Goal: Task Accomplishment & Management: Use online tool/utility

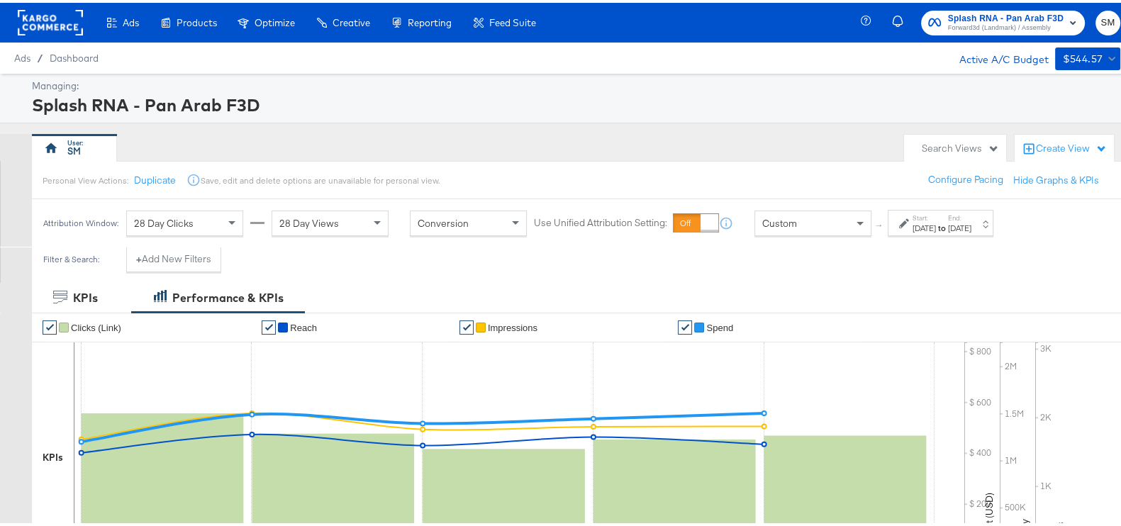
click at [1000, 23] on span "Forward3d (Landmark) / Assembly" at bounding box center [1006, 25] width 116 height 11
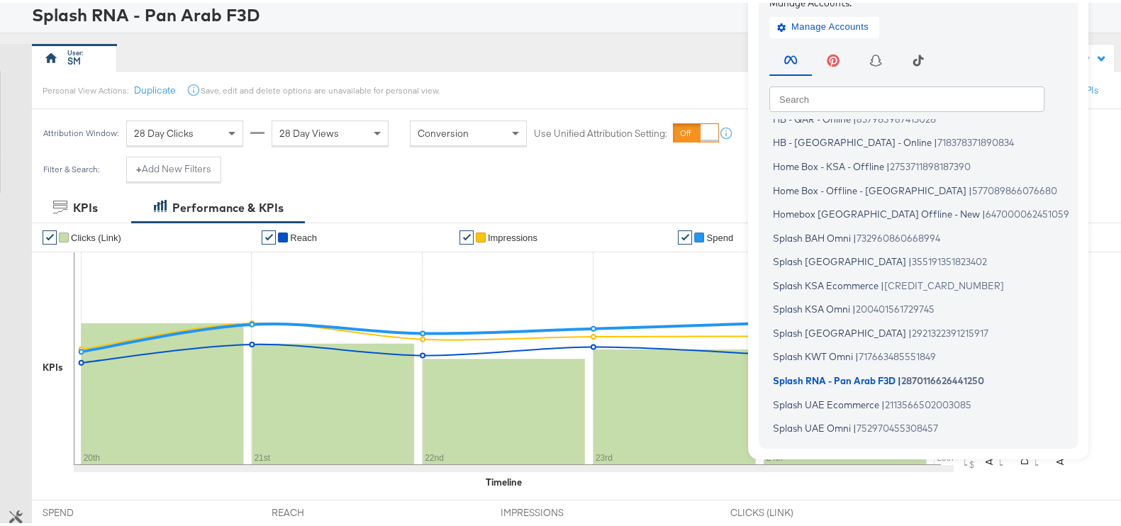
scroll to position [177, 0]
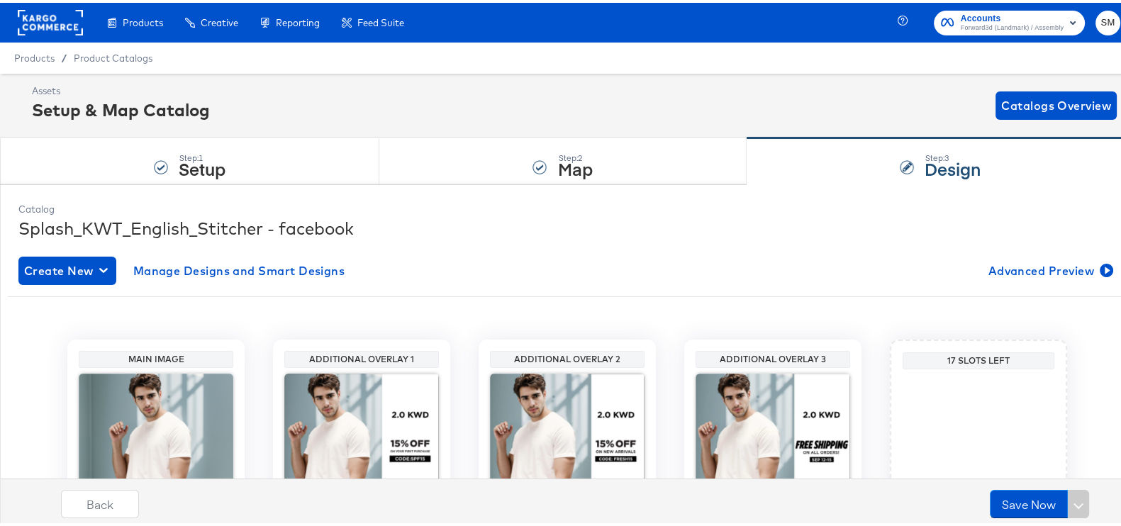
click at [1020, 18] on span "Accounts" at bounding box center [1012, 16] width 103 height 15
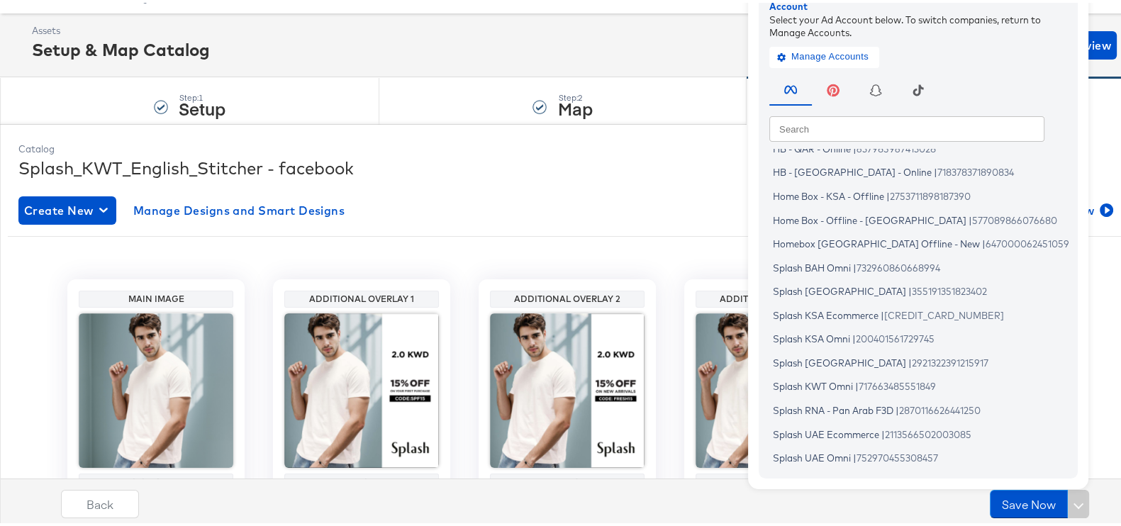
scroll to position [88, 0]
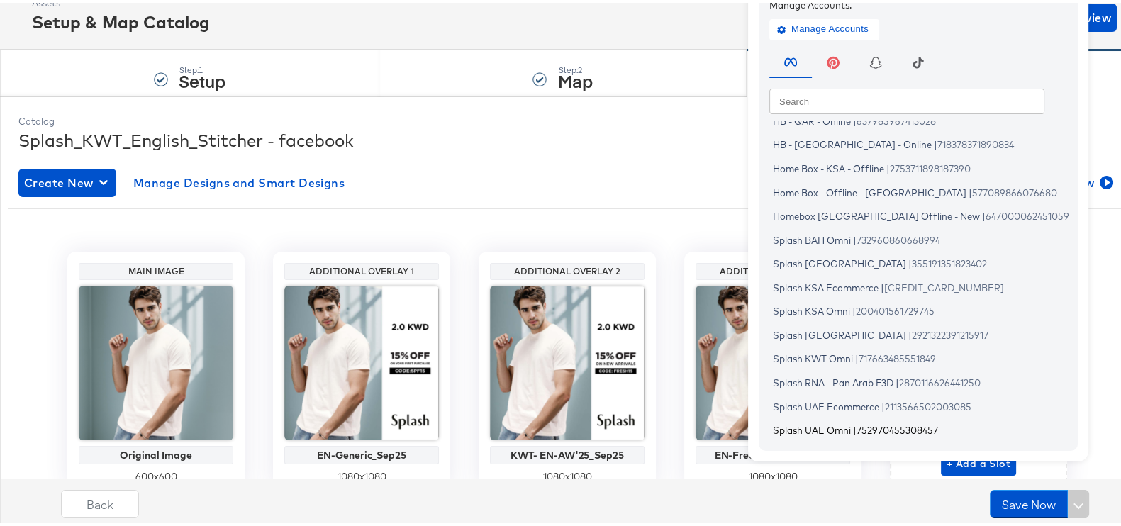
click at [835, 426] on span "Splash UAE Omni" at bounding box center [812, 427] width 78 height 11
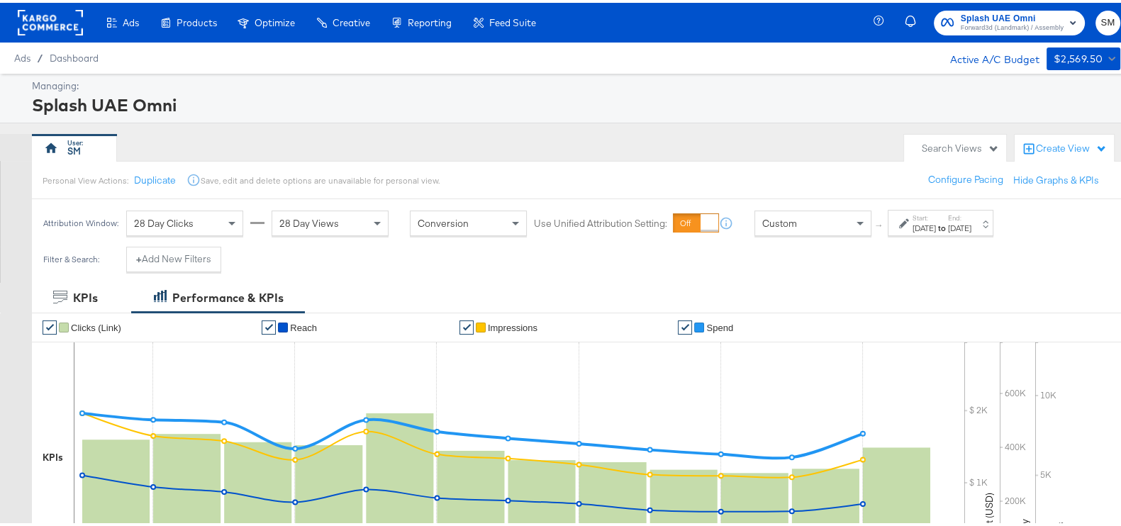
click at [948, 222] on strong "to" at bounding box center [942, 225] width 12 height 11
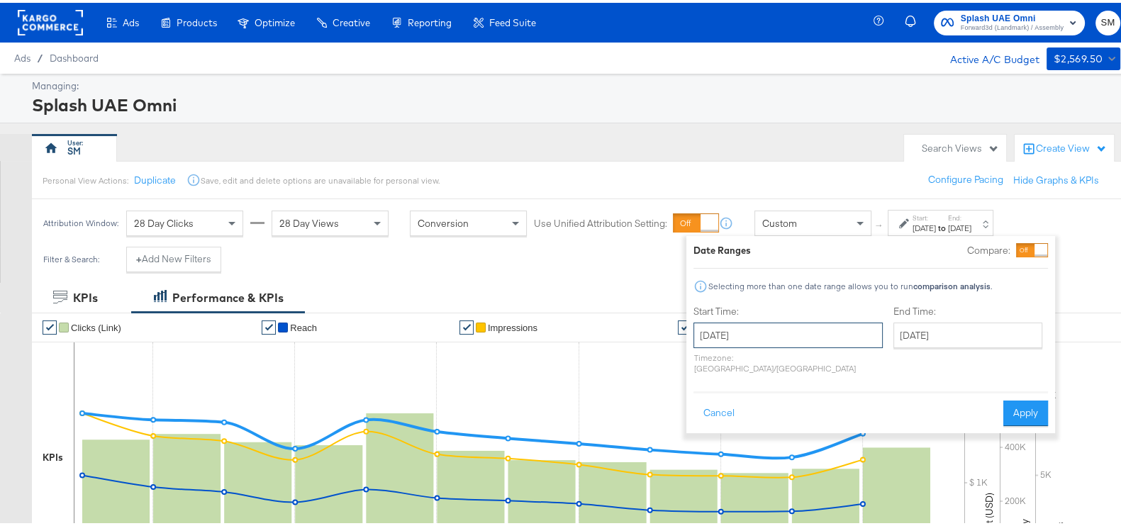
click at [803, 335] on input "[DATE]" at bounding box center [787, 333] width 189 height 26
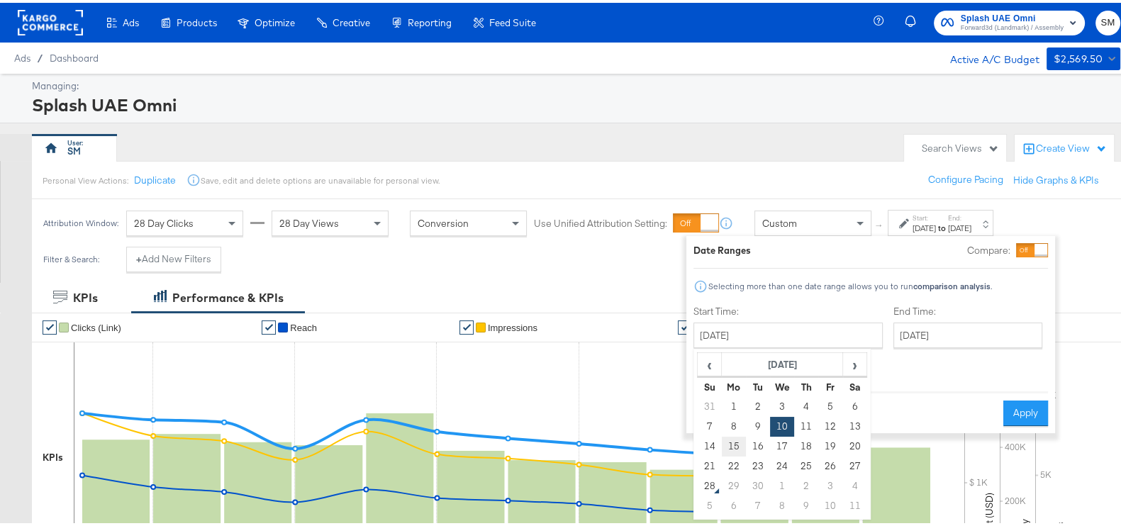
click at [739, 436] on td "15" at bounding box center [734, 444] width 24 height 20
type input "[DATE]"
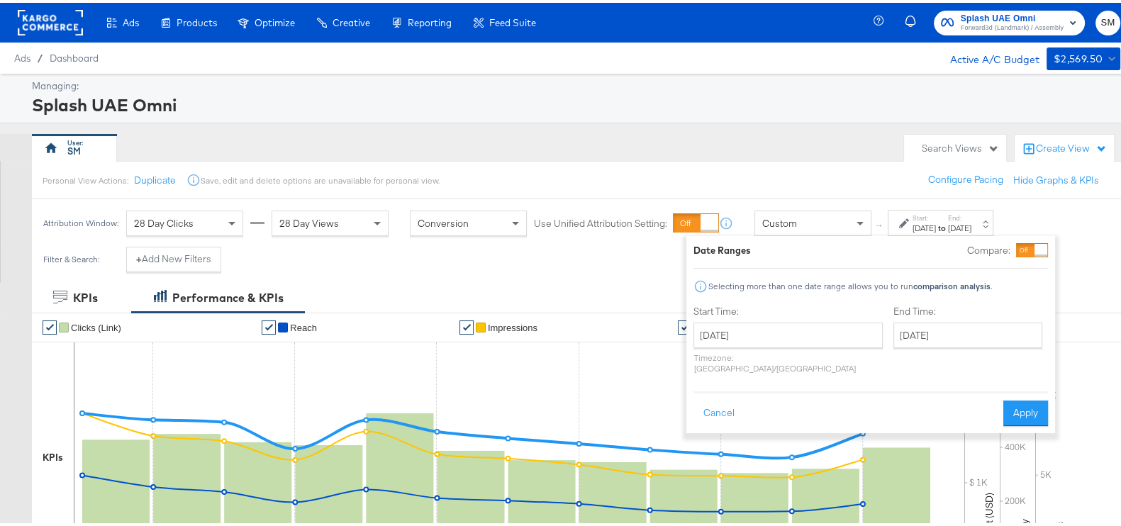
click at [893, 346] on div "End Time: September 21st 2025 ‹ September 2025 › Su Mo Tu We Th Fr Sa 31 1 2 3 …" at bounding box center [970, 339] width 155 height 75
click at [893, 344] on input "[DATE]" at bounding box center [967, 333] width 149 height 26
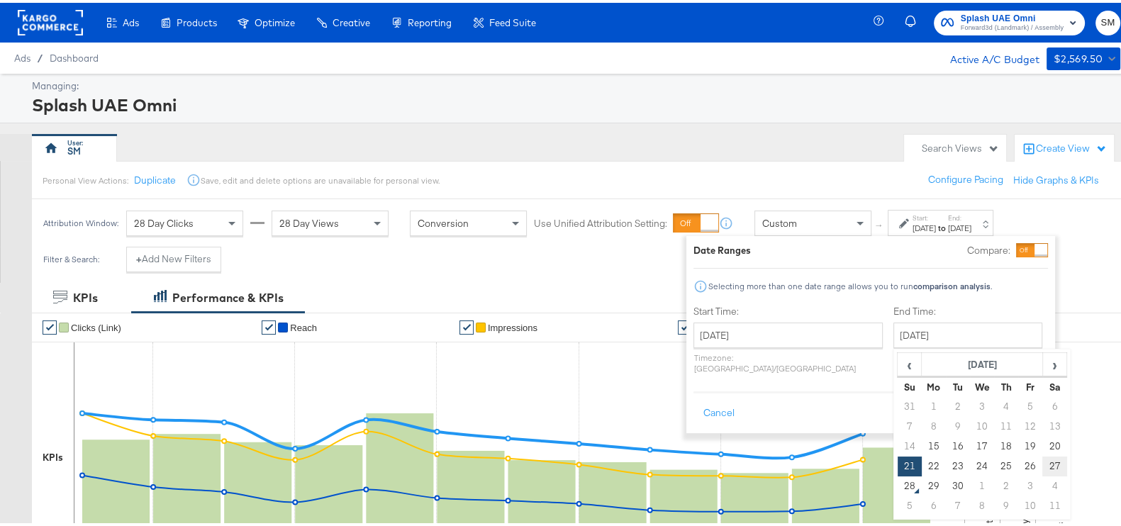
click at [1042, 455] on td "27" at bounding box center [1054, 464] width 24 height 20
type input "[DATE]"
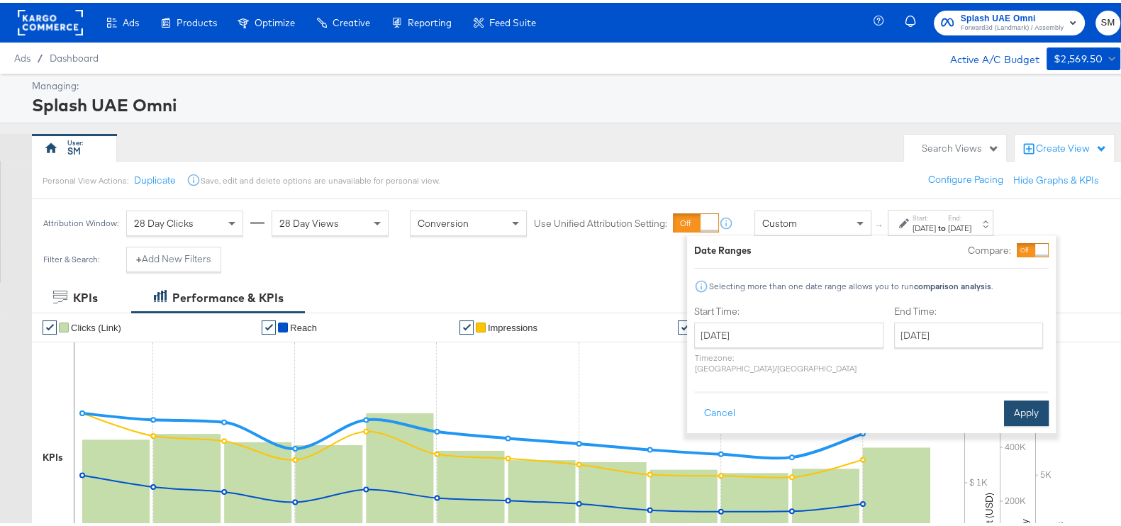
click at [1018, 401] on button "Apply" at bounding box center [1026, 411] width 45 height 26
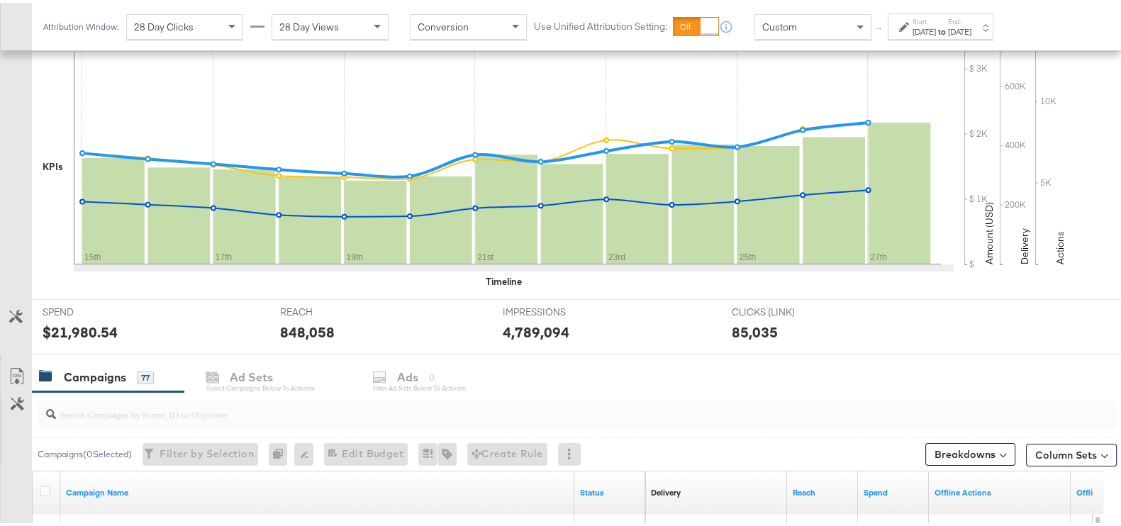
scroll to position [475, 0]
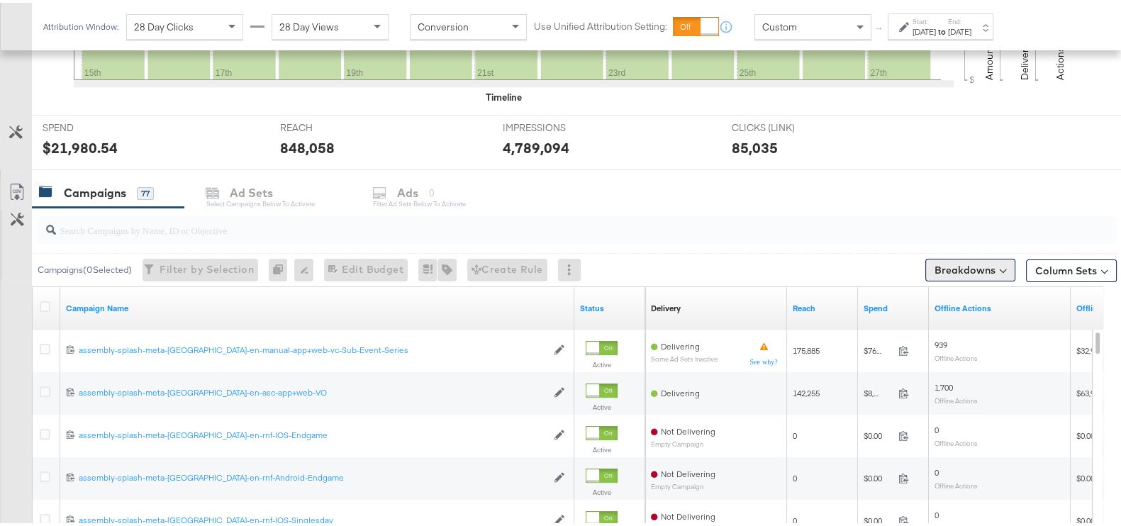
click at [937, 276] on button "Breakdowns" at bounding box center [970, 267] width 90 height 23
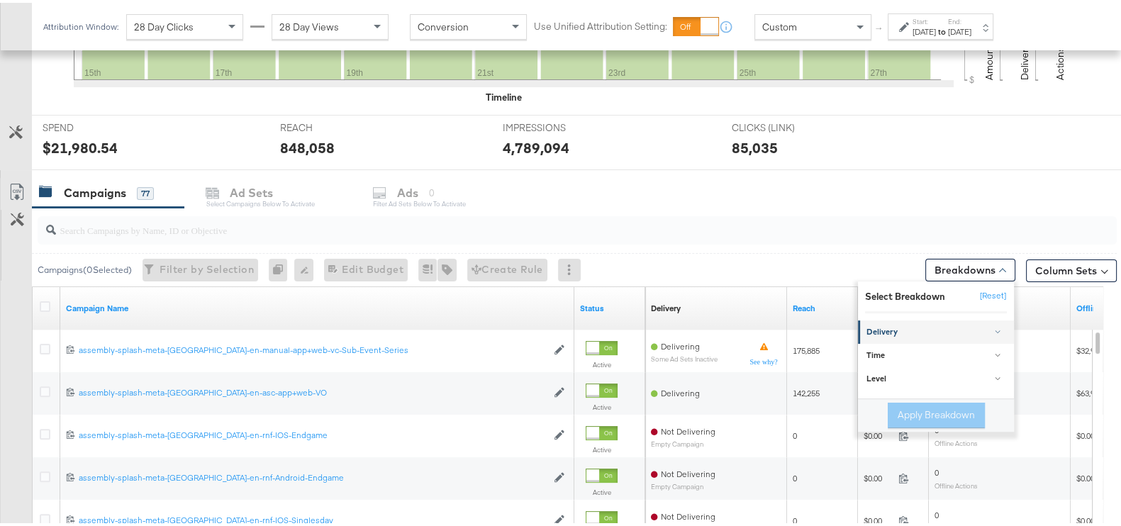
click at [903, 333] on div "Delivery" at bounding box center [937, 329] width 141 height 11
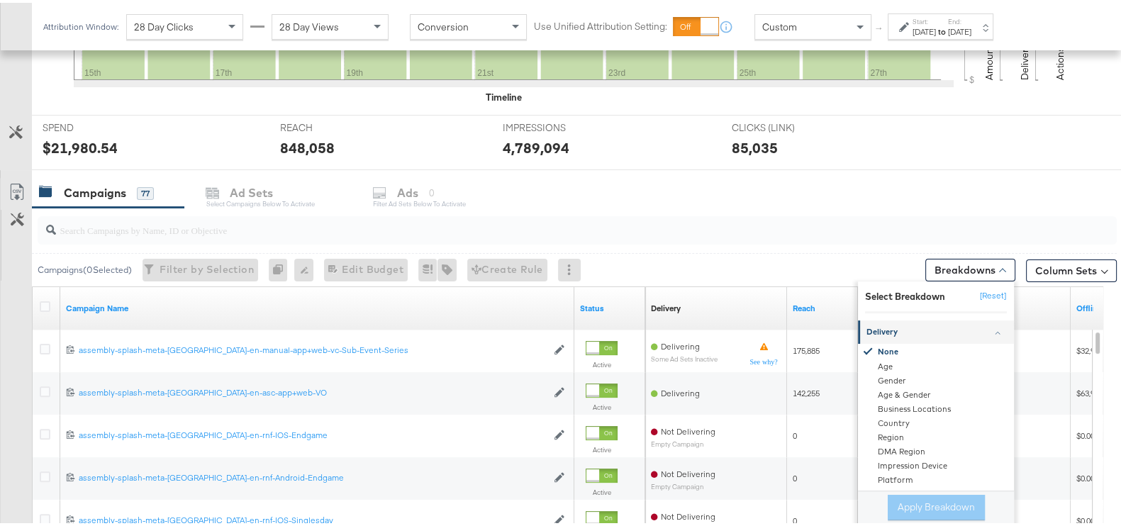
click at [894, 318] on link "Delivery" at bounding box center [936, 329] width 156 height 23
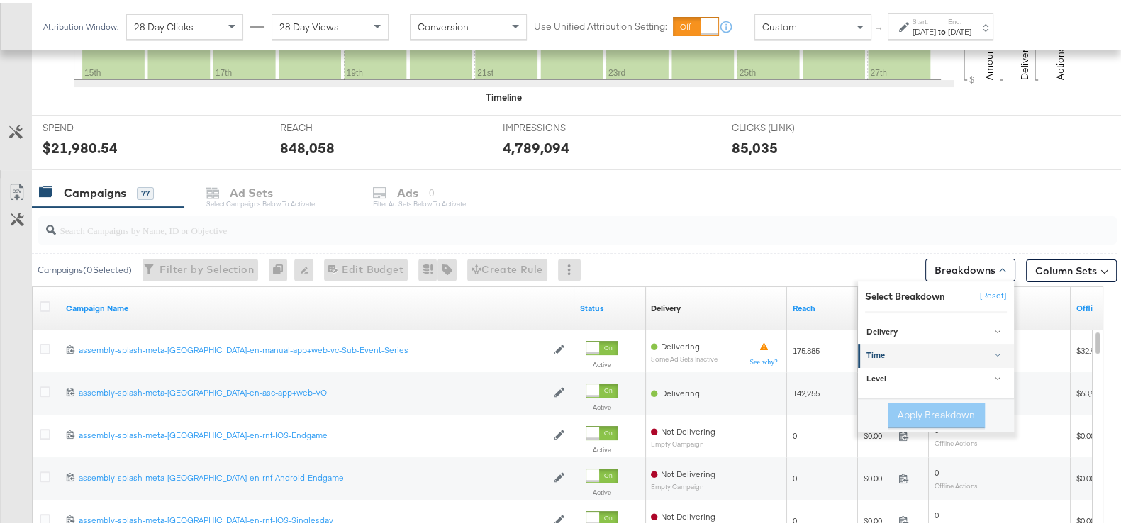
click at [896, 352] on div "Time" at bounding box center [937, 352] width 141 height 11
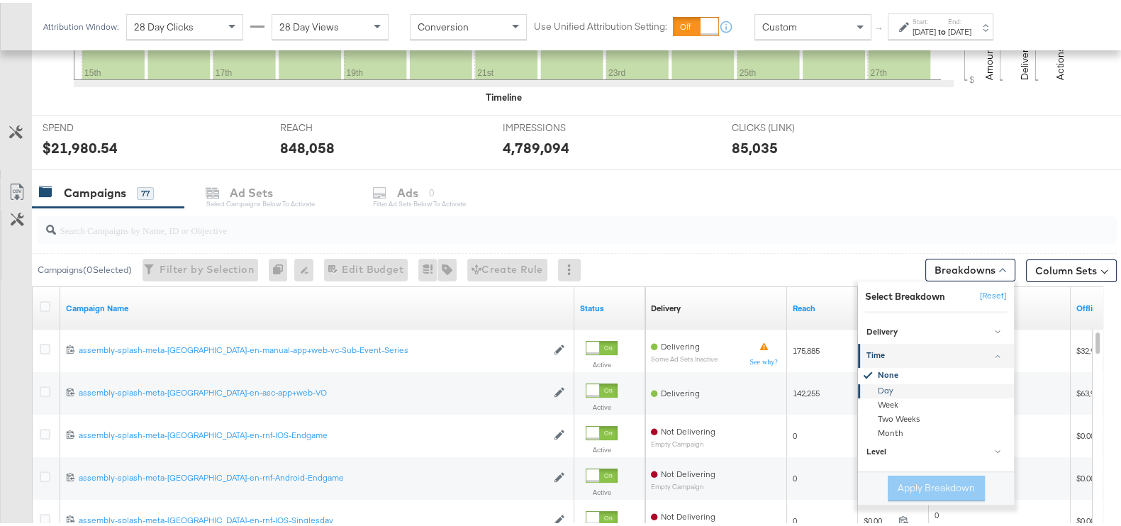
click at [893, 384] on div "Day" at bounding box center [937, 388] width 154 height 14
click at [931, 481] on button "Apply Breakdown" at bounding box center [936, 486] width 97 height 26
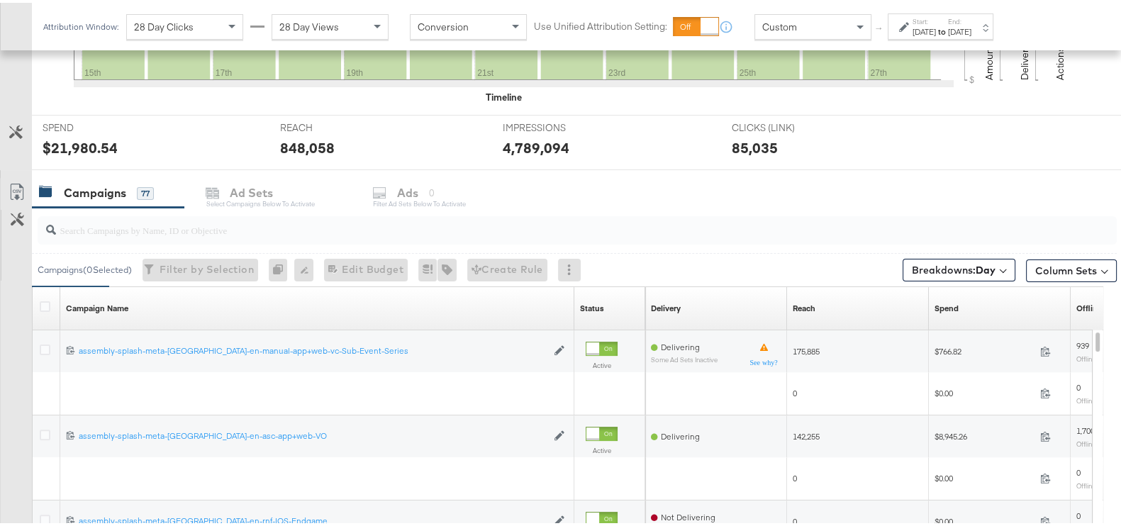
drag, startPoint x: 46, startPoint y: 303, endPoint x: 43, endPoint y: 282, distance: 21.6
click at [46, 302] on icon at bounding box center [45, 304] width 11 height 11
click at [0, 0] on input "checkbox" at bounding box center [0, 0] width 0 height 0
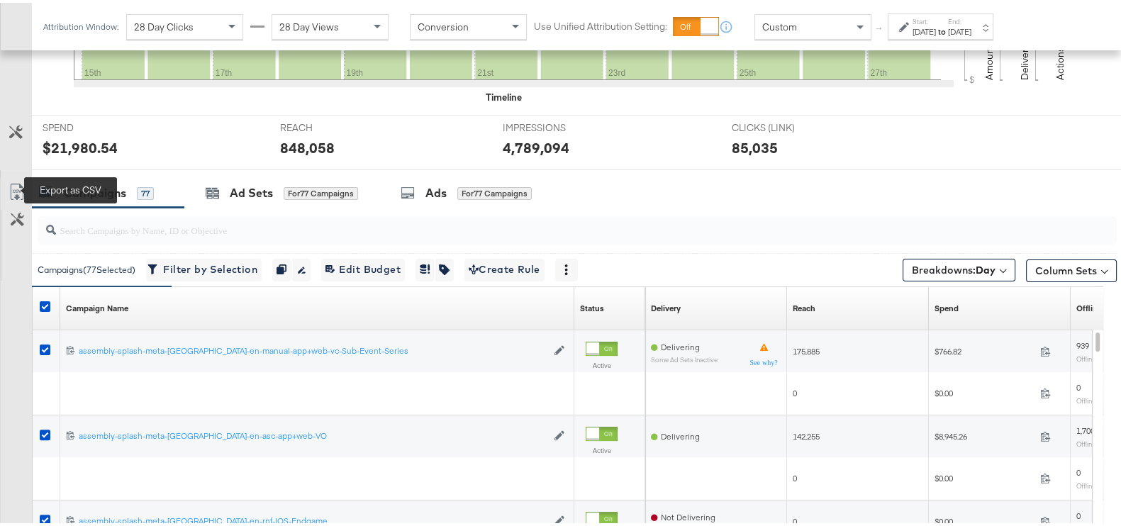
click at [21, 182] on icon at bounding box center [16, 189] width 13 height 16
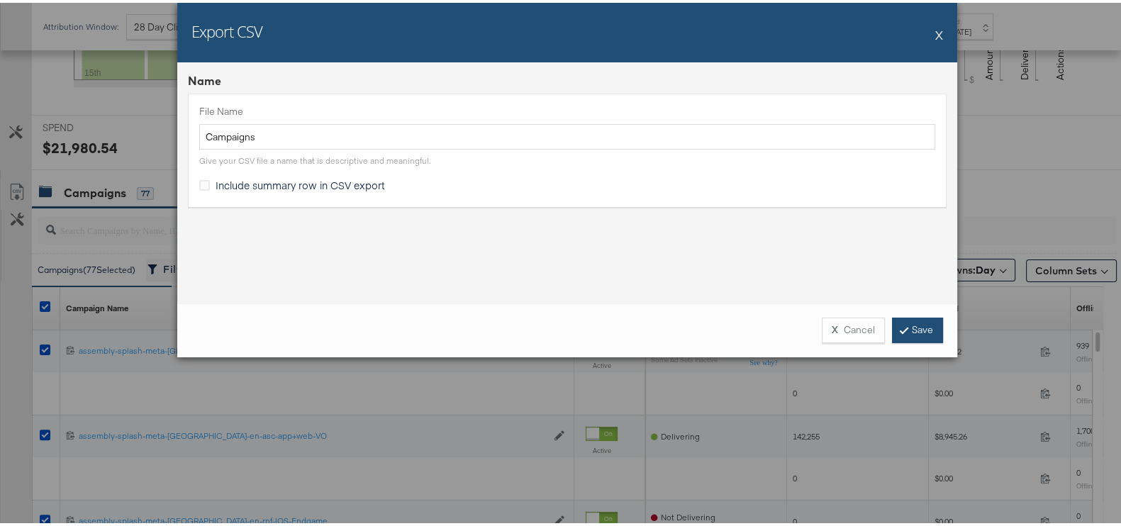
click at [914, 323] on link "Save" at bounding box center [917, 328] width 51 height 26
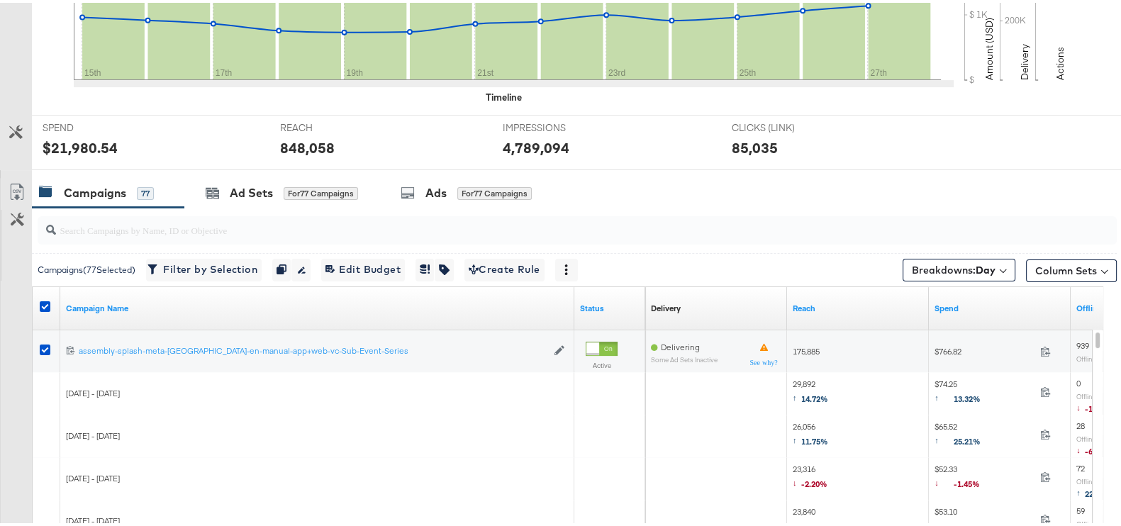
scroll to position [0, 0]
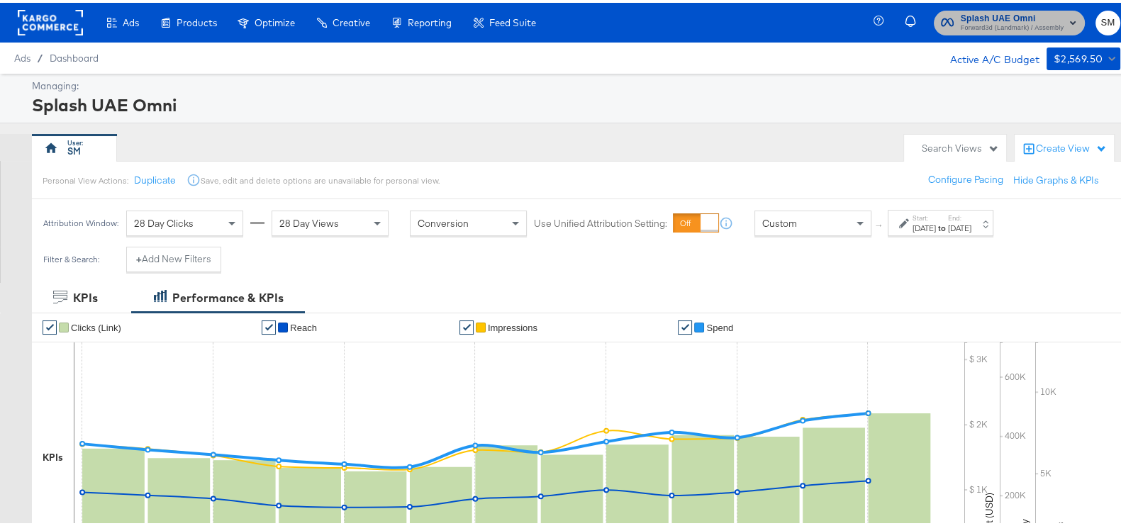
click at [1035, 22] on span "Forward3d (Landmark) / Assembly" at bounding box center [1012, 25] width 103 height 11
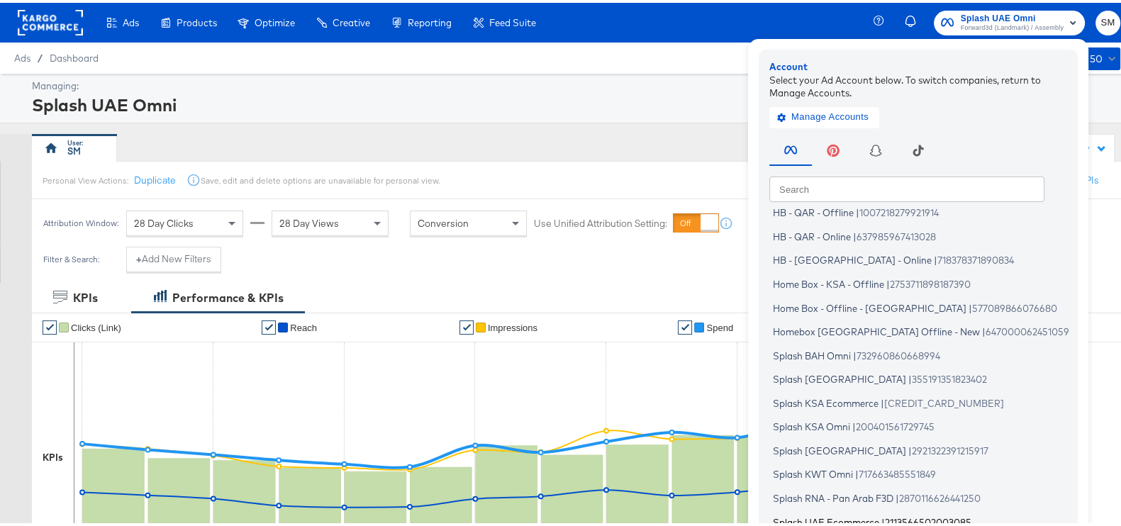
scroll to position [85, 0]
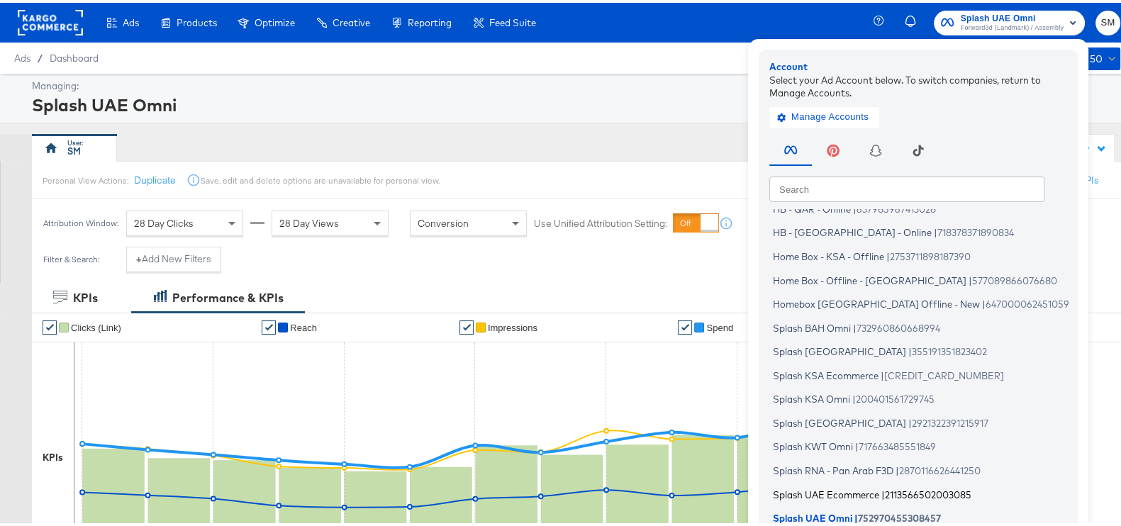
click at [826, 491] on span "Splash UAE Ecommerce" at bounding box center [826, 491] width 106 height 11
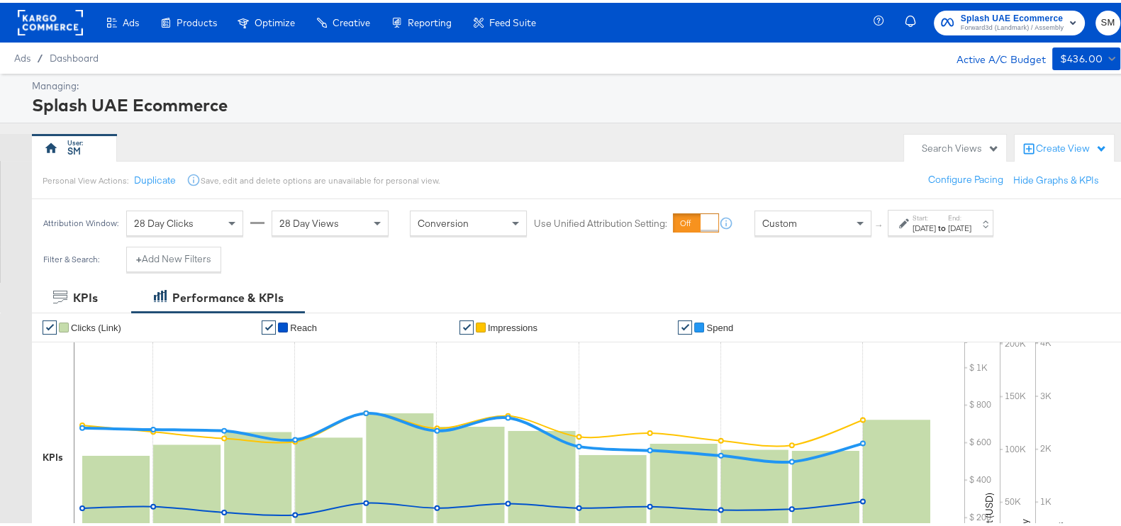
click at [925, 211] on label "Start:" at bounding box center [924, 215] width 23 height 9
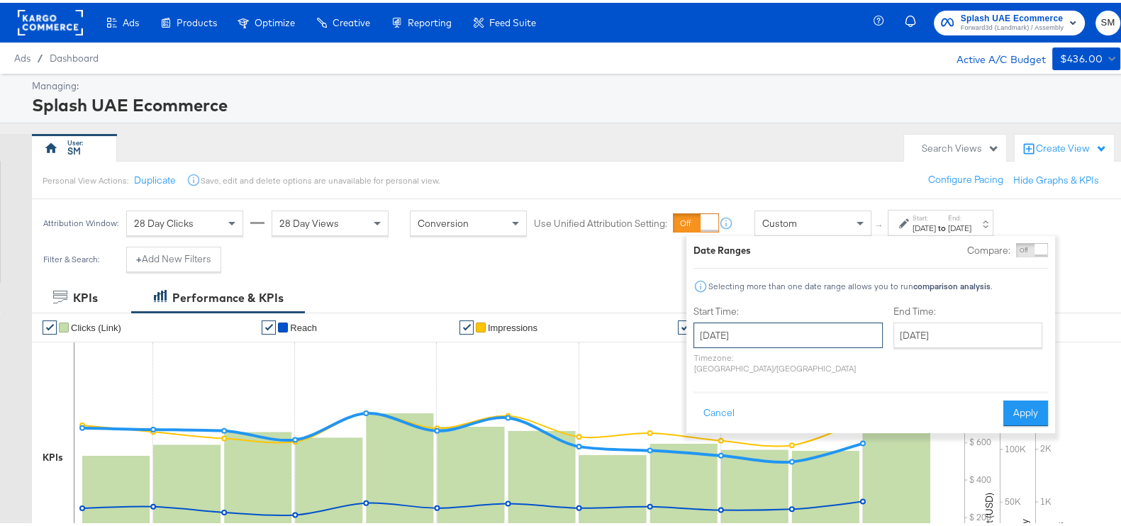
click at [773, 341] on input "September 10th 2025" at bounding box center [787, 333] width 189 height 26
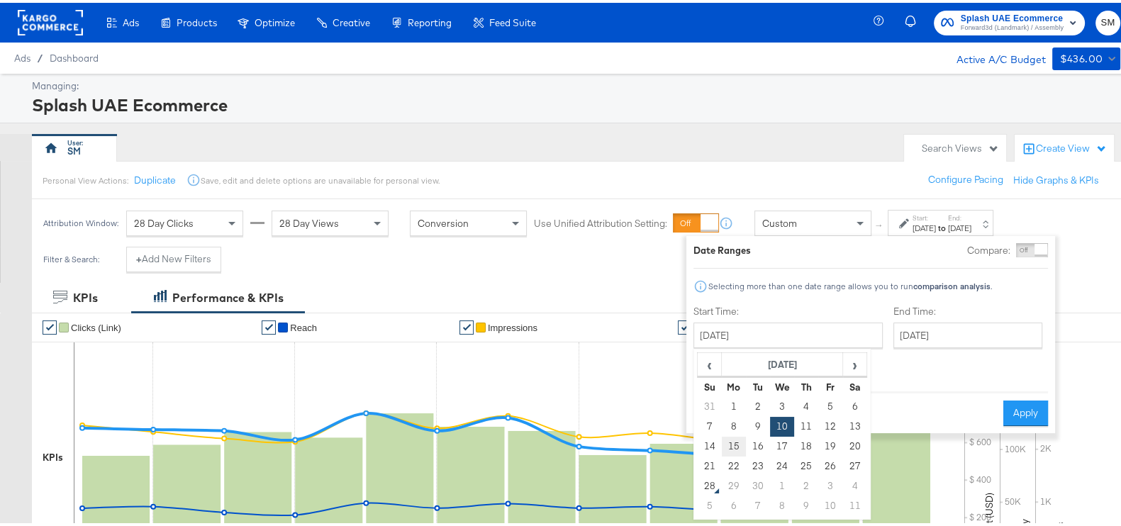
click at [735, 441] on td "15" at bounding box center [734, 444] width 24 height 20
type input "September 15th 2025"
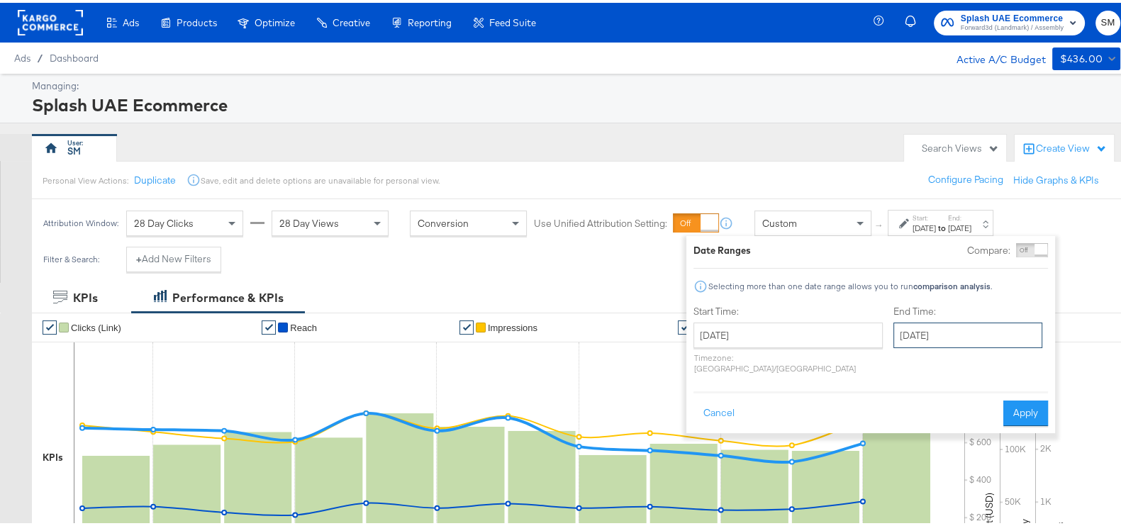
click at [893, 342] on input "September 21st 2025" at bounding box center [967, 333] width 149 height 26
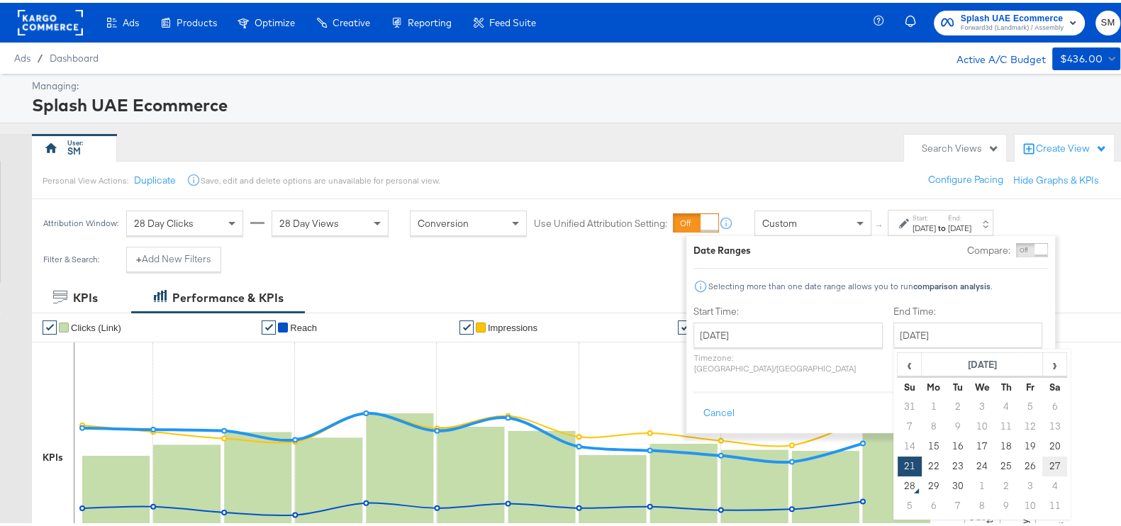
click at [1042, 463] on td "27" at bounding box center [1054, 464] width 24 height 20
type input "September 27th 2025"
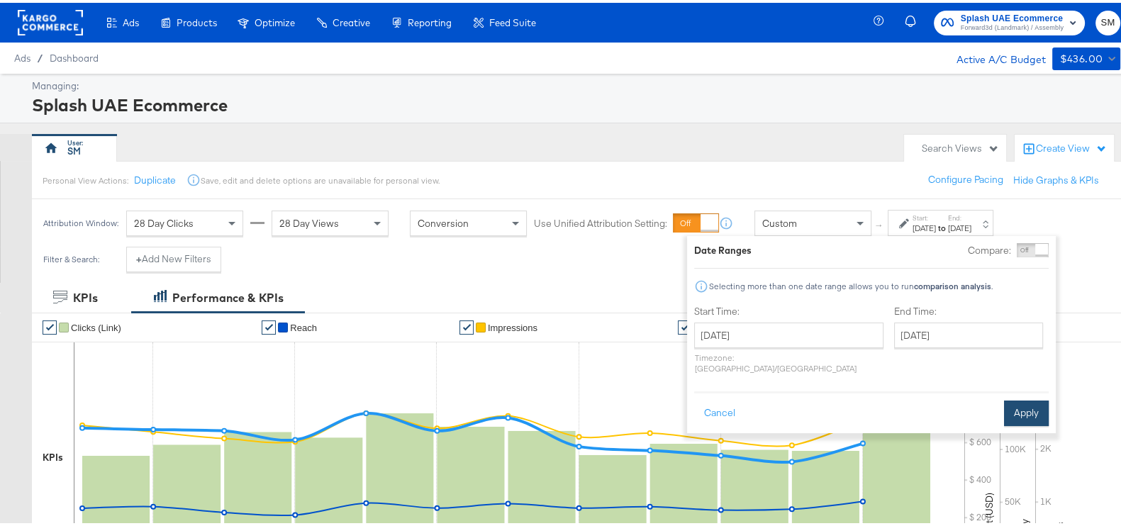
click at [1025, 399] on button "Apply" at bounding box center [1026, 411] width 45 height 26
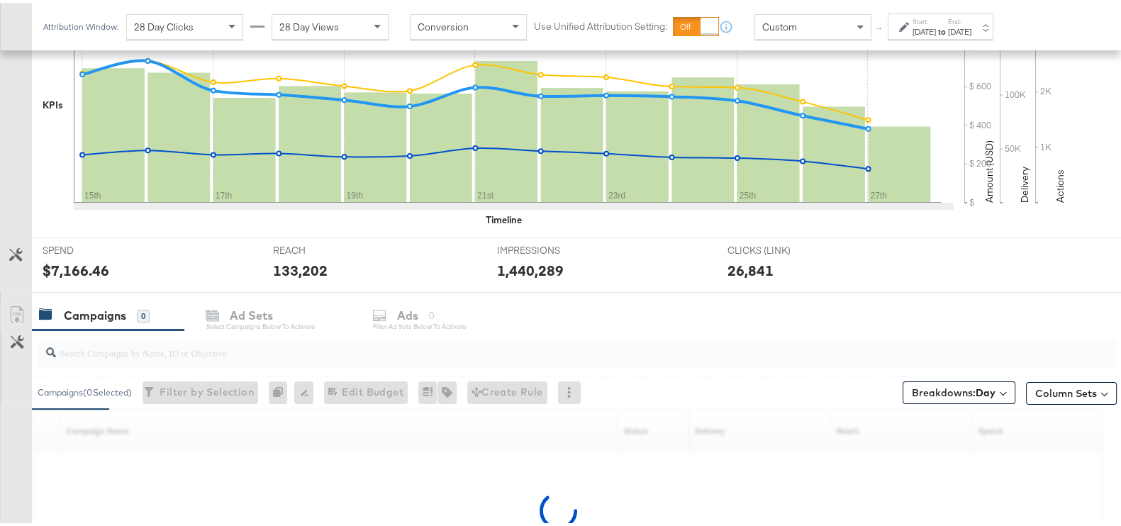
scroll to position [354, 0]
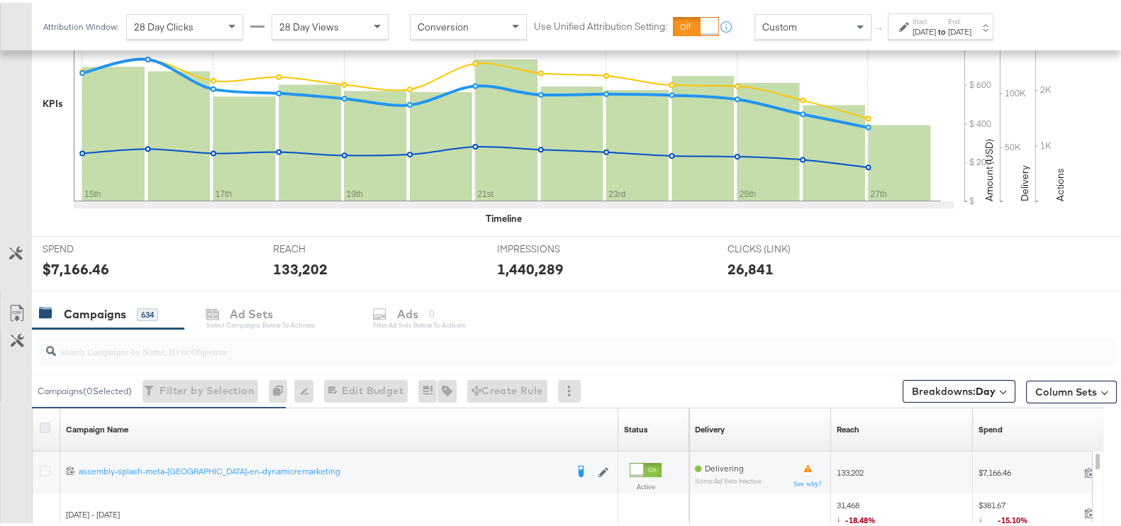
click at [40, 424] on icon at bounding box center [45, 425] width 11 height 11
click at [0, 0] on input "checkbox" at bounding box center [0, 0] width 0 height 0
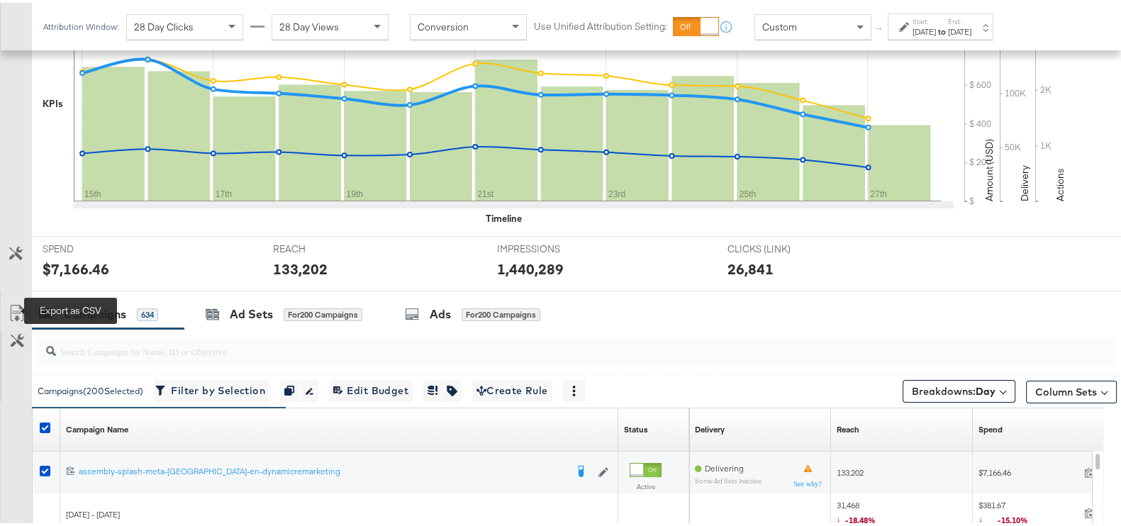
click at [18, 313] on icon at bounding box center [17, 310] width 17 height 17
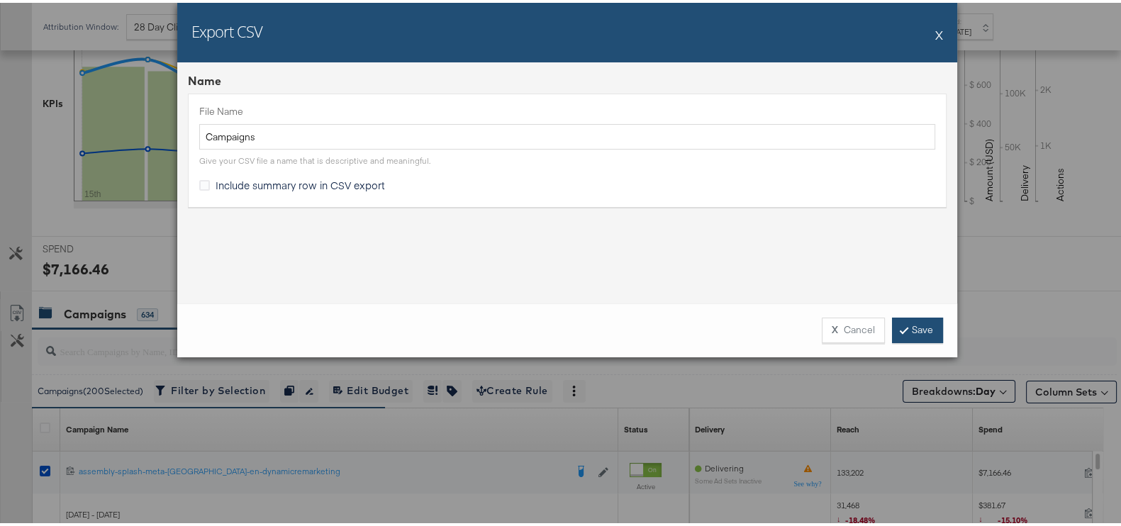
click at [904, 322] on link "Save" at bounding box center [917, 328] width 51 height 26
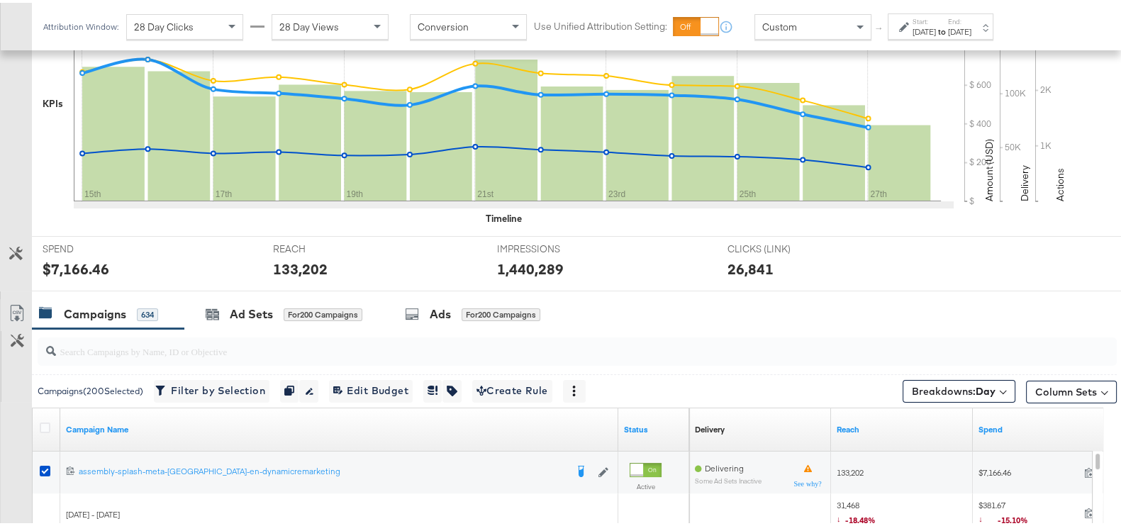
click at [835, 296] on div "Campaigns 634 Ad Sets for 200 Campaigns Ads for 200 Campaigns" at bounding box center [583, 311] width 1103 height 30
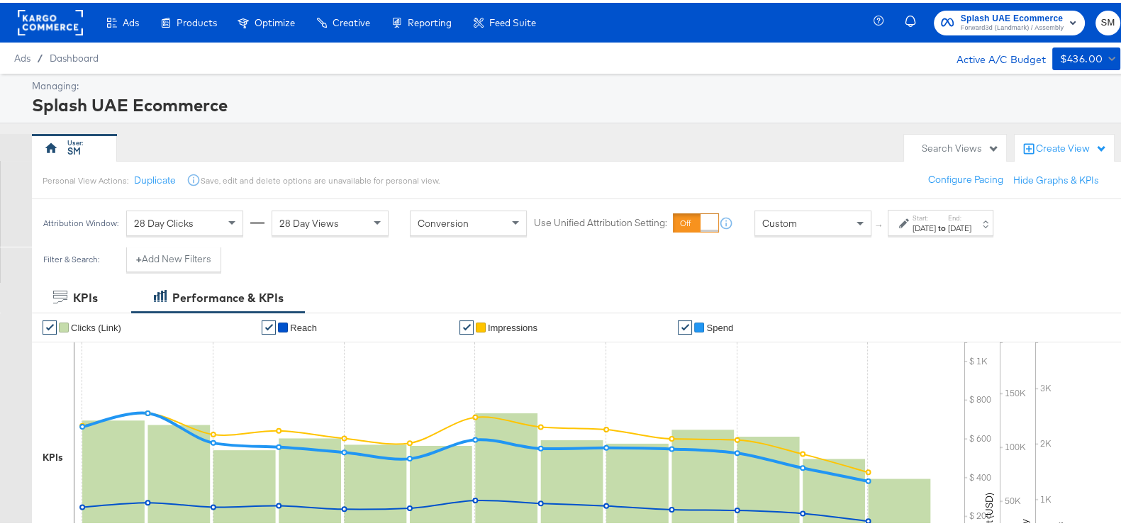
click at [974, 13] on span "Splash UAE Ecommerce" at bounding box center [1012, 16] width 103 height 15
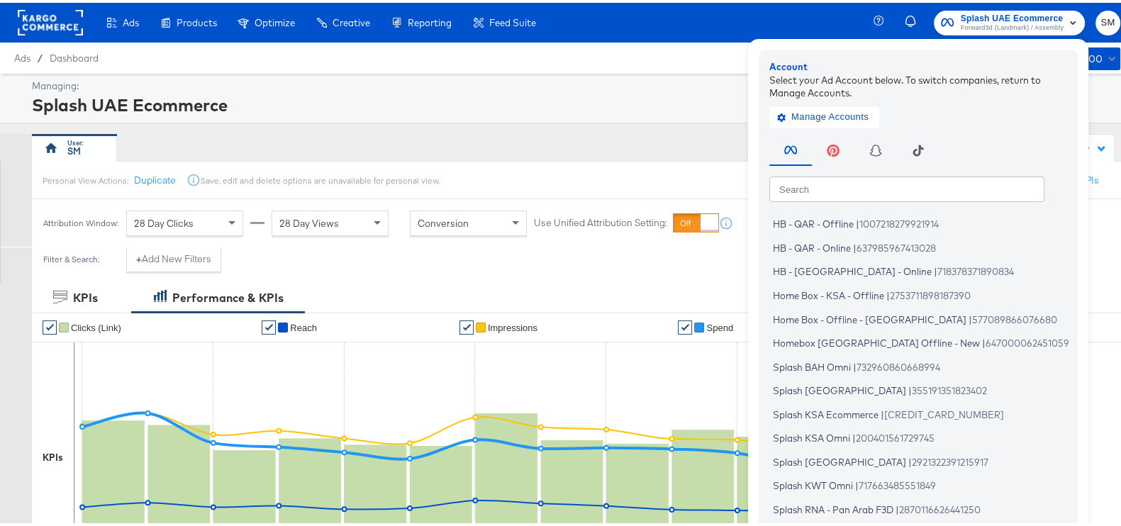
scroll to position [85, 0]
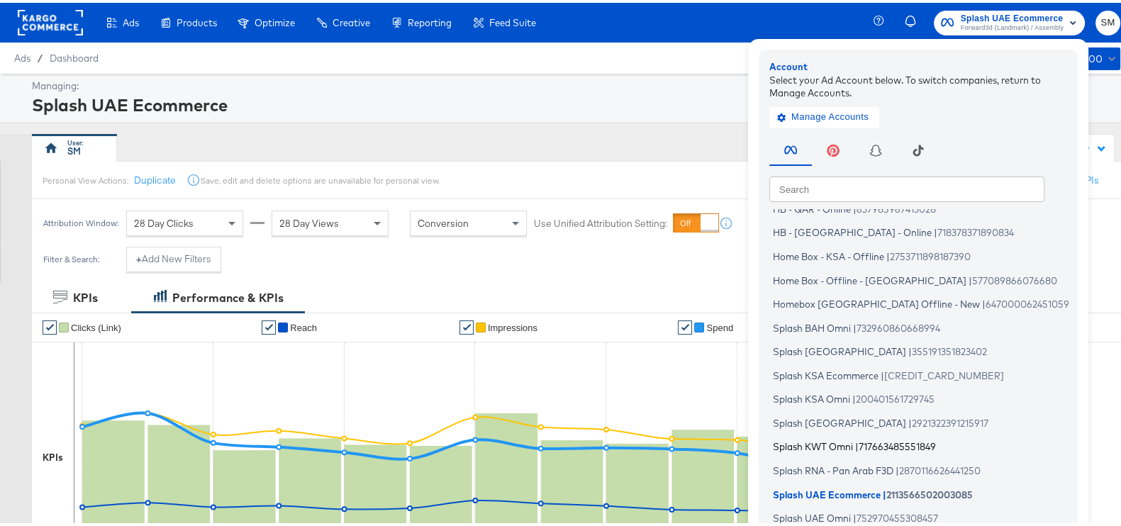
click at [825, 440] on span "Splash KWT Omni" at bounding box center [813, 443] width 80 height 11
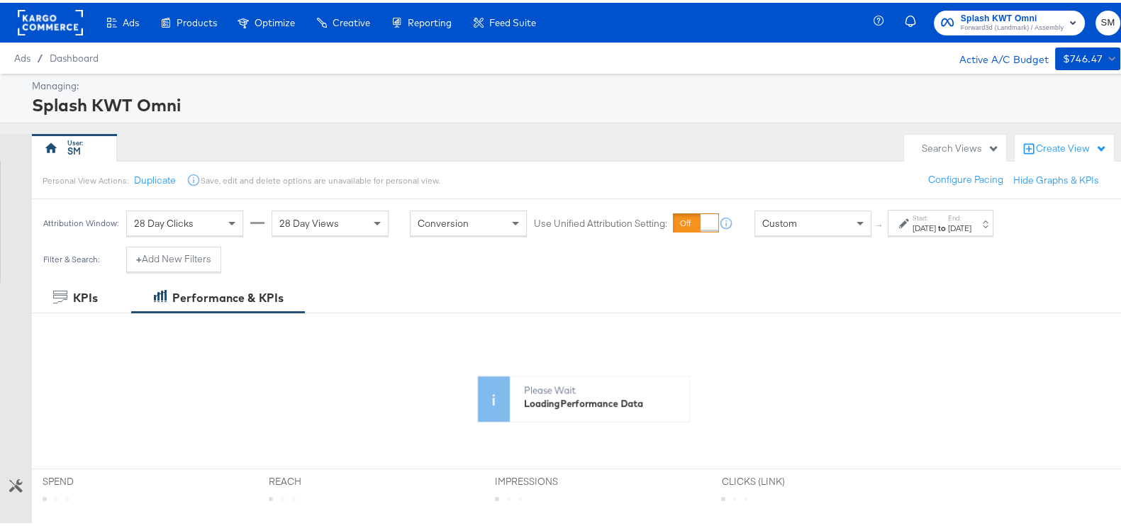
click at [948, 220] on strong "to" at bounding box center [942, 225] width 12 height 11
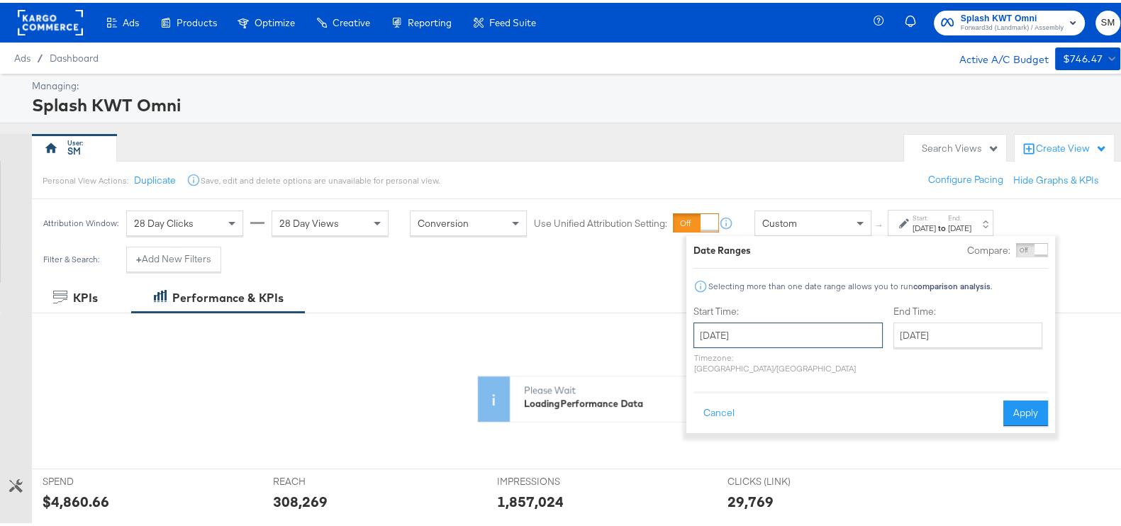
click at [797, 337] on input "[DATE]" at bounding box center [787, 333] width 189 height 26
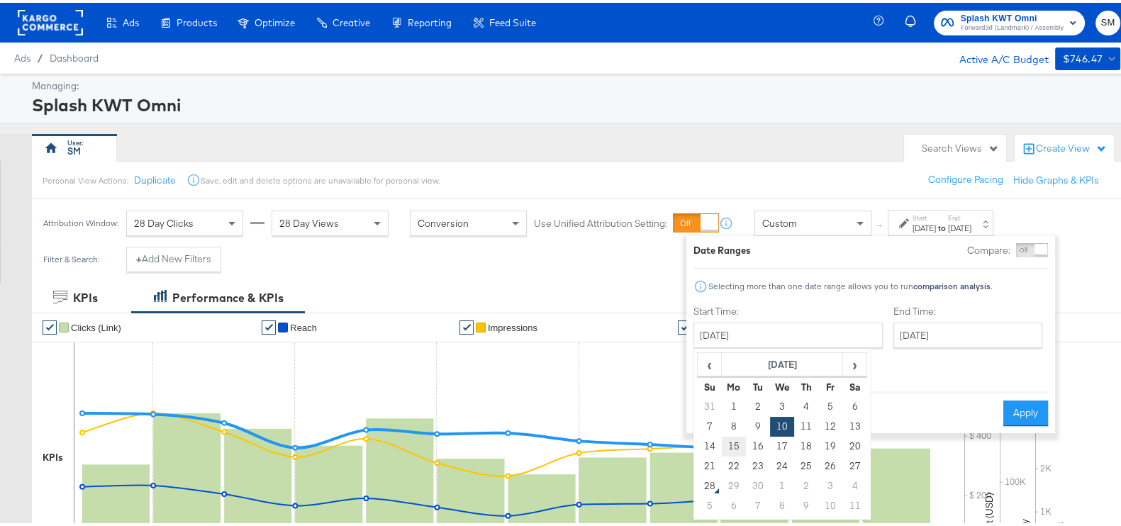
click at [736, 450] on td "15" at bounding box center [734, 444] width 24 height 20
type input "[DATE]"
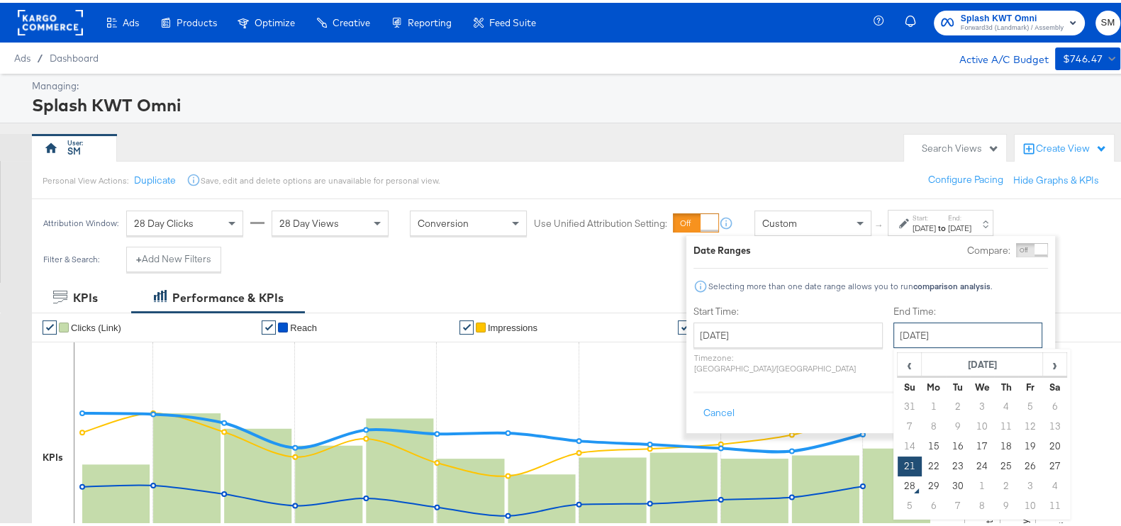
click at [927, 320] on input "[DATE]" at bounding box center [967, 333] width 149 height 26
click at [1042, 460] on td "27" at bounding box center [1054, 464] width 24 height 20
type input "[DATE]"
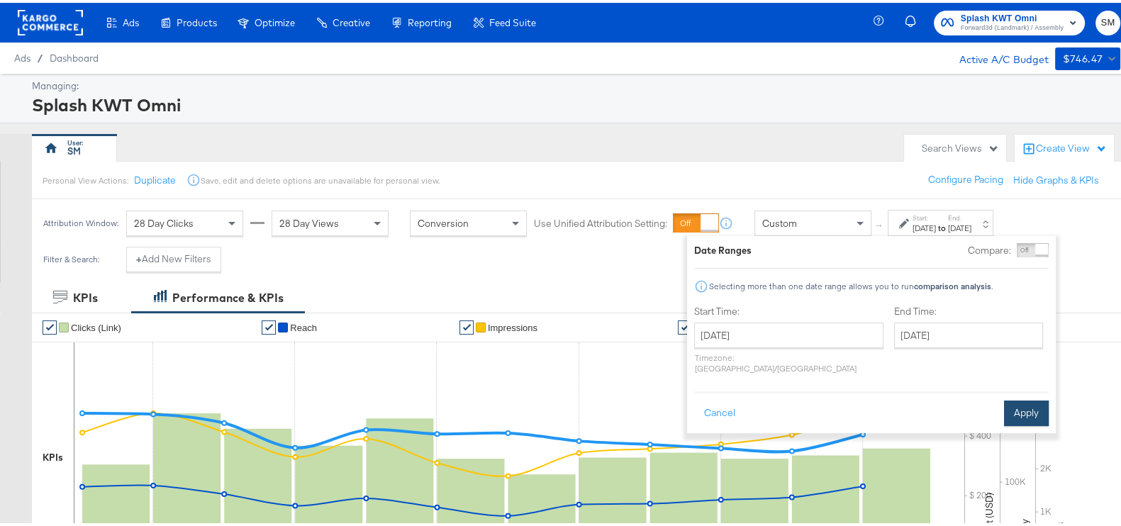
click at [1024, 398] on button "Apply" at bounding box center [1026, 411] width 45 height 26
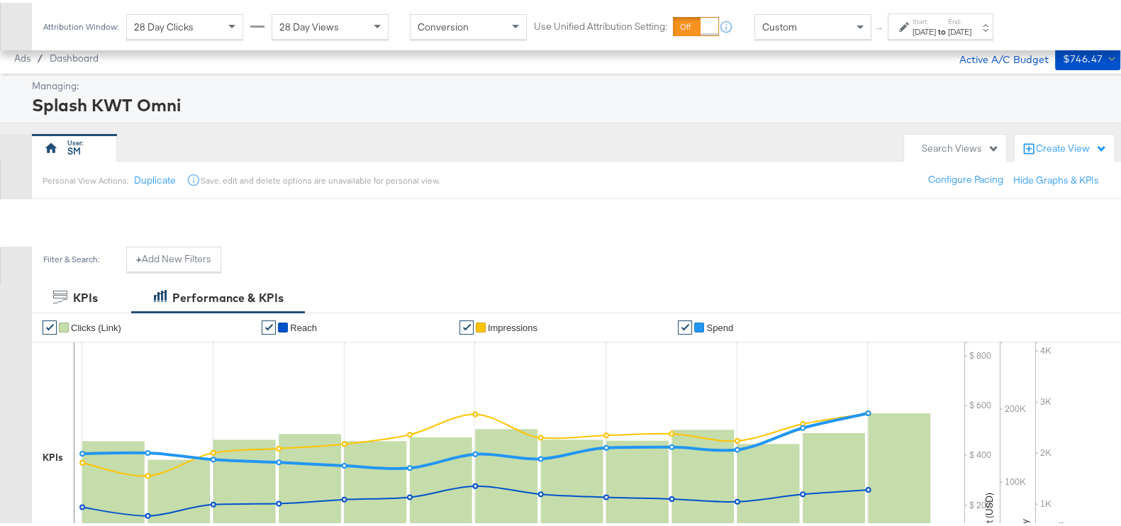
scroll to position [532, 0]
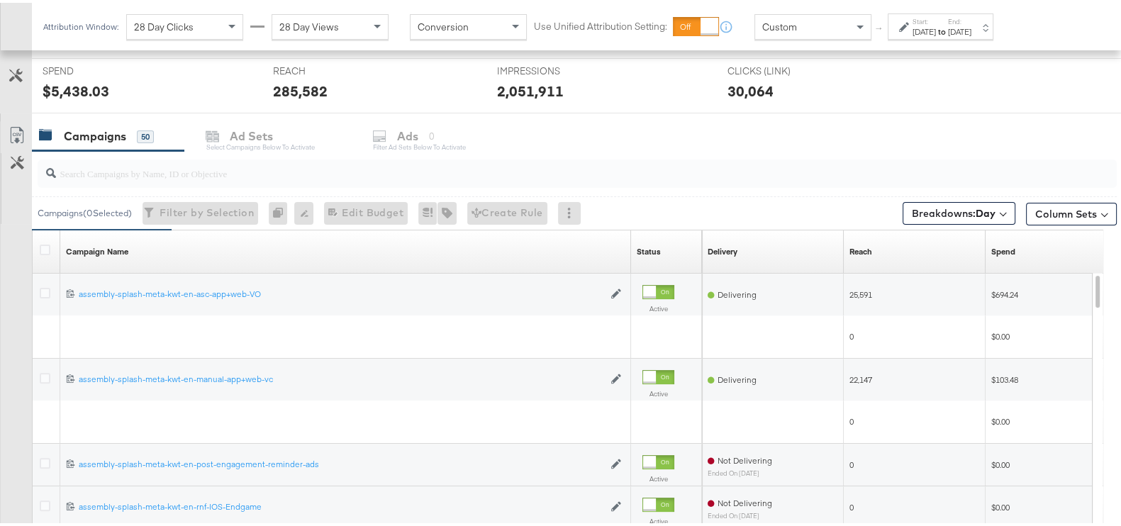
click at [52, 245] on div at bounding box center [47, 249] width 15 height 14
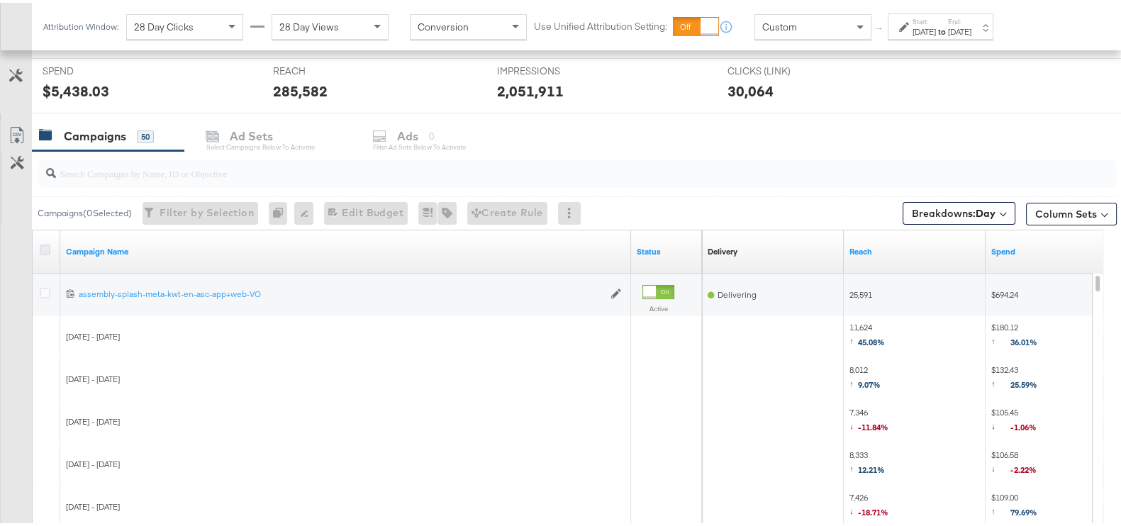
click at [44, 246] on icon at bounding box center [45, 247] width 11 height 11
click at [0, 0] on input "checkbox" at bounding box center [0, 0] width 0 height 0
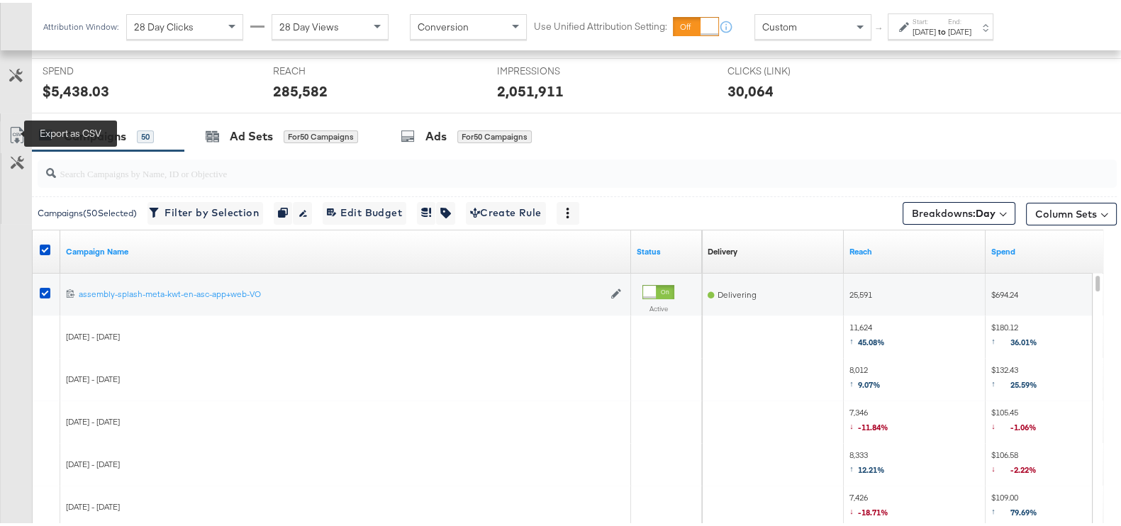
click at [13, 133] on icon at bounding box center [17, 132] width 17 height 17
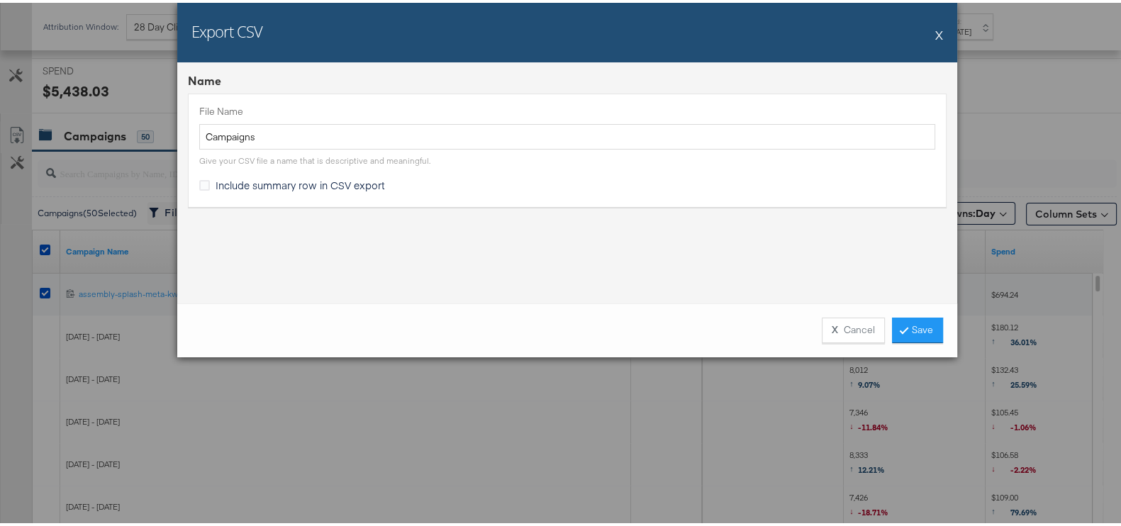
click at [932, 341] on div "X Cancel Save" at bounding box center [567, 328] width 780 height 54
click at [927, 333] on link "Save" at bounding box center [917, 328] width 51 height 26
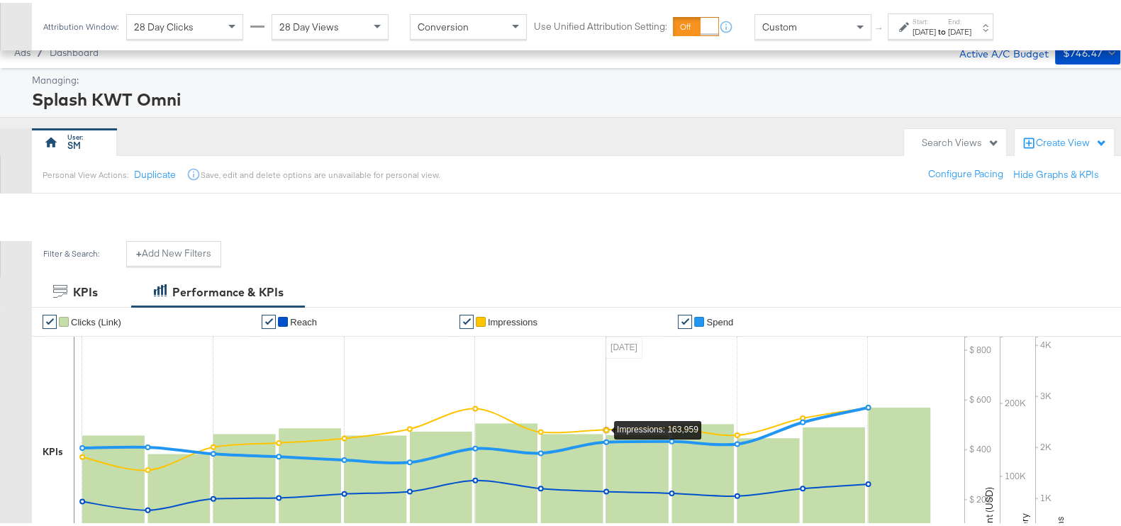
scroll to position [0, 0]
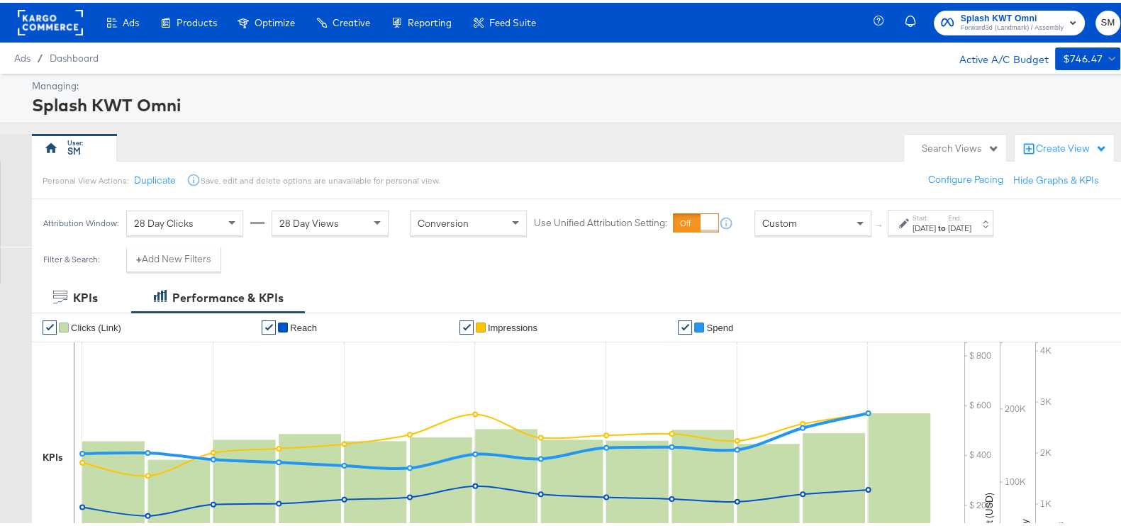
click at [1034, 16] on span "Splash KWT Omni" at bounding box center [1012, 16] width 103 height 15
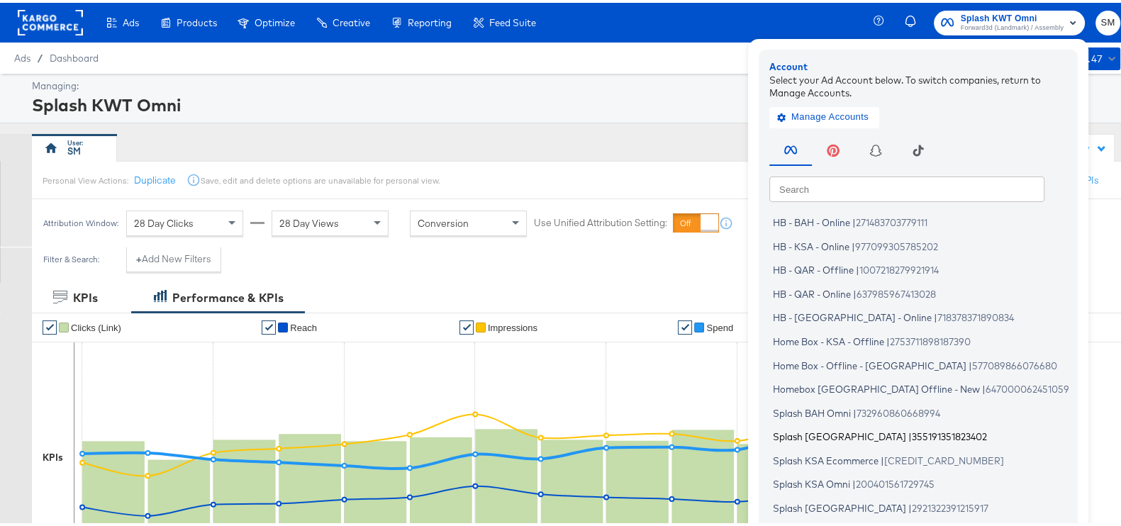
scroll to position [85, 0]
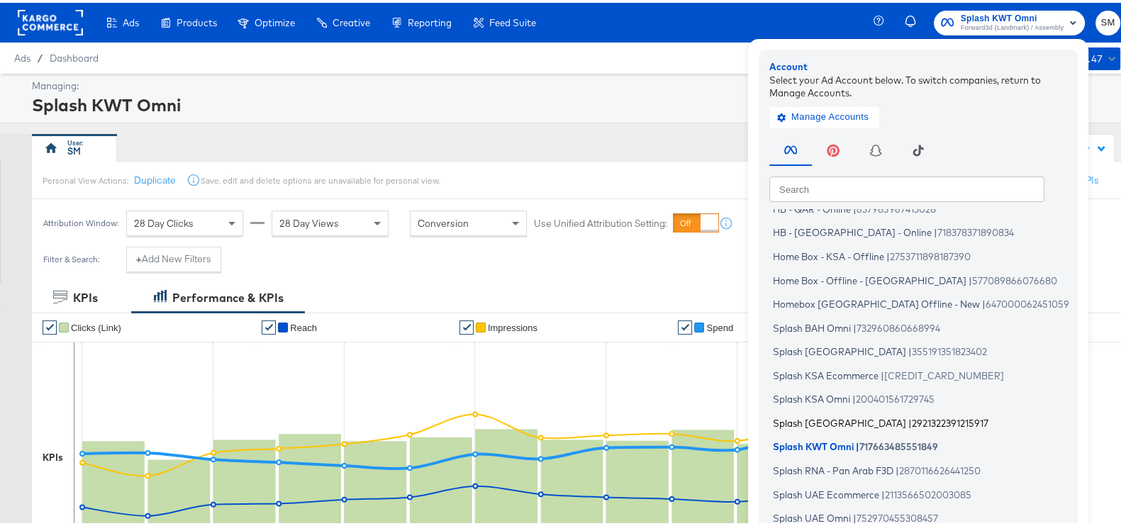
click at [823, 423] on span "Splash [GEOGRAPHIC_DATA]" at bounding box center [839, 419] width 133 height 11
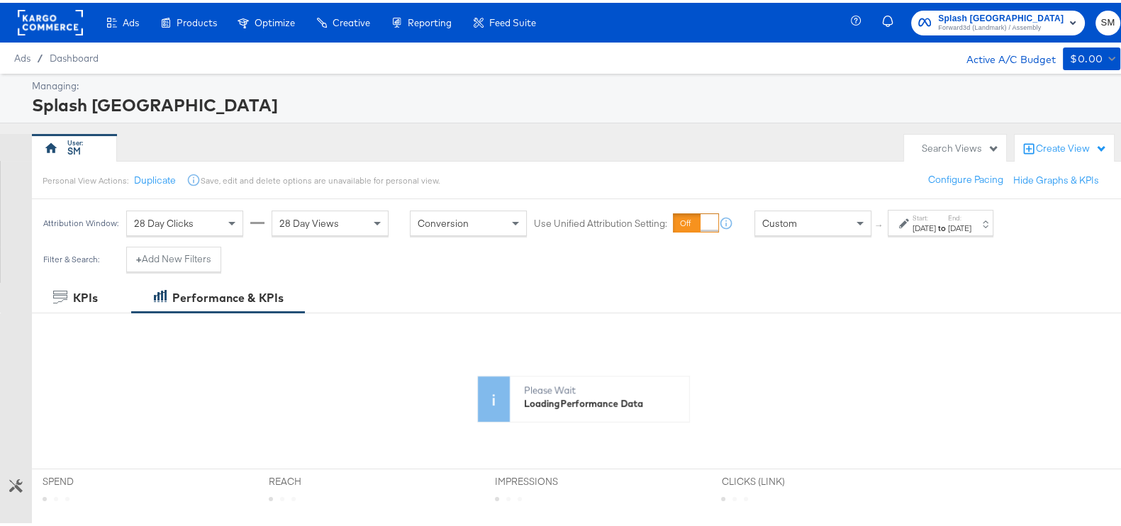
click at [922, 217] on label "Start:" at bounding box center [924, 215] width 23 height 9
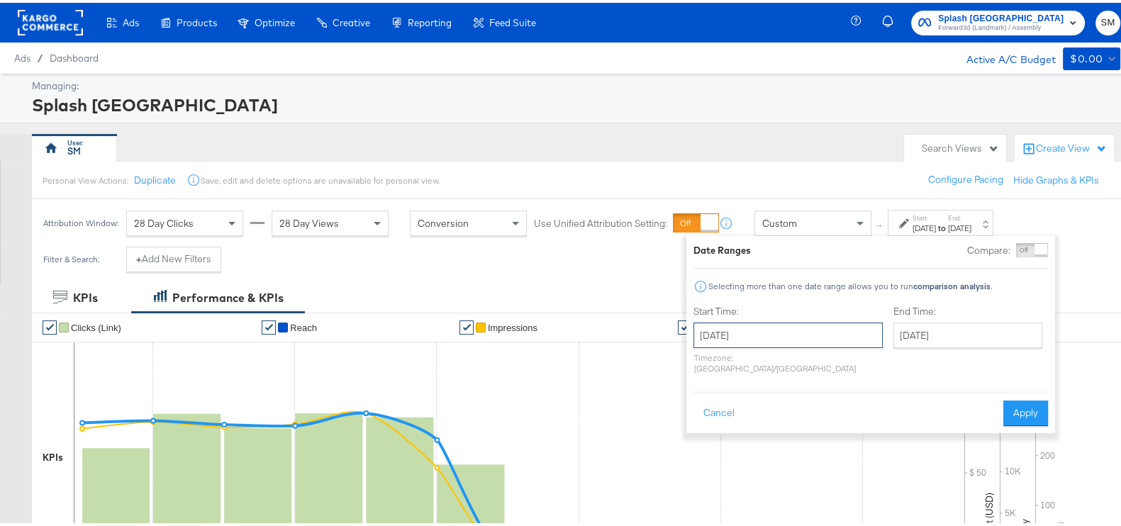
click at [777, 326] on input "[DATE]" at bounding box center [787, 333] width 189 height 26
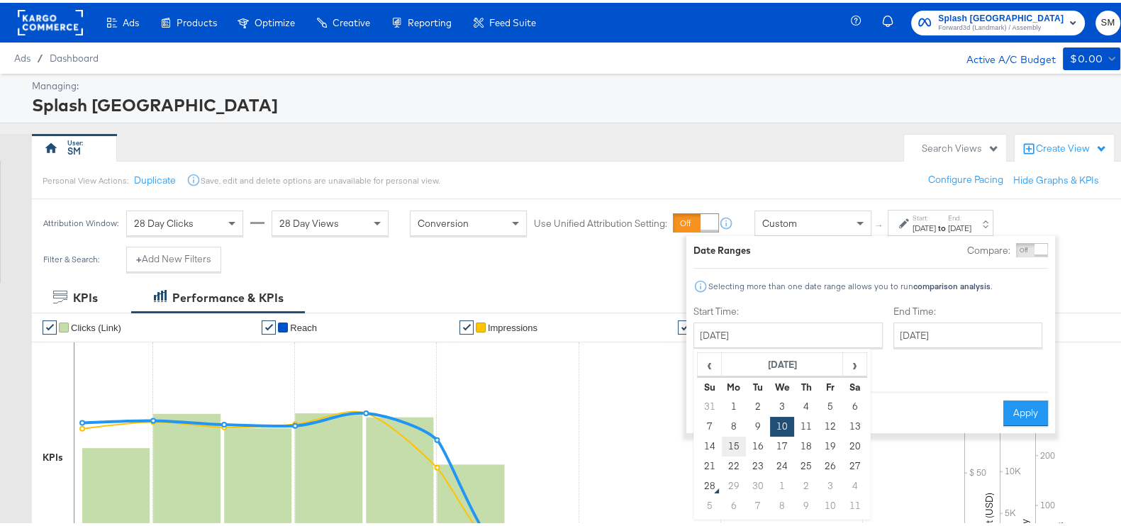
click at [735, 448] on td "15" at bounding box center [734, 444] width 24 height 20
type input "[DATE]"
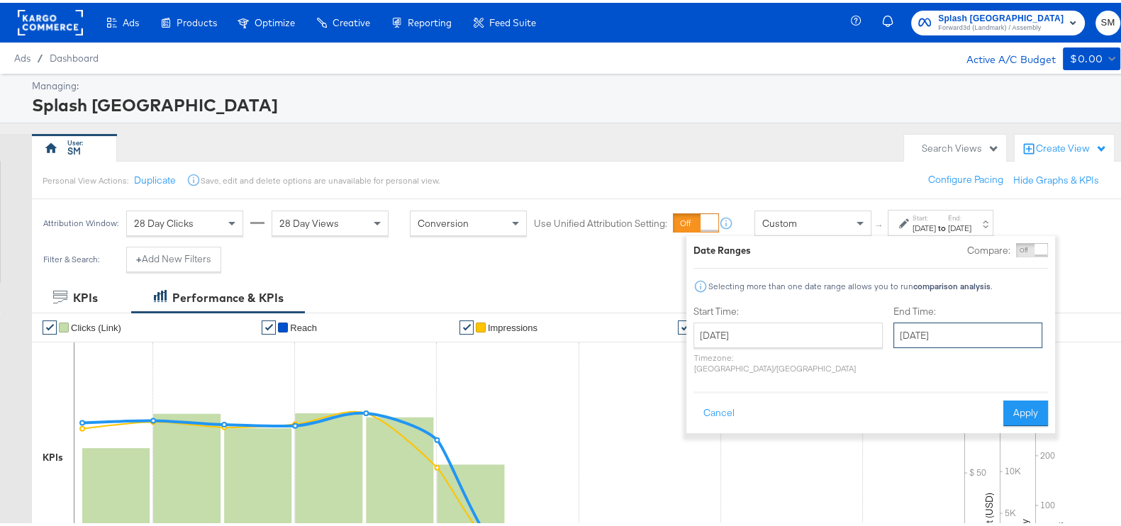
click at [893, 331] on input "[DATE]" at bounding box center [967, 333] width 149 height 26
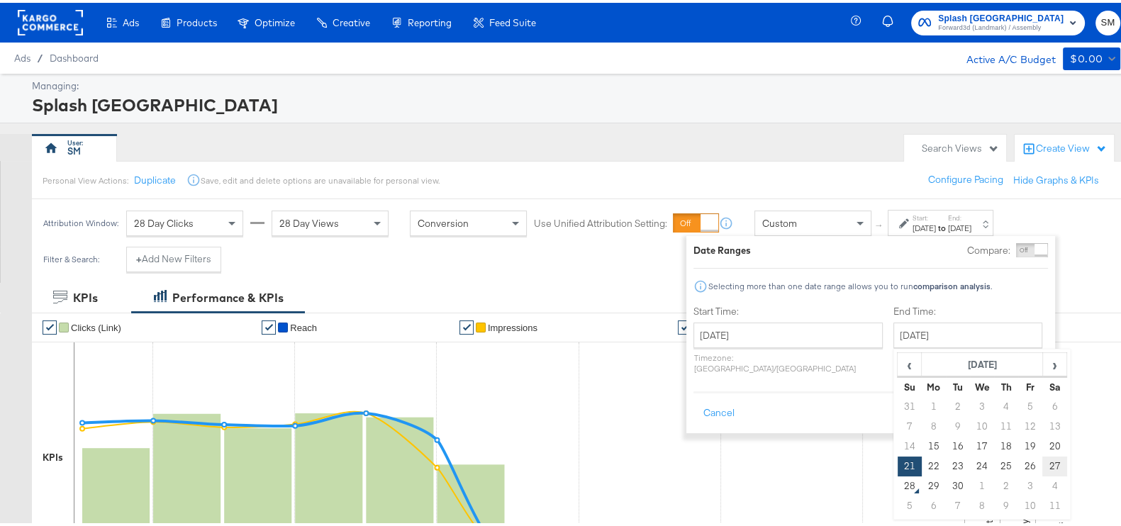
click at [1042, 464] on td "27" at bounding box center [1054, 464] width 24 height 20
type input "[DATE]"
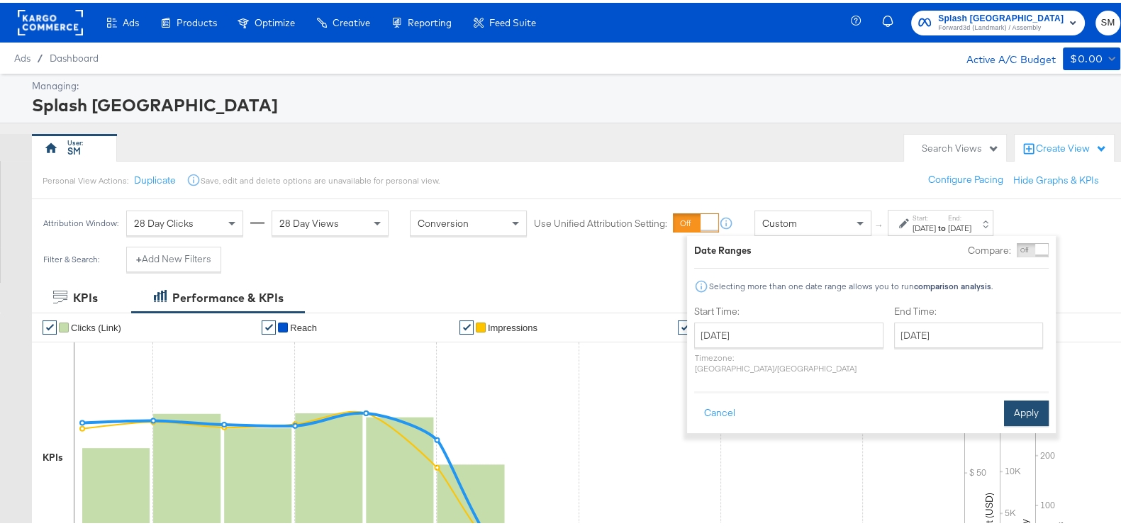
click at [1019, 398] on button "Apply" at bounding box center [1026, 411] width 45 height 26
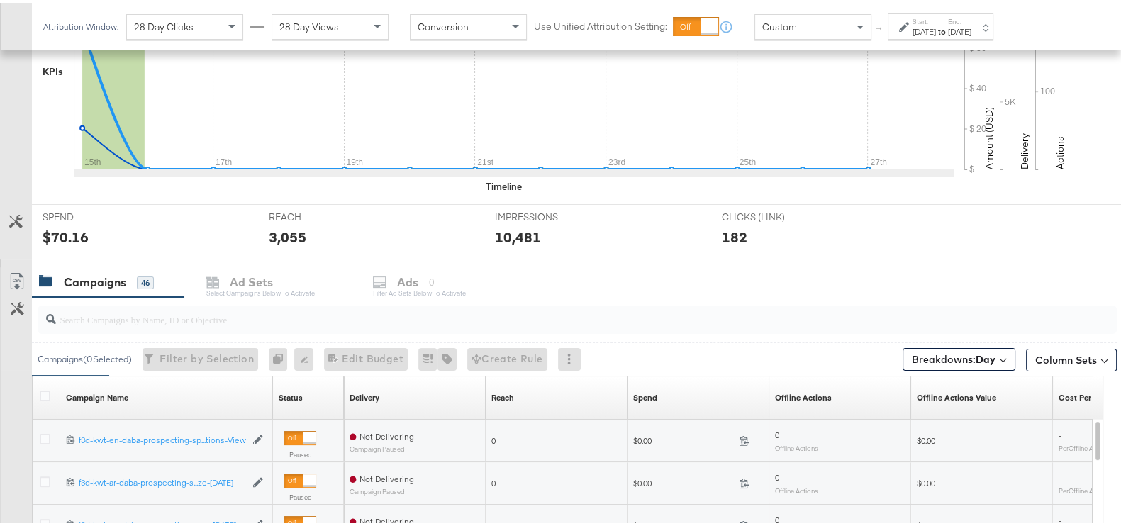
scroll to position [506, 0]
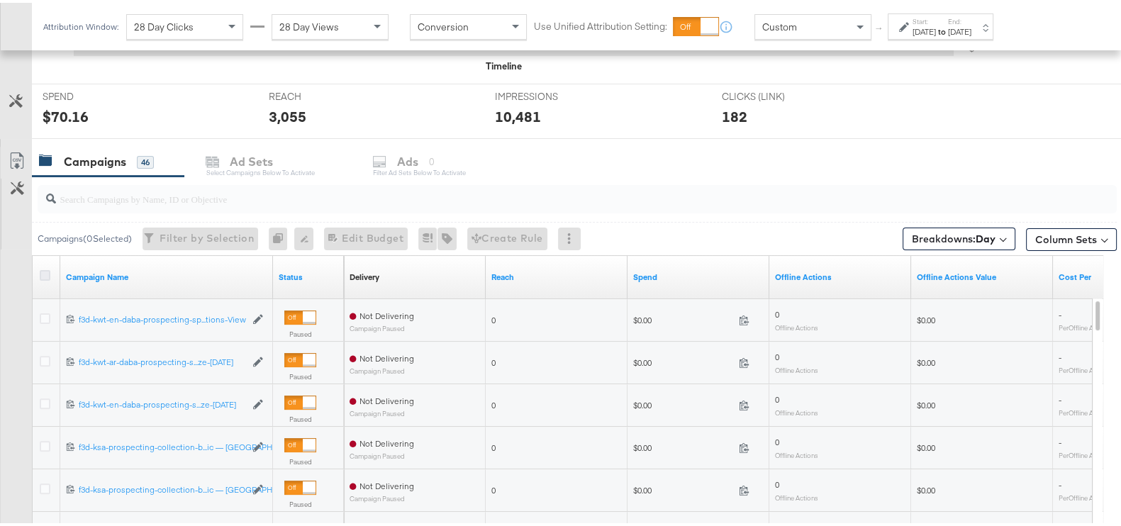
click at [44, 272] on icon at bounding box center [45, 272] width 11 height 11
click at [0, 0] on input "checkbox" at bounding box center [0, 0] width 0 height 0
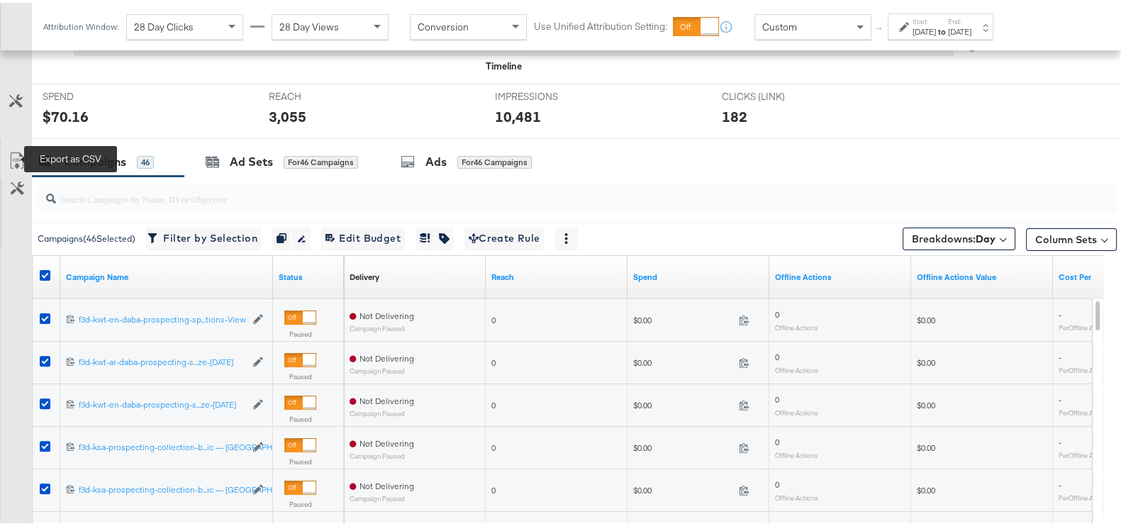
click at [18, 156] on icon at bounding box center [17, 158] width 17 height 17
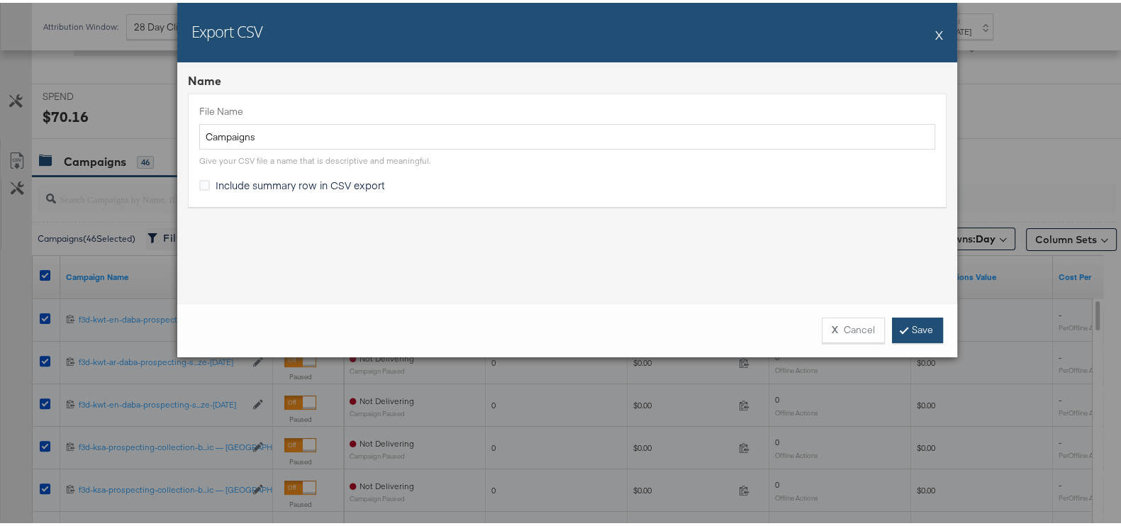
click at [903, 321] on link "Save" at bounding box center [917, 328] width 51 height 26
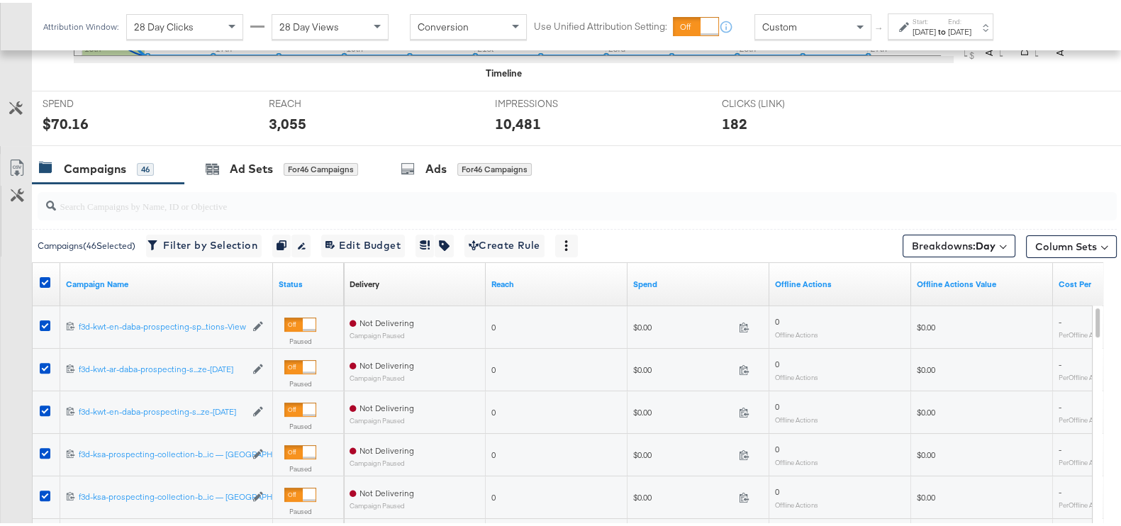
scroll to position [0, 0]
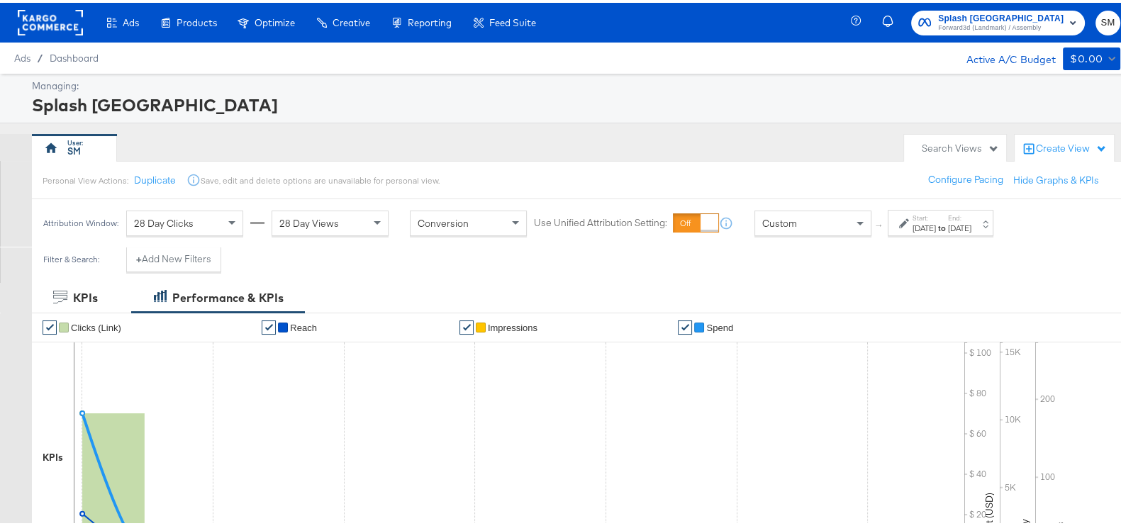
click at [984, 14] on span "Splash [GEOGRAPHIC_DATA]" at bounding box center [1001, 16] width 126 height 15
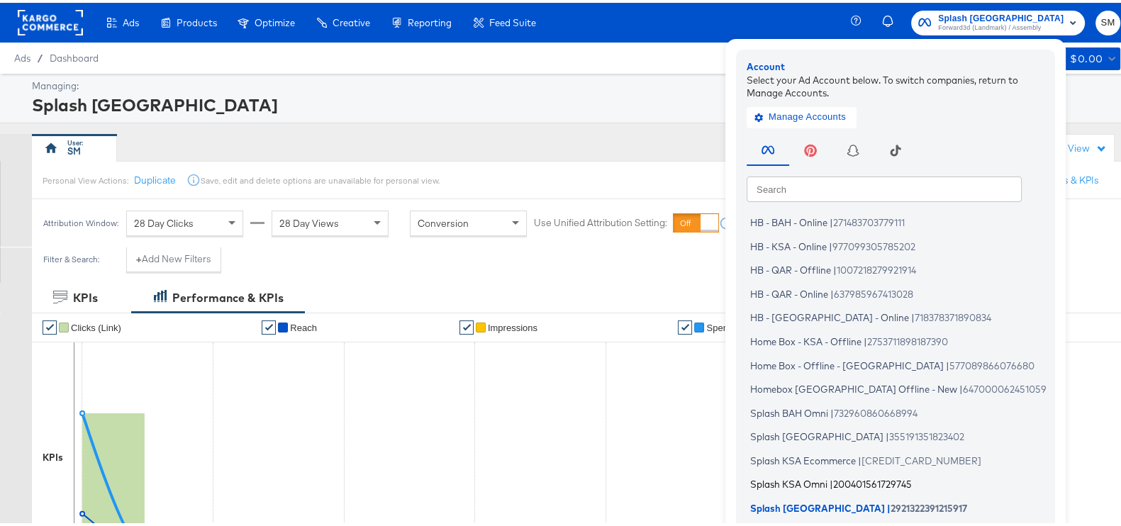
click at [795, 482] on span "Splash KSA Omni" at bounding box center [788, 481] width 77 height 11
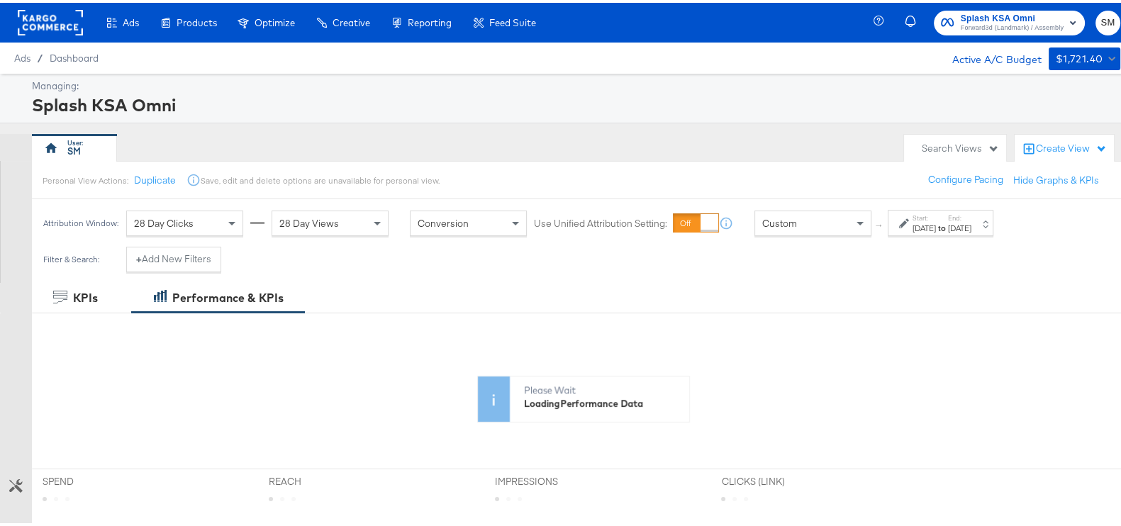
click at [925, 216] on label "Start:" at bounding box center [924, 215] width 23 height 9
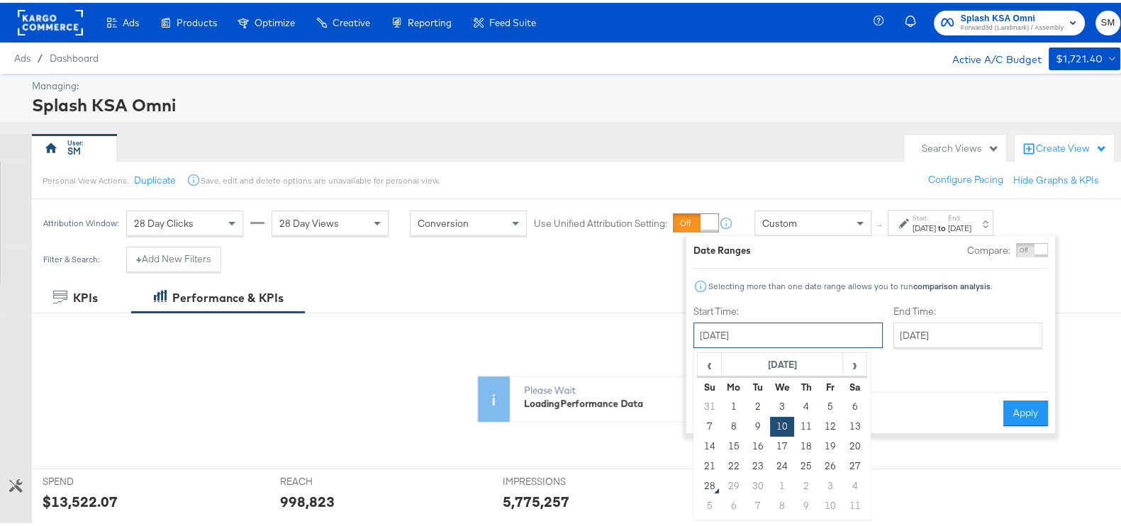
click at [782, 321] on input "[DATE]" at bounding box center [787, 333] width 189 height 26
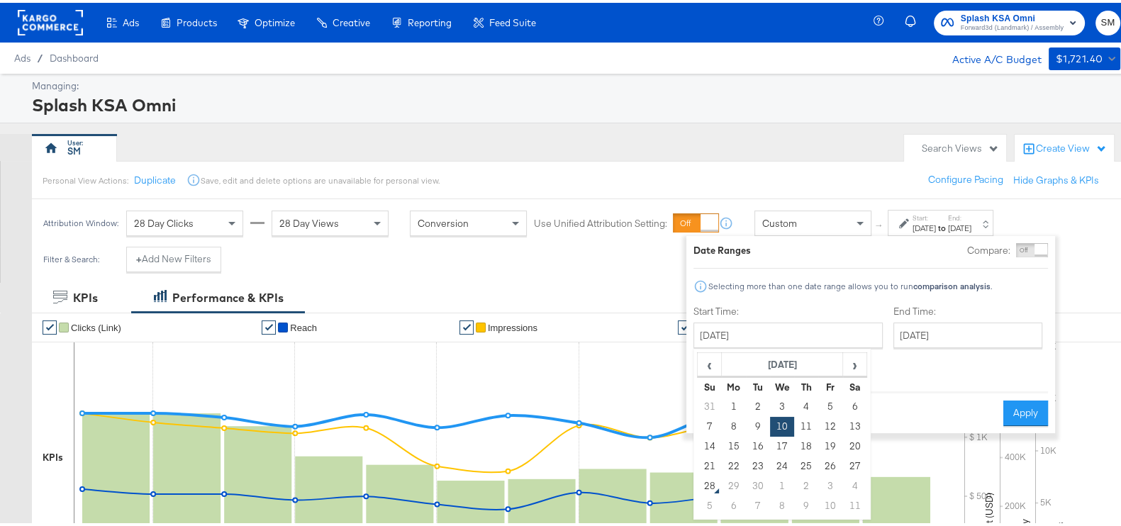
click at [723, 445] on td "15" at bounding box center [734, 444] width 24 height 20
type input "[DATE]"
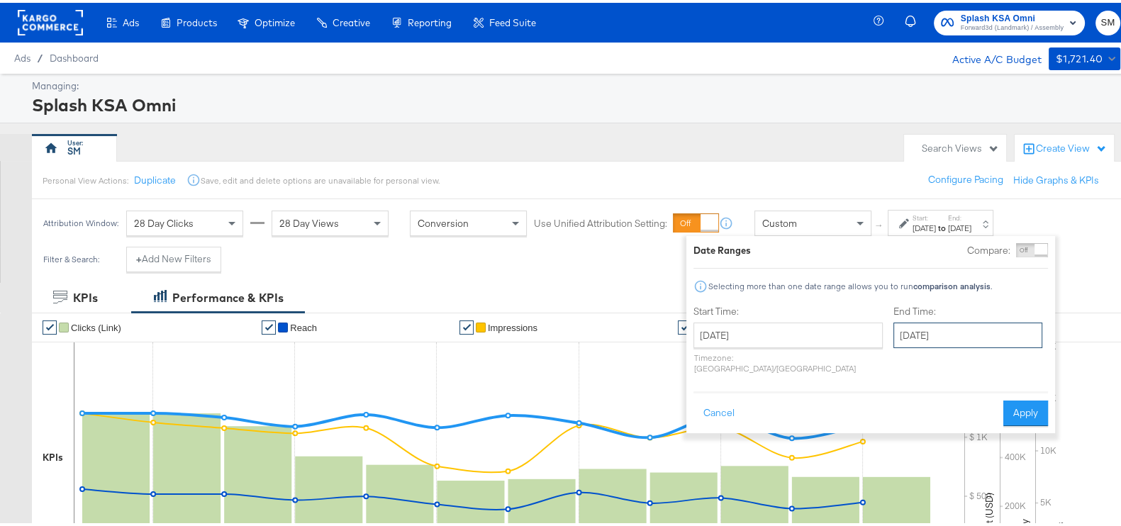
click at [910, 328] on input "[DATE]" at bounding box center [967, 333] width 149 height 26
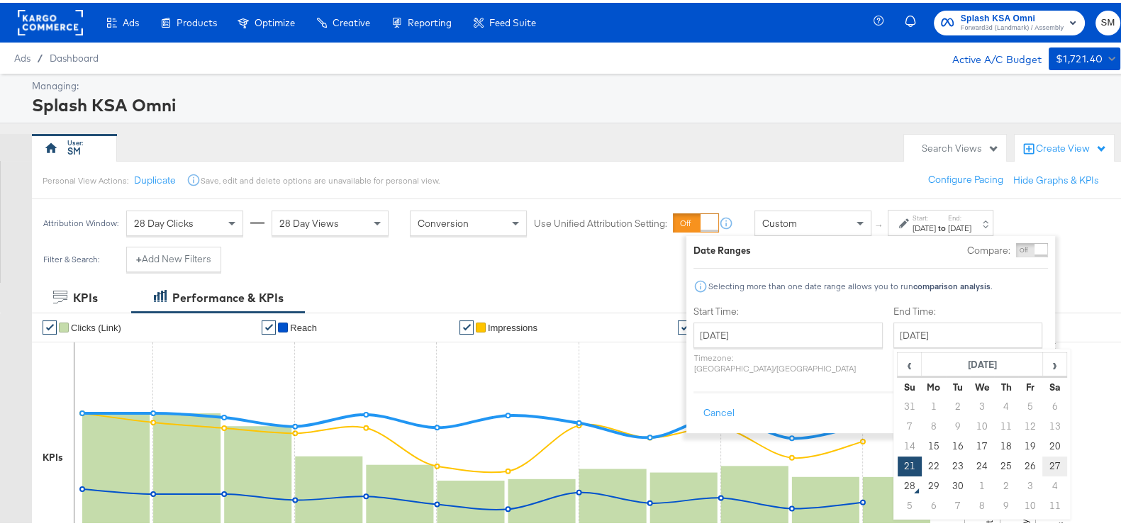
click at [1042, 466] on td "27" at bounding box center [1054, 464] width 24 height 20
type input "[DATE]"
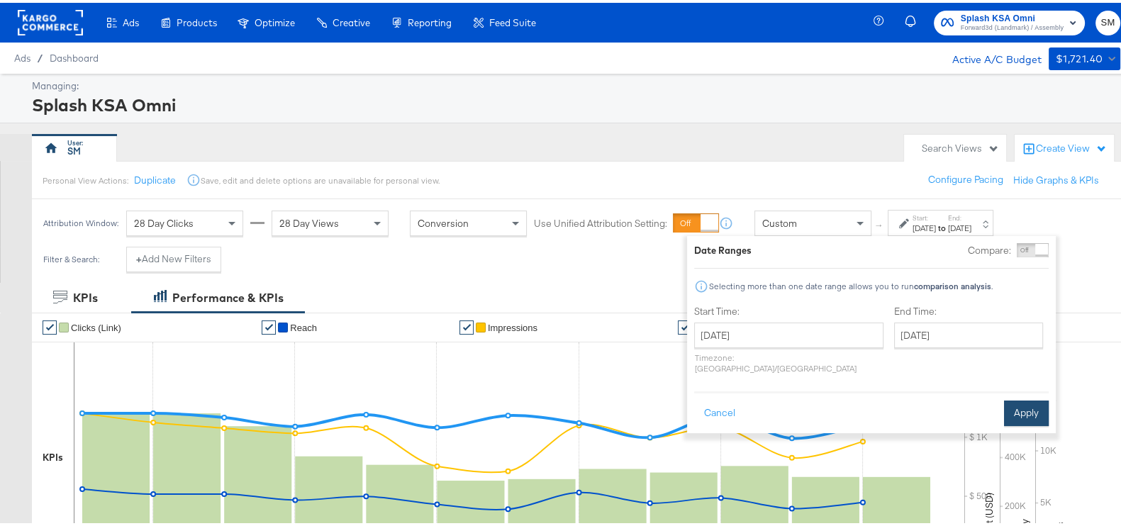
click at [1021, 402] on button "Apply" at bounding box center [1026, 411] width 45 height 26
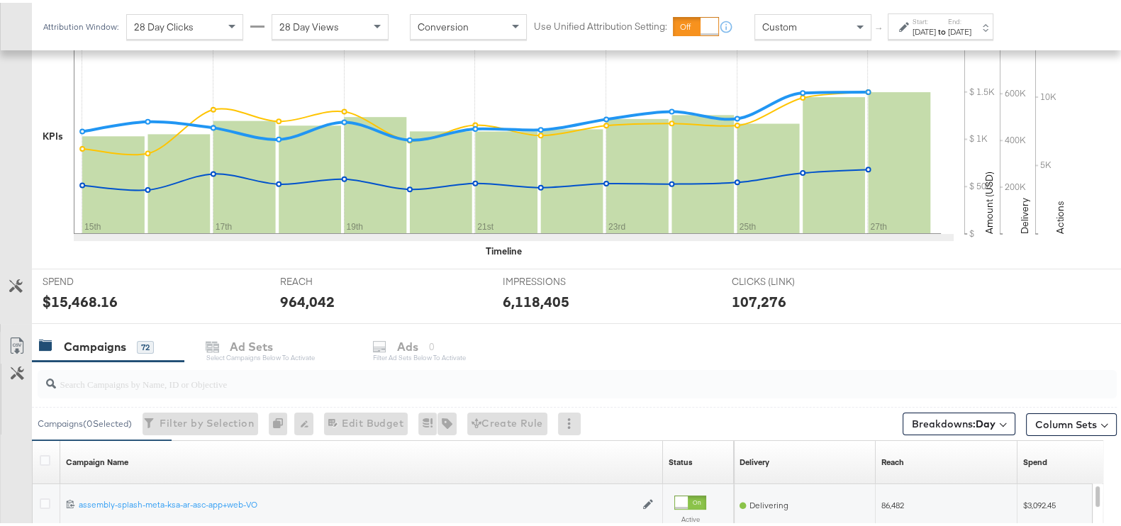
scroll to position [443, 0]
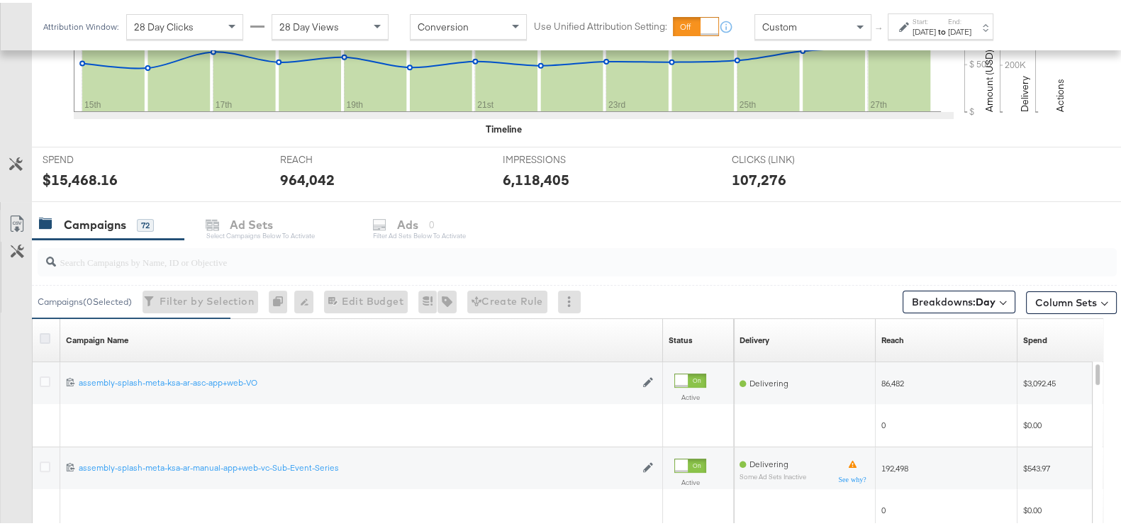
click at [43, 335] on icon at bounding box center [45, 335] width 11 height 11
click at [0, 0] on input "checkbox" at bounding box center [0, 0] width 0 height 0
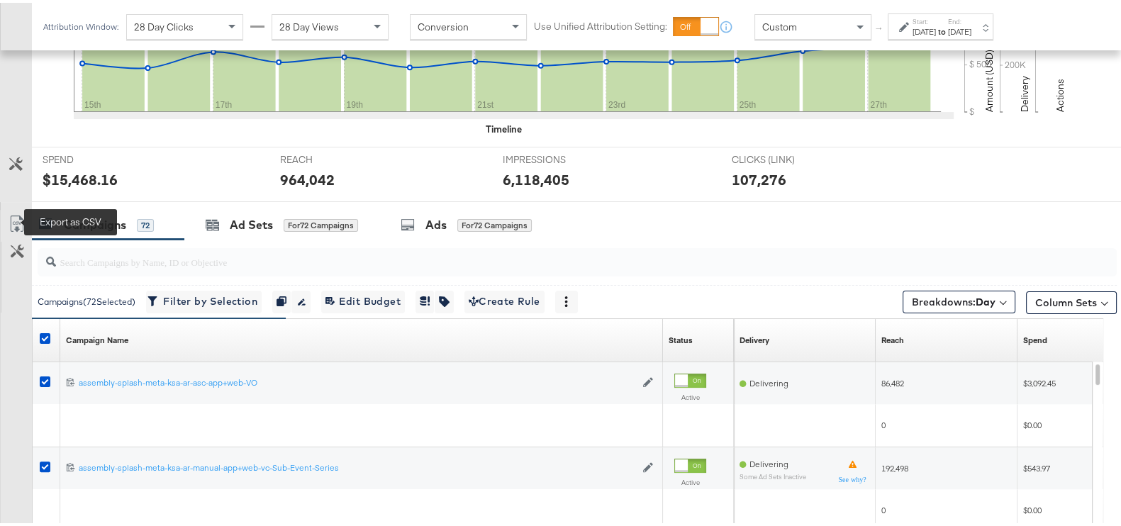
click at [18, 226] on icon at bounding box center [16, 223] width 9 height 11
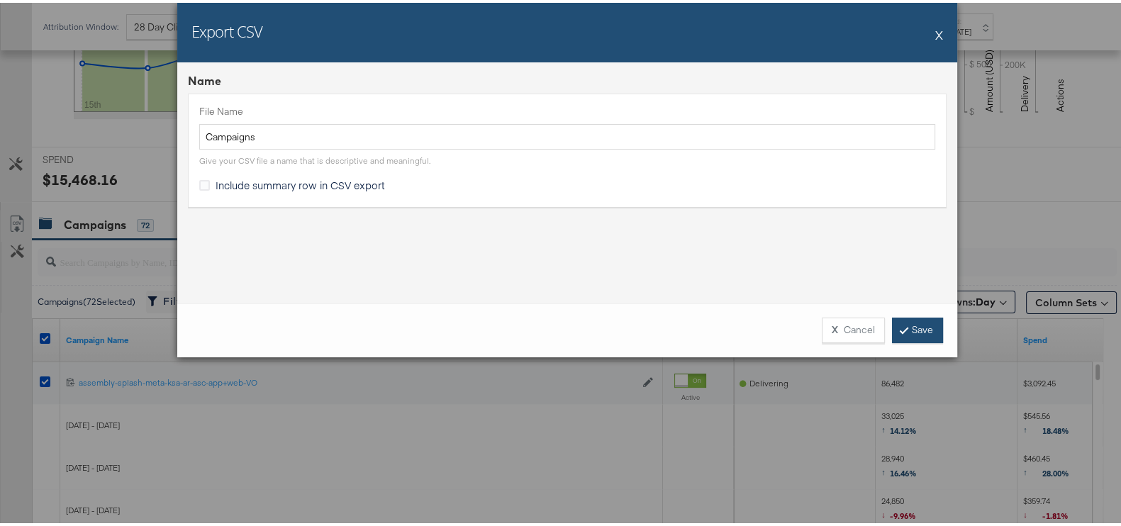
click at [918, 325] on link "Save" at bounding box center [917, 328] width 51 height 26
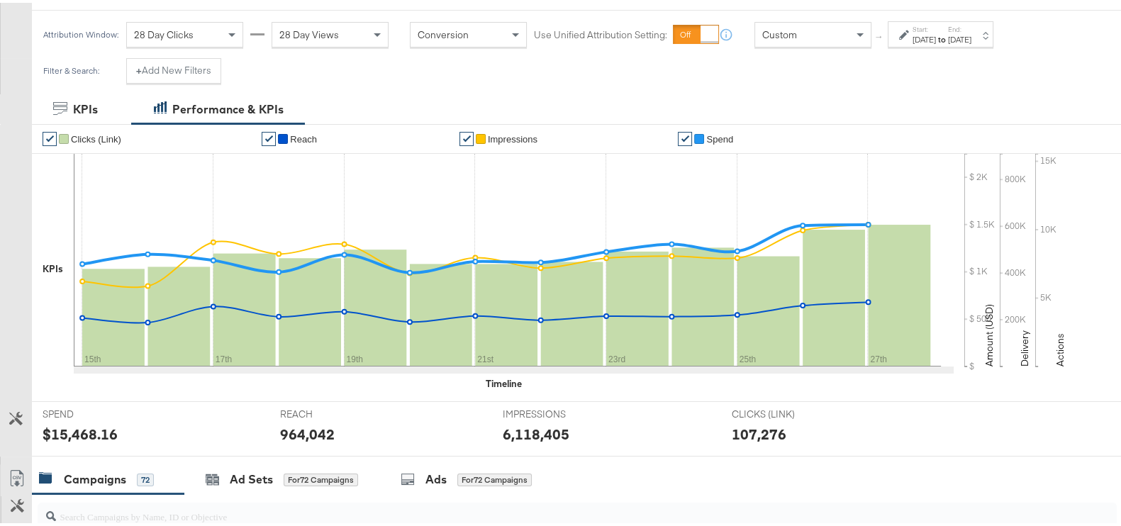
scroll to position [0, 0]
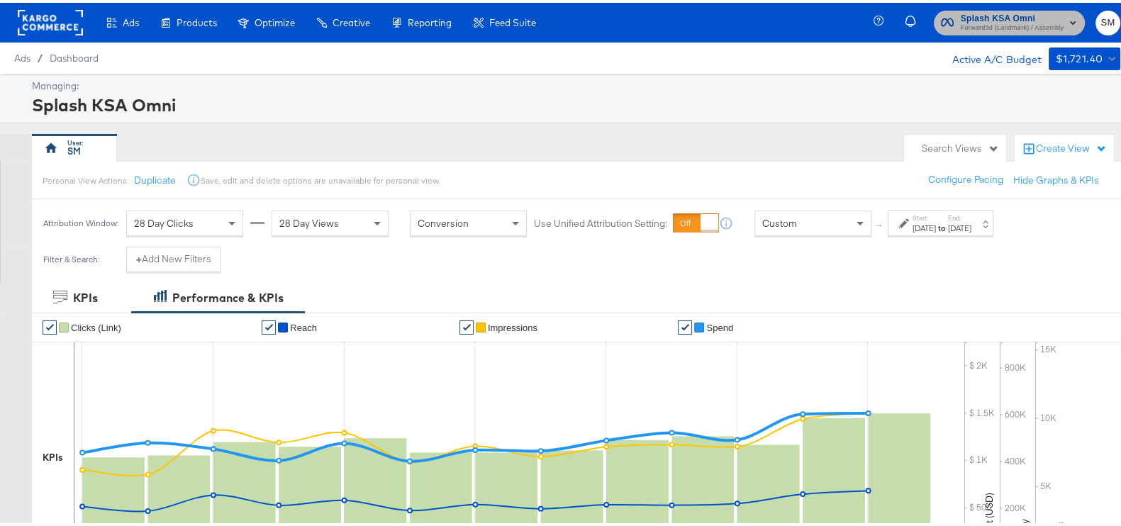
click at [991, 26] on span "Forward3d (Landmark) / Assembly" at bounding box center [1012, 25] width 103 height 11
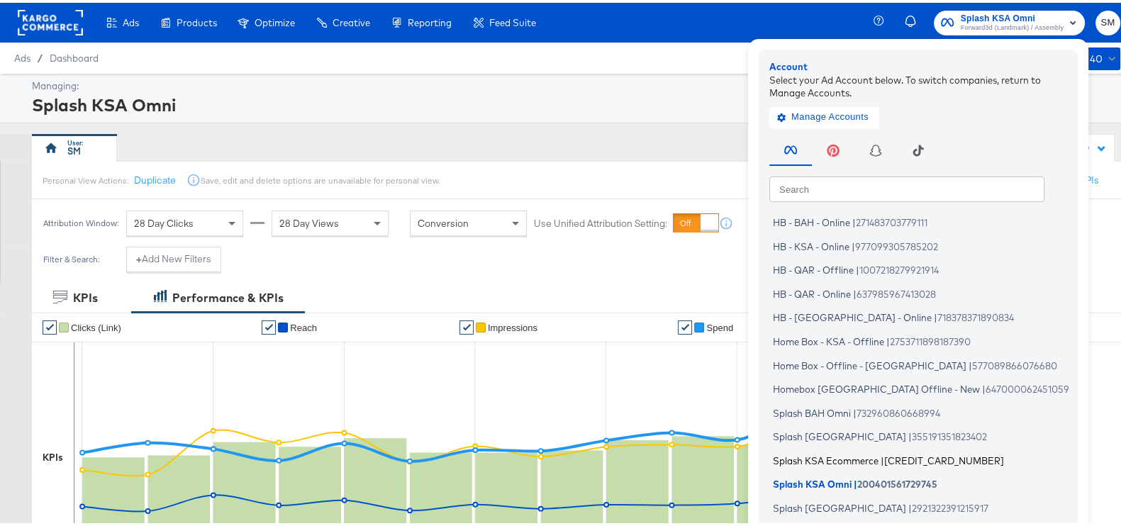
click at [816, 457] on span "Splash KSA Ecommerce" at bounding box center [826, 457] width 106 height 11
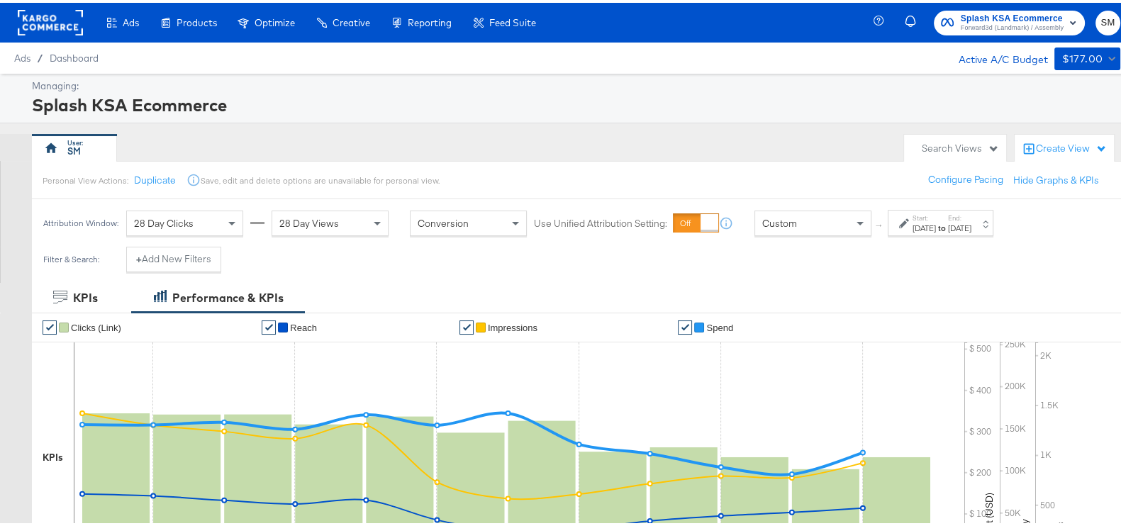
click at [971, 213] on div "Start: [DATE] to End: [DATE]" at bounding box center [942, 221] width 59 height 21
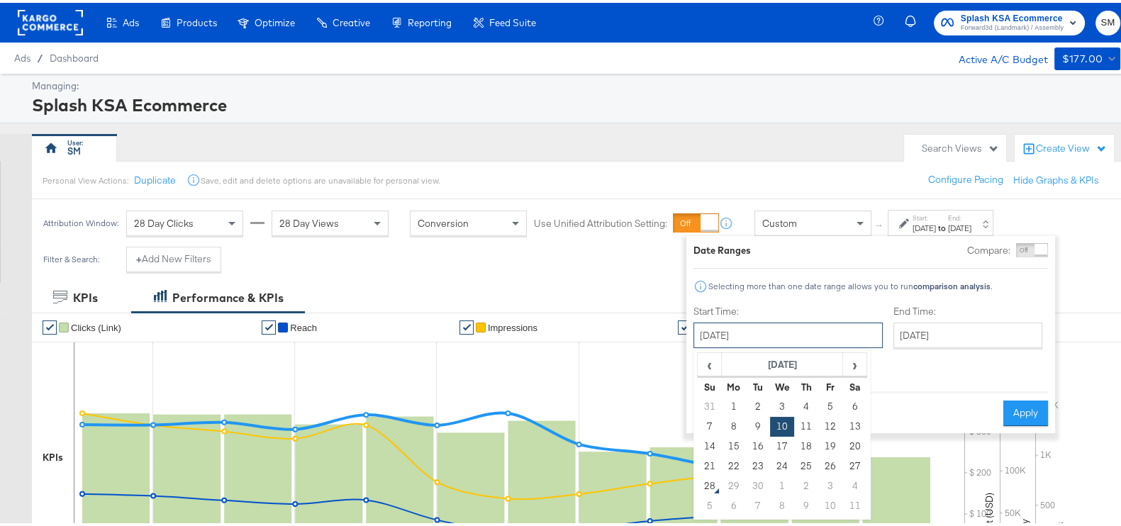
click at [796, 339] on input "[DATE]" at bounding box center [787, 333] width 189 height 26
click at [737, 442] on td "15" at bounding box center [734, 444] width 24 height 20
type input "[DATE]"
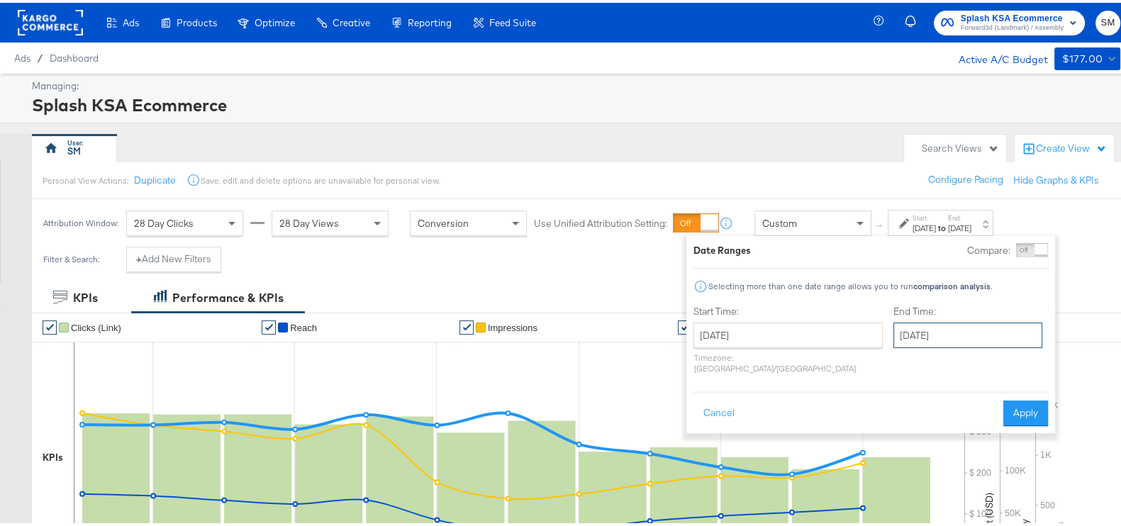
click at [942, 323] on input "[DATE]" at bounding box center [967, 333] width 149 height 26
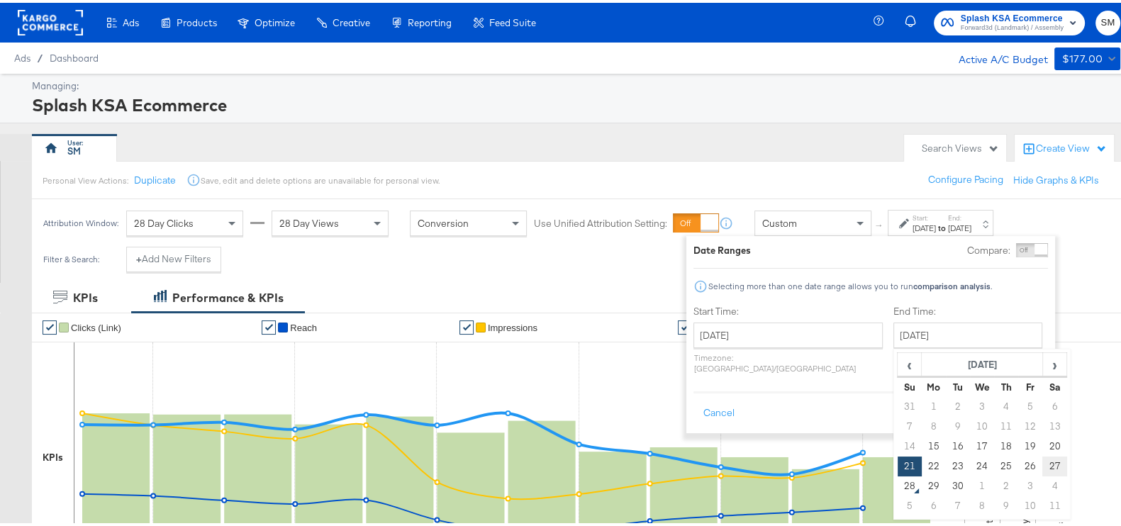
click at [1042, 459] on td "27" at bounding box center [1054, 464] width 24 height 20
type input "[DATE]"
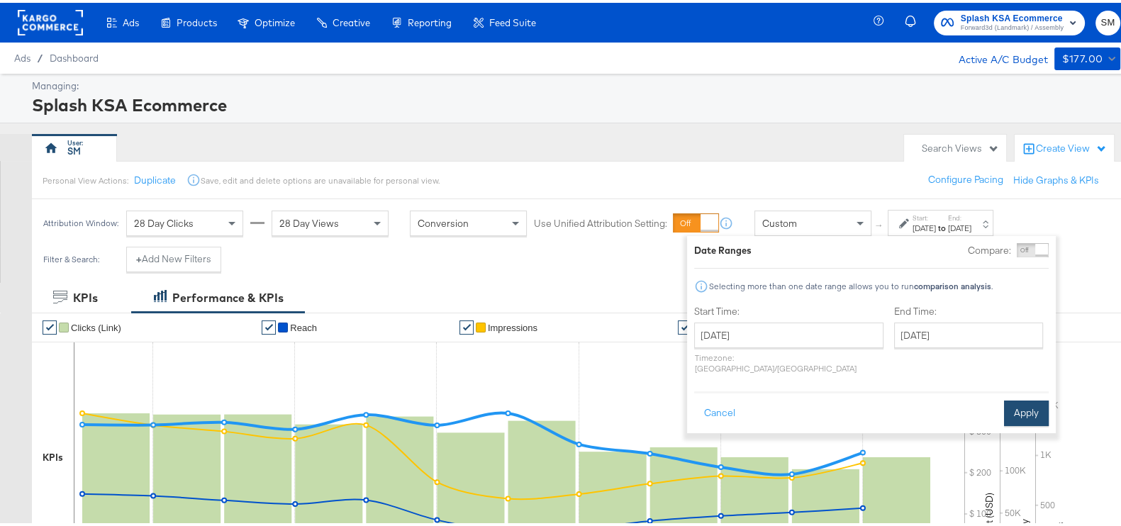
click at [1027, 398] on button "Apply" at bounding box center [1026, 411] width 45 height 26
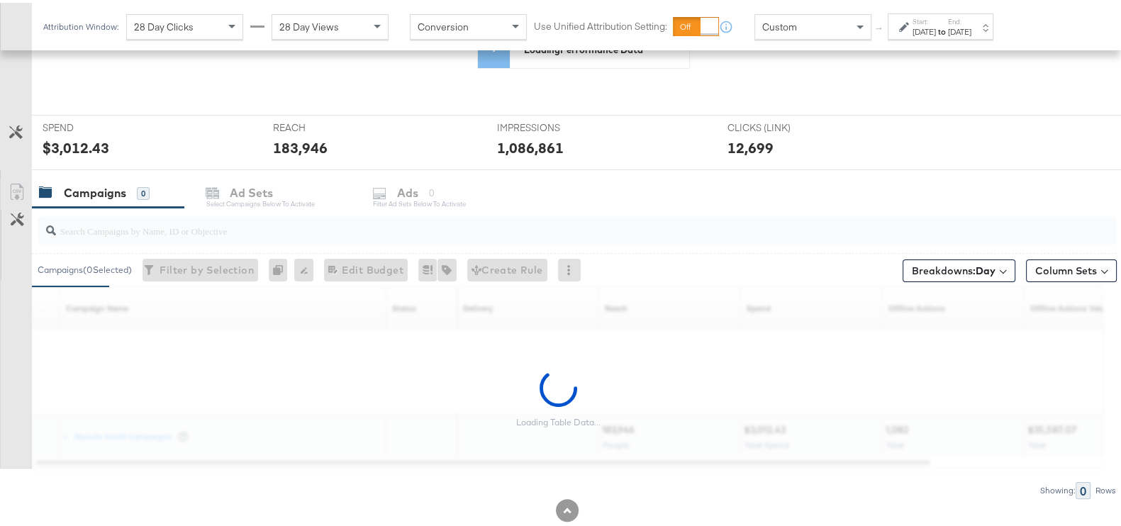
scroll to position [475, 0]
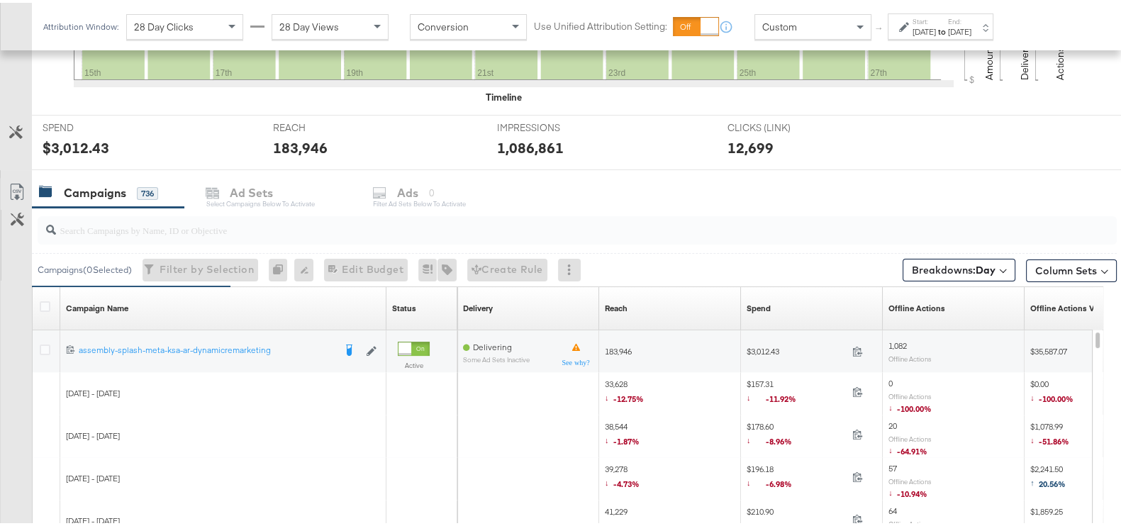
click at [50, 306] on label at bounding box center [45, 304] width 11 height 11
click at [0, 0] on input "checkbox" at bounding box center [0, 0] width 0 height 0
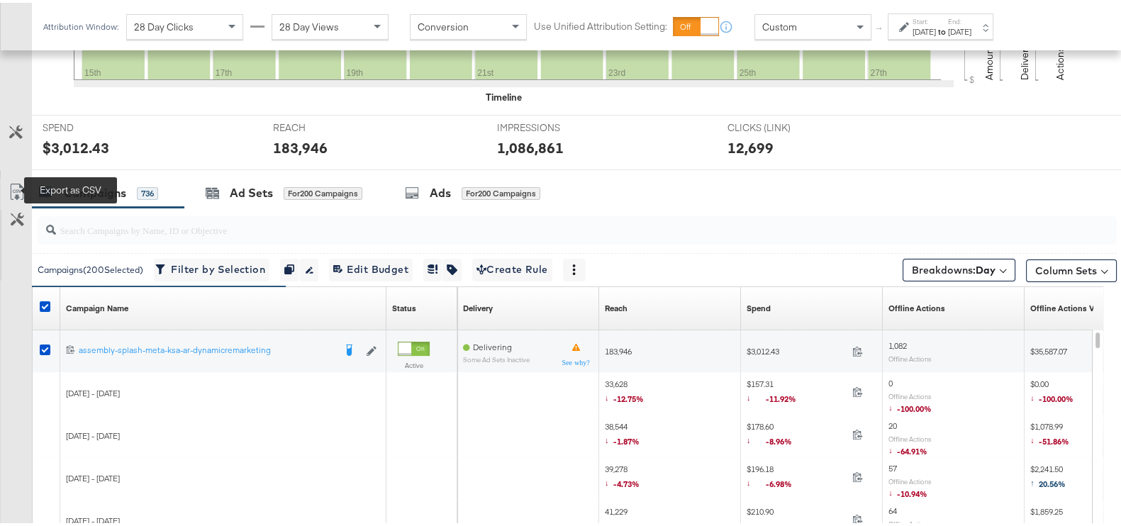
click at [22, 183] on icon at bounding box center [16, 189] width 13 height 16
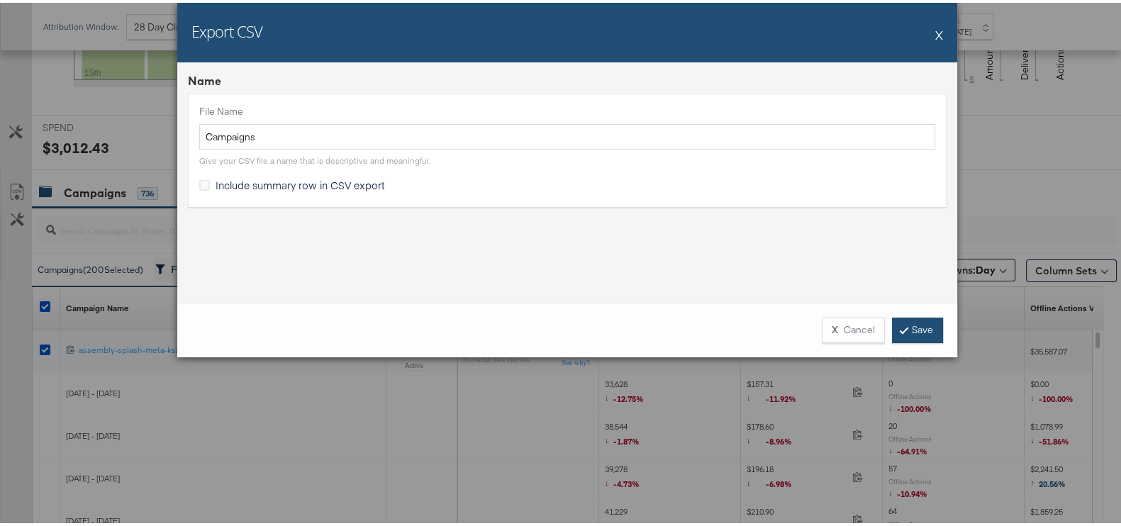
click at [929, 321] on link "Save" at bounding box center [917, 328] width 51 height 26
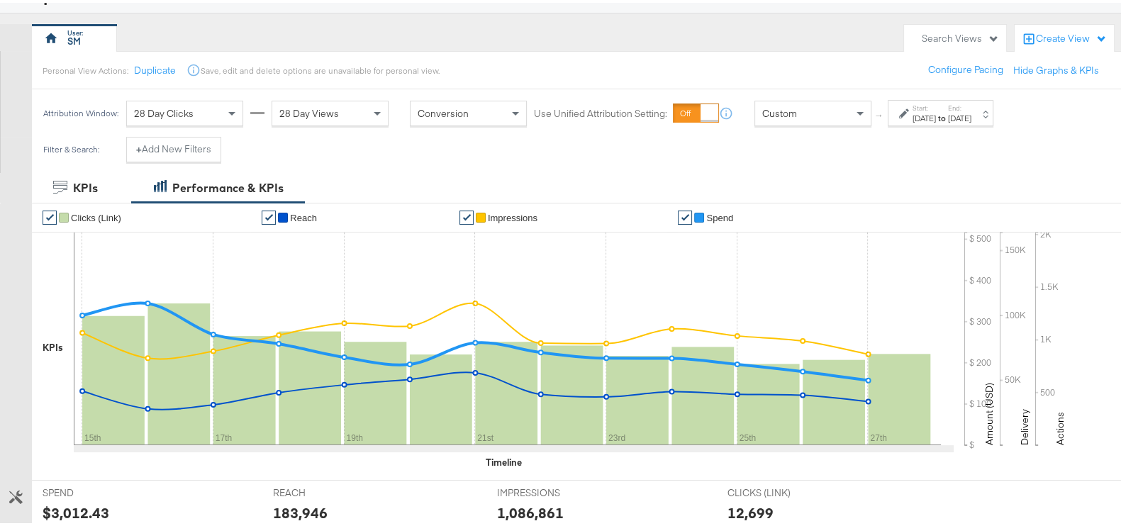
scroll to position [0, 0]
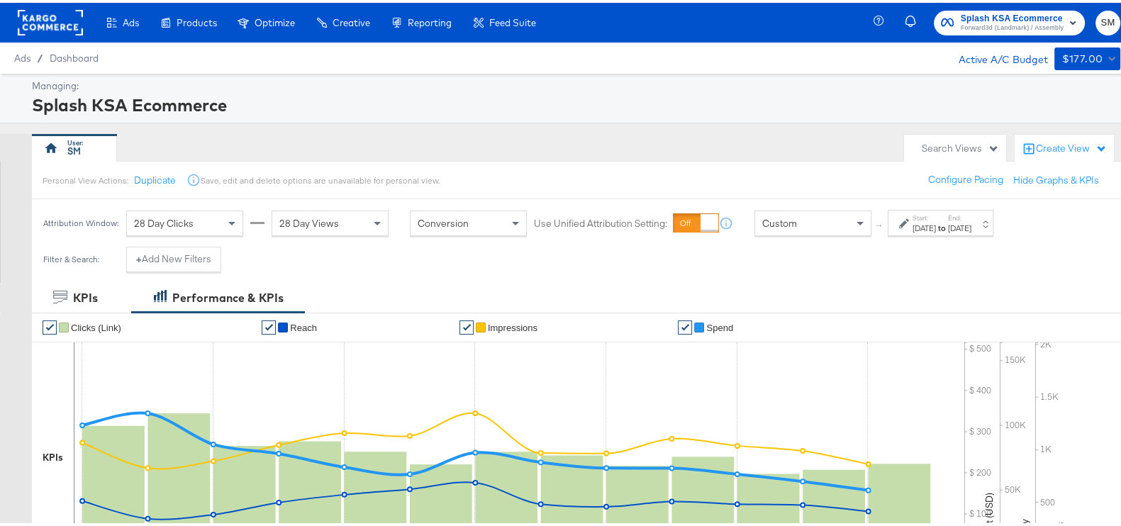
click at [974, 12] on span "Splash KSA Ecommerce" at bounding box center [1012, 16] width 103 height 15
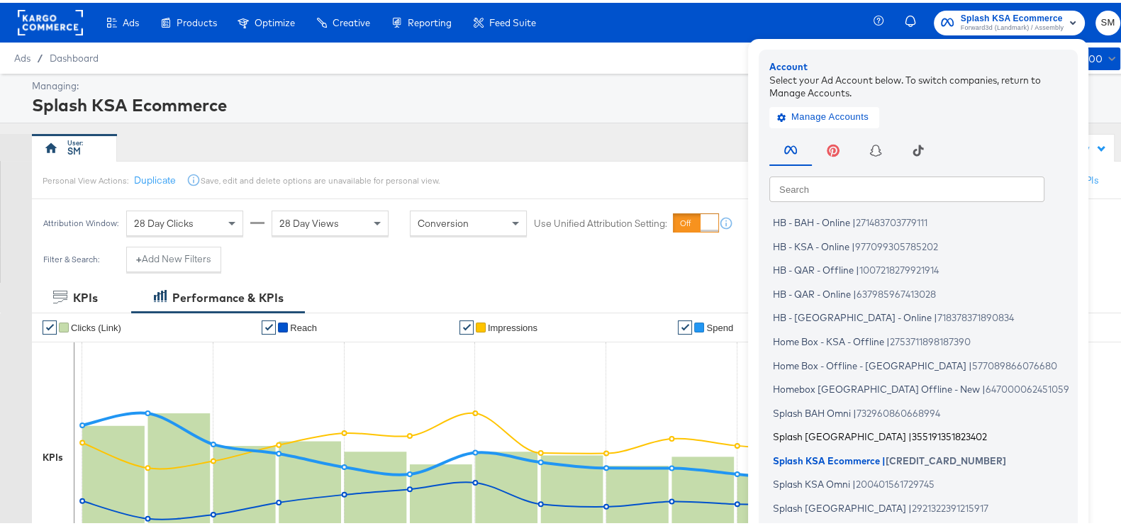
click at [807, 430] on span "Splash Bahrain" at bounding box center [839, 433] width 133 height 11
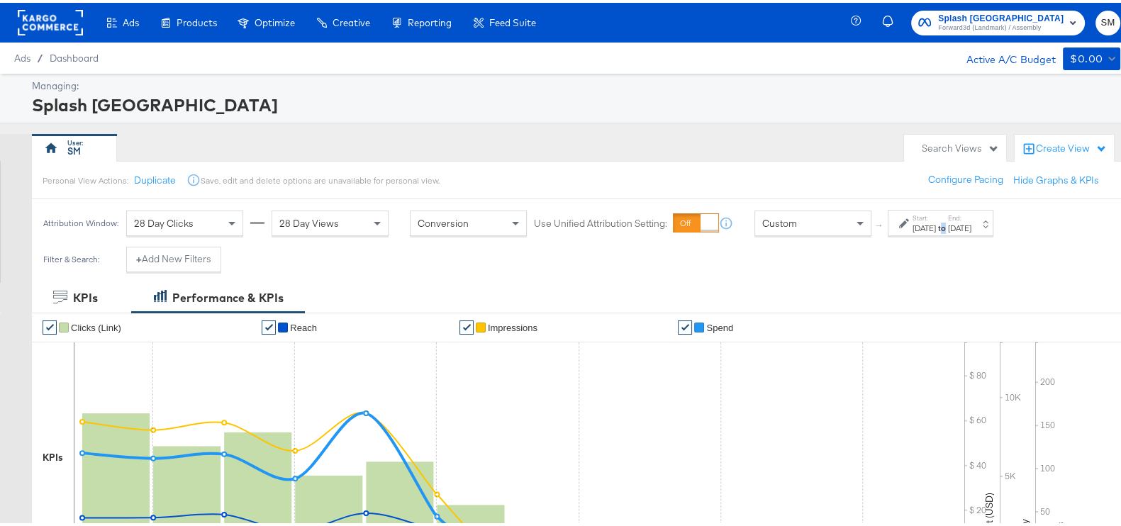
click at [948, 225] on strong "to" at bounding box center [942, 225] width 12 height 11
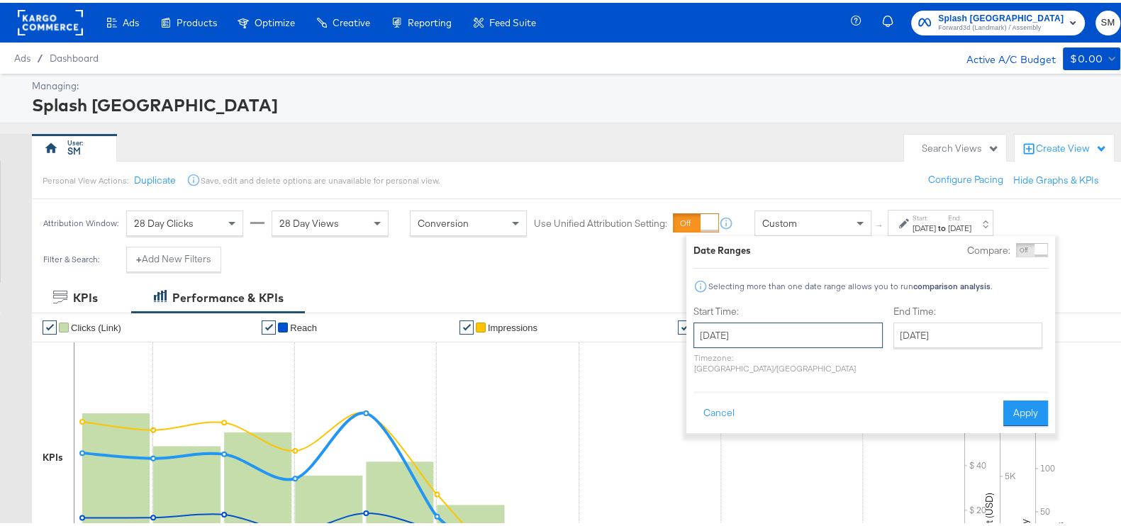
click at [823, 328] on input "[DATE]" at bounding box center [787, 333] width 189 height 26
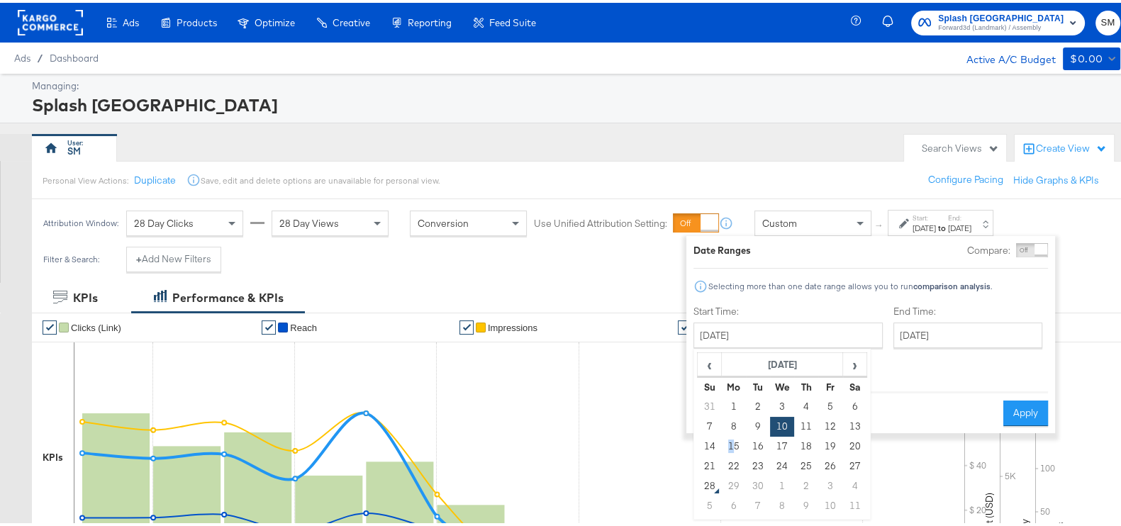
drag, startPoint x: 730, startPoint y: 447, endPoint x: 786, endPoint y: 424, distance: 60.4
click at [733, 448] on td "15" at bounding box center [734, 444] width 24 height 20
type input "September 15th 2025"
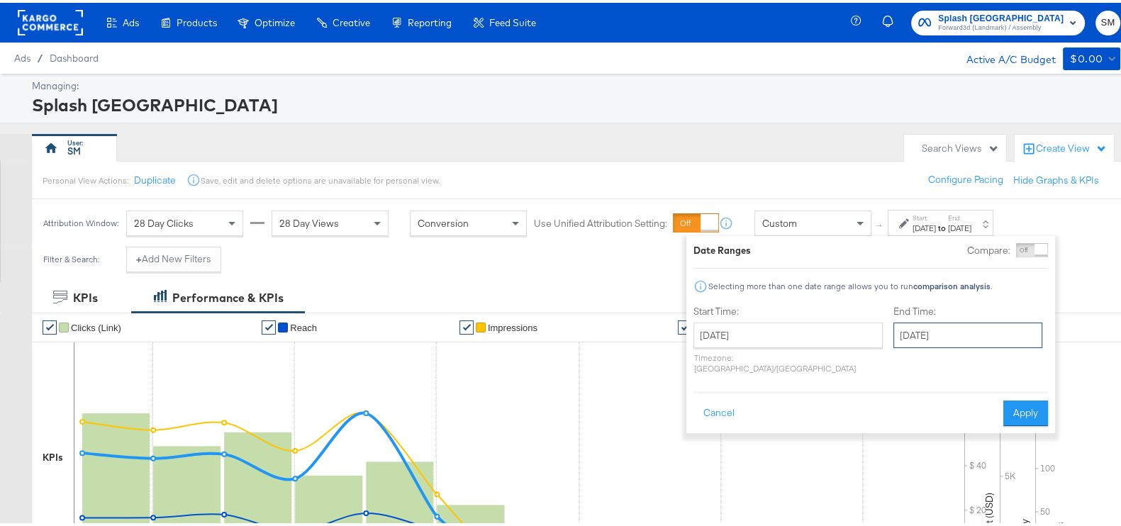
click at [893, 332] on input "September 21st 2025" at bounding box center [967, 333] width 149 height 26
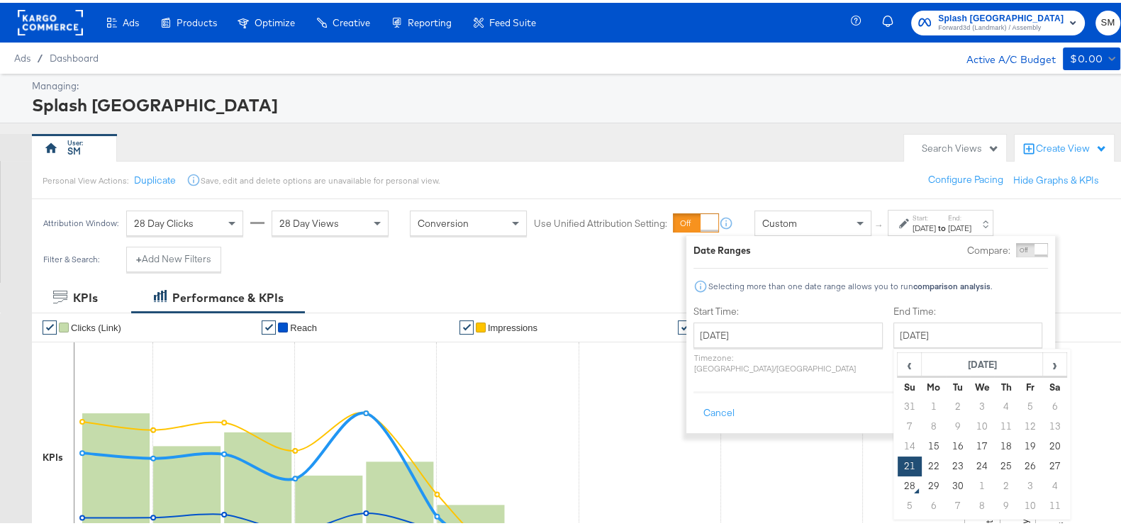
click at [1042, 456] on td "27" at bounding box center [1054, 464] width 24 height 20
type input "[DATE]"
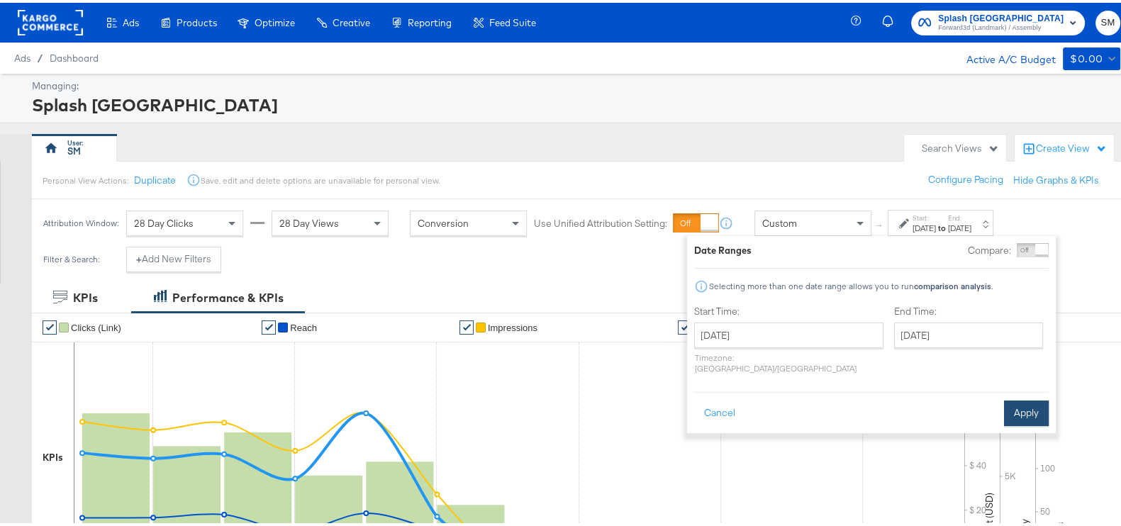
click at [1018, 399] on button "Apply" at bounding box center [1026, 411] width 45 height 26
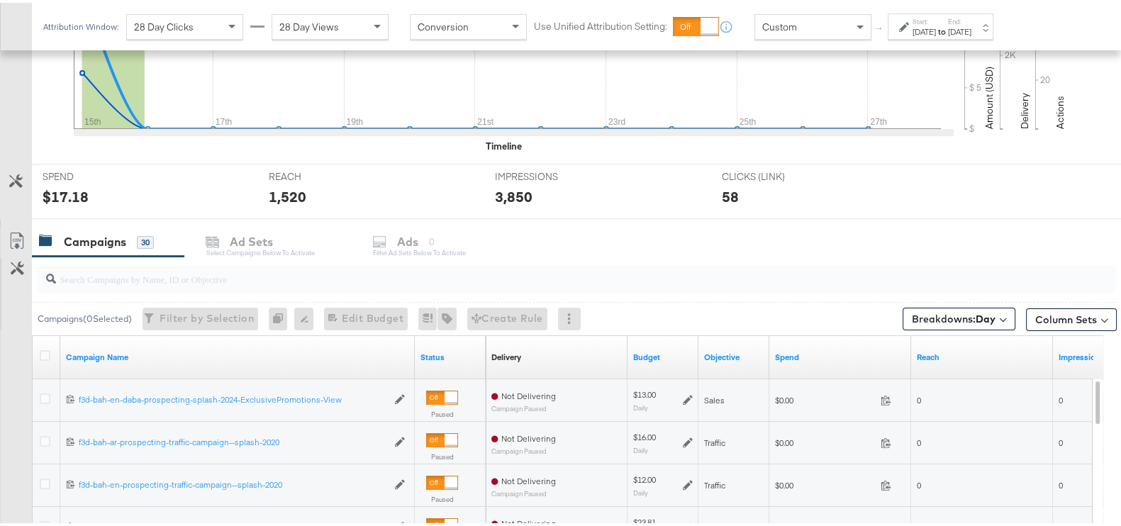
scroll to position [443, 0]
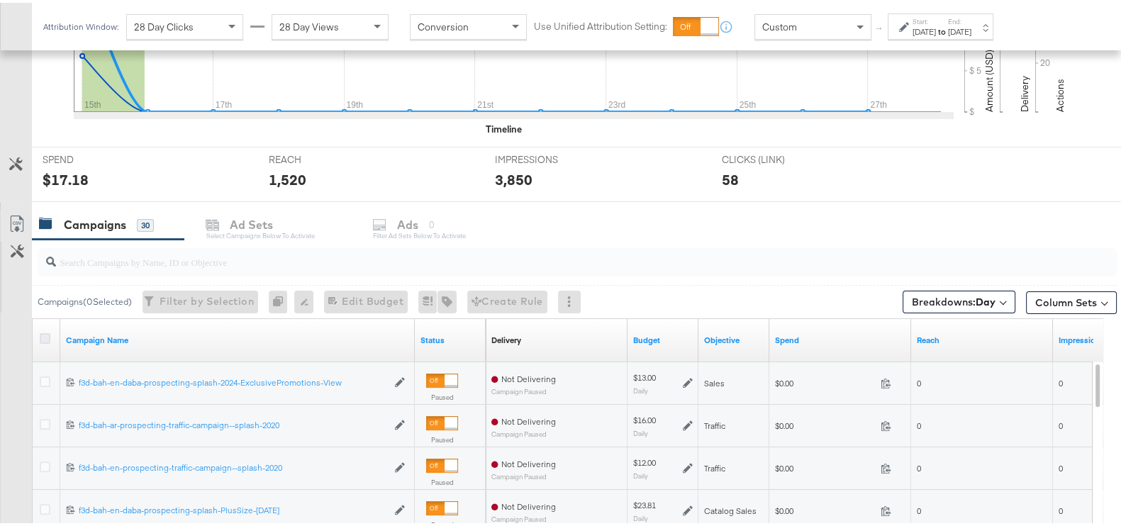
click at [50, 330] on icon at bounding box center [45, 335] width 11 height 11
click at [0, 0] on input "checkbox" at bounding box center [0, 0] width 0 height 0
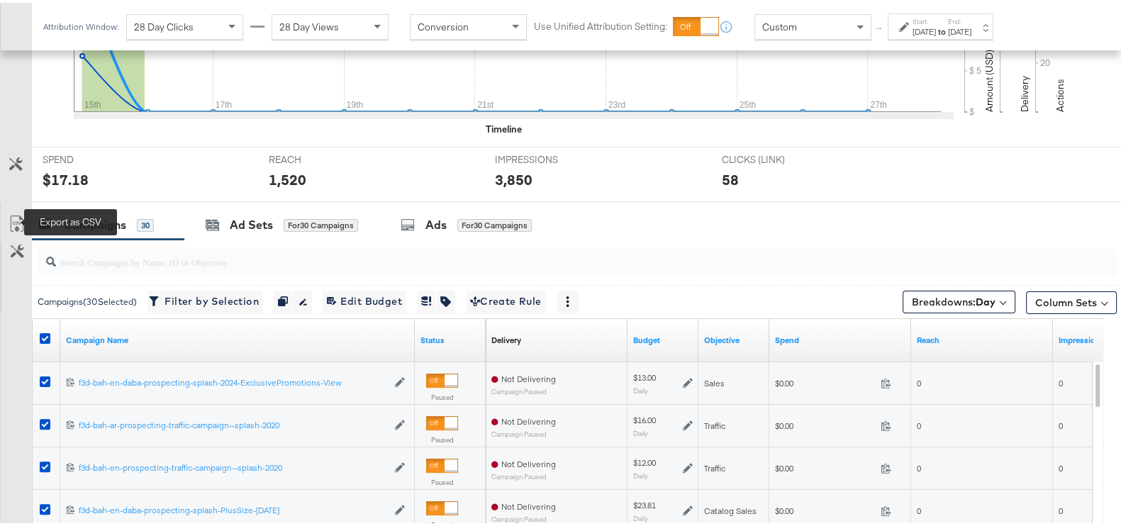
click at [16, 215] on icon at bounding box center [17, 221] width 17 height 17
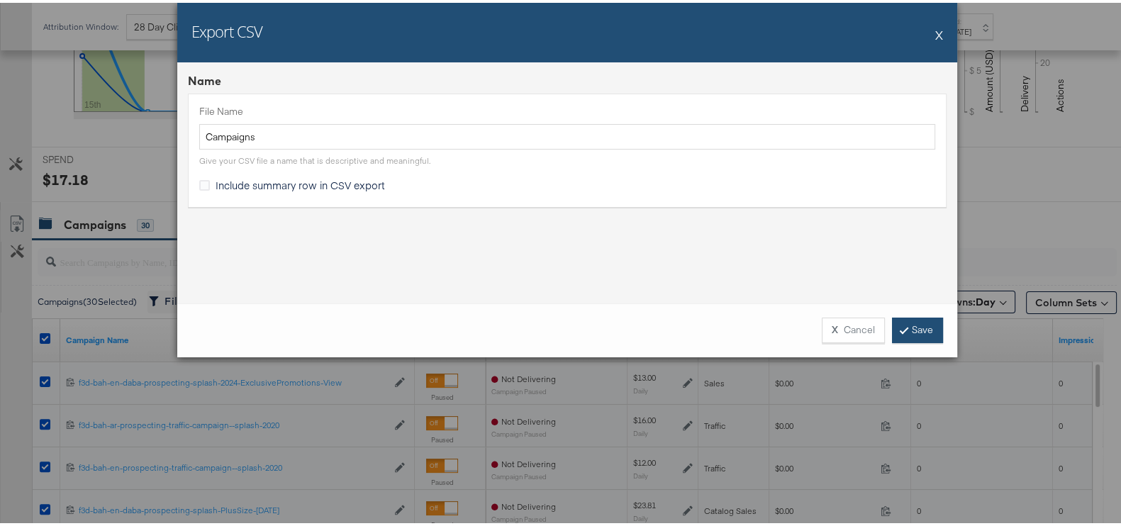
click at [921, 321] on link "Save" at bounding box center [917, 328] width 51 height 26
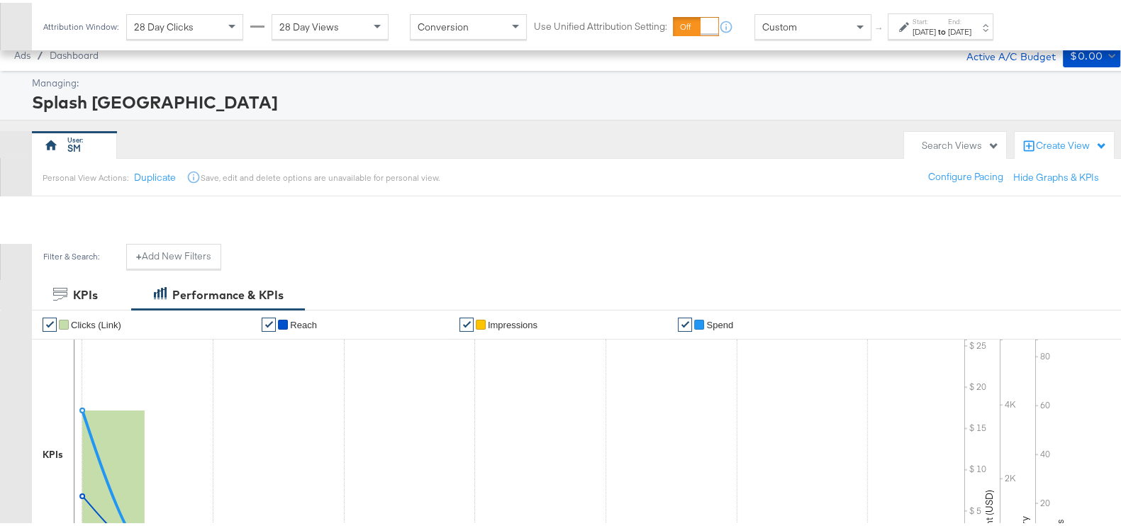
scroll to position [0, 0]
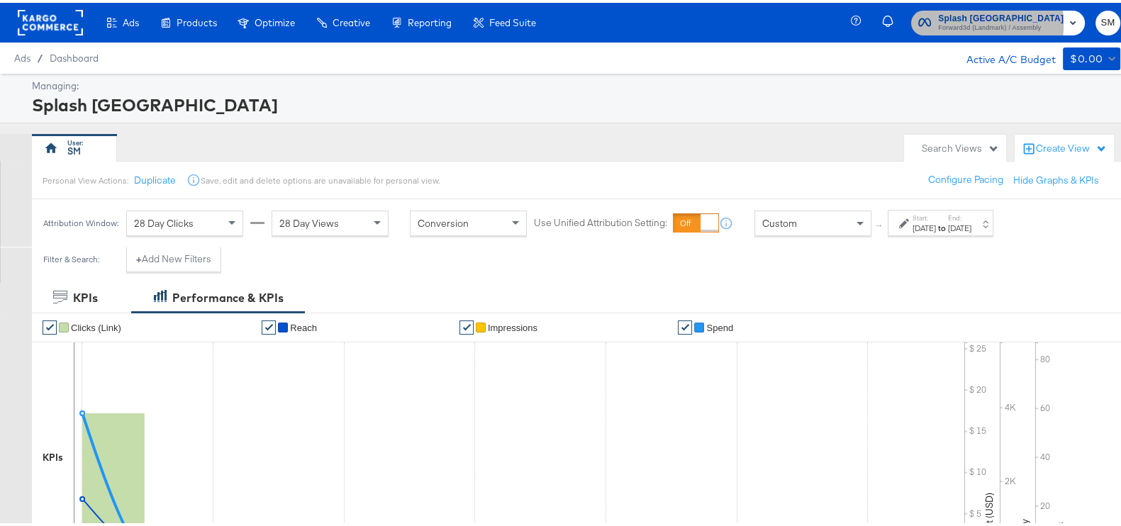
click at [948, 23] on span "Forward3d (Landmark) / Assembly" at bounding box center [1001, 25] width 126 height 11
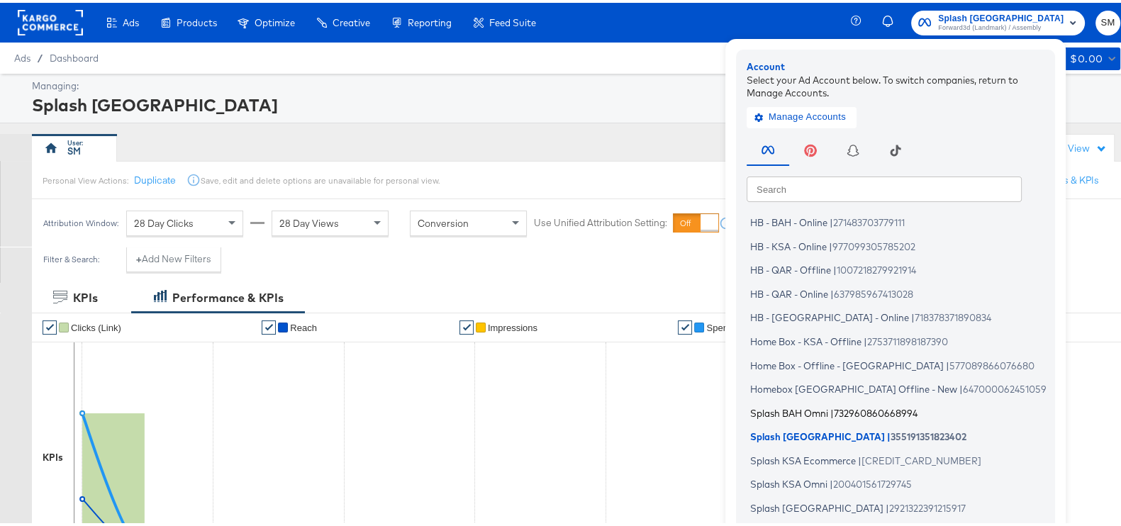
click at [820, 406] on span "Splash BAH Omni" at bounding box center [789, 409] width 78 height 11
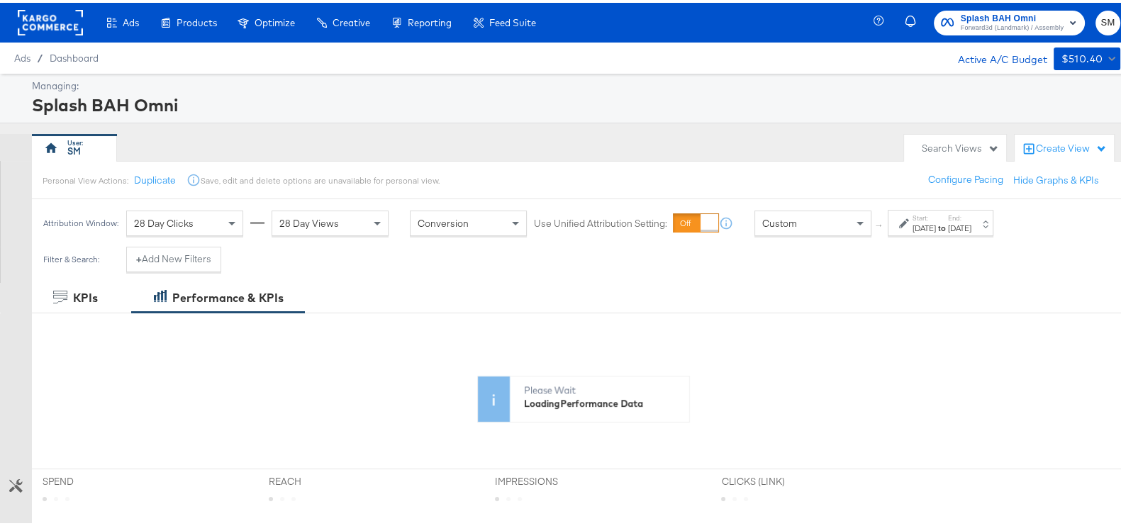
click at [938, 240] on div "Attribution Window: 28 Day Clicks 28 Day Views Conversion Use Unified Attributi…" at bounding box center [521, 220] width 979 height 48
click at [938, 208] on div "Start: [DATE] to End: [DATE]" at bounding box center [941, 220] width 106 height 26
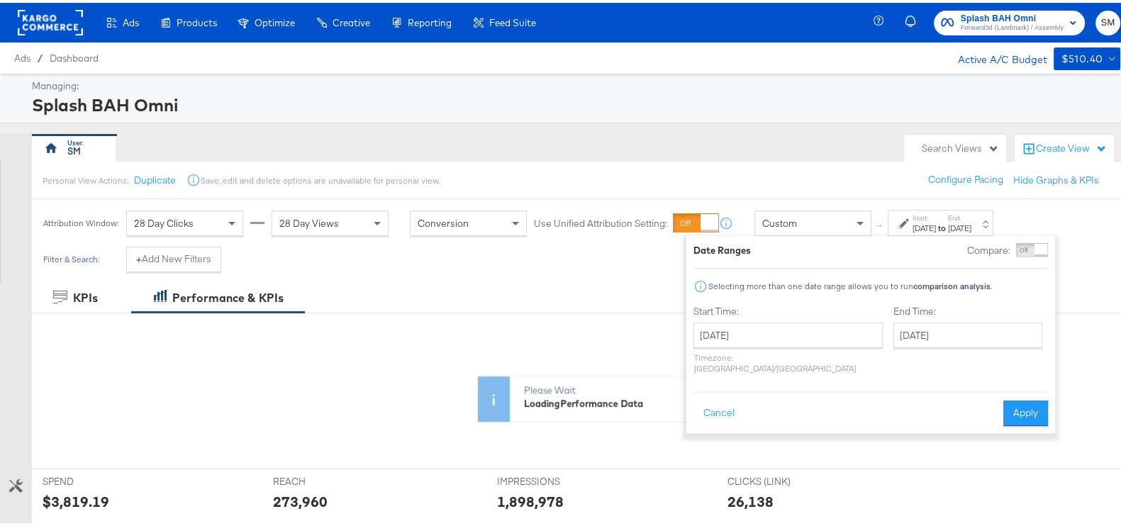
click at [789, 312] on label "Start Time:" at bounding box center [787, 308] width 189 height 13
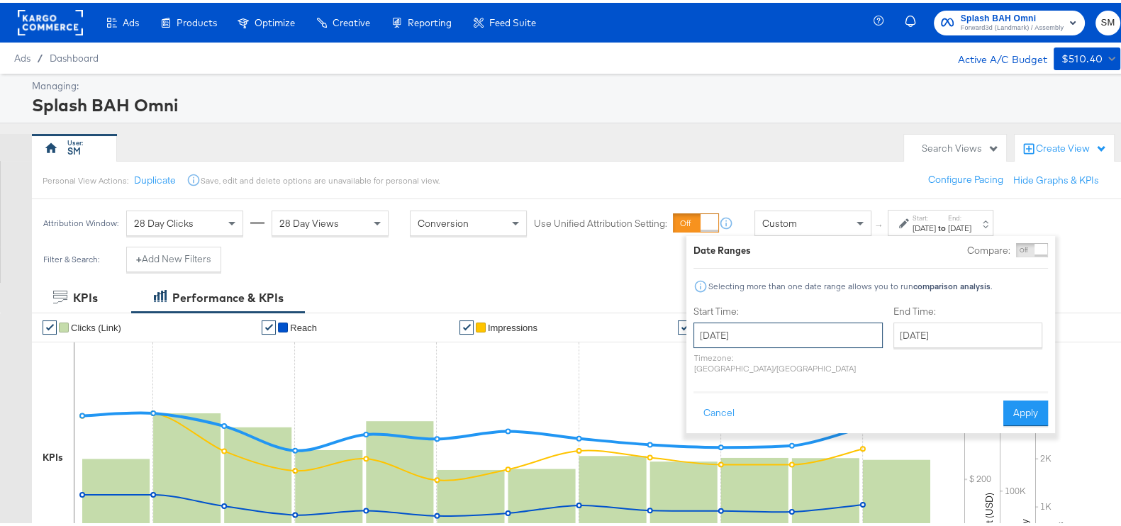
click at [803, 337] on input "[DATE]" at bounding box center [787, 333] width 189 height 26
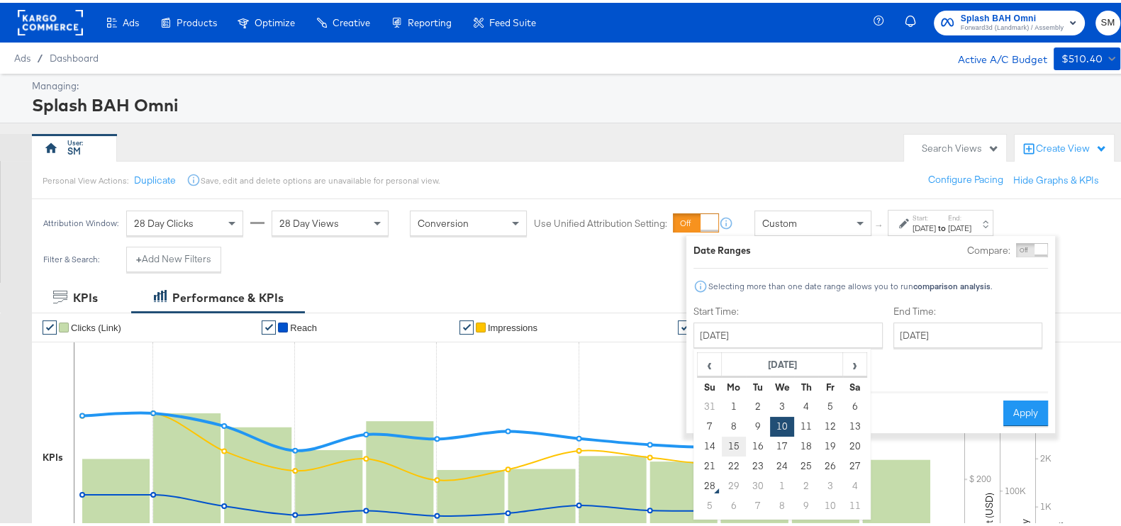
click at [727, 439] on td "15" at bounding box center [734, 444] width 24 height 20
type input "[DATE]"
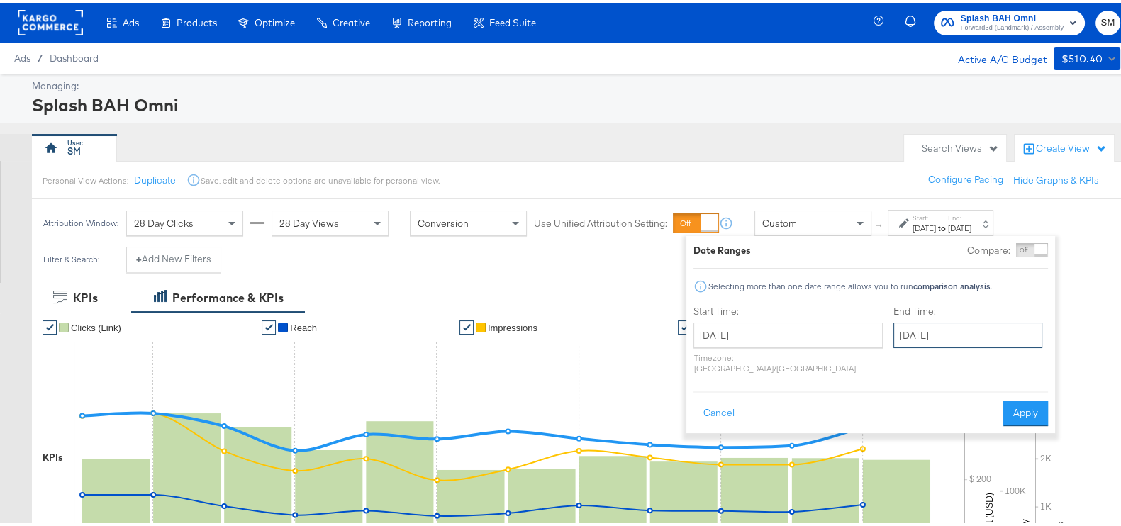
click at [955, 325] on input "[DATE]" at bounding box center [967, 333] width 149 height 26
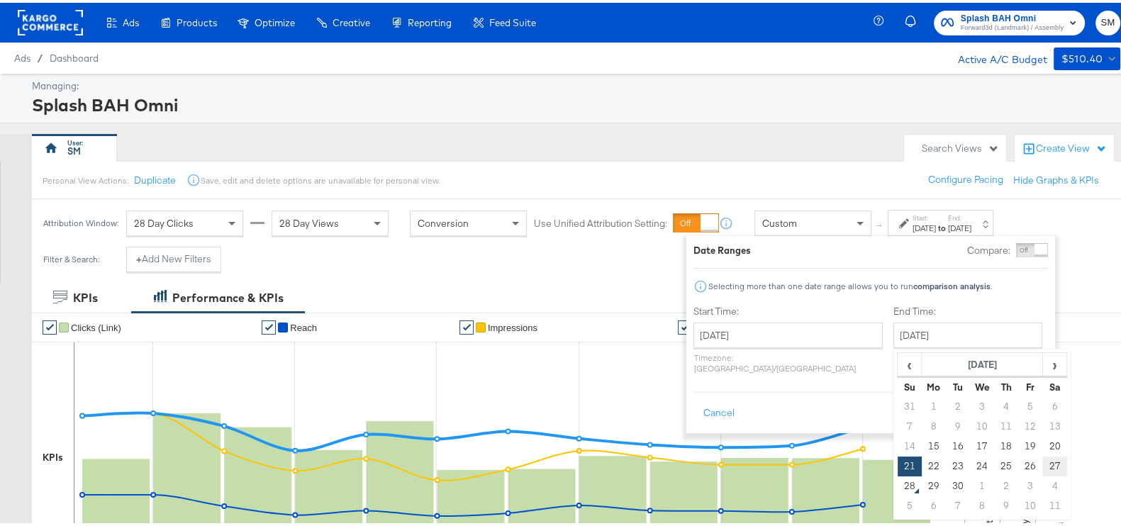
click at [1042, 465] on td "27" at bounding box center [1054, 464] width 24 height 20
type input "[DATE]"
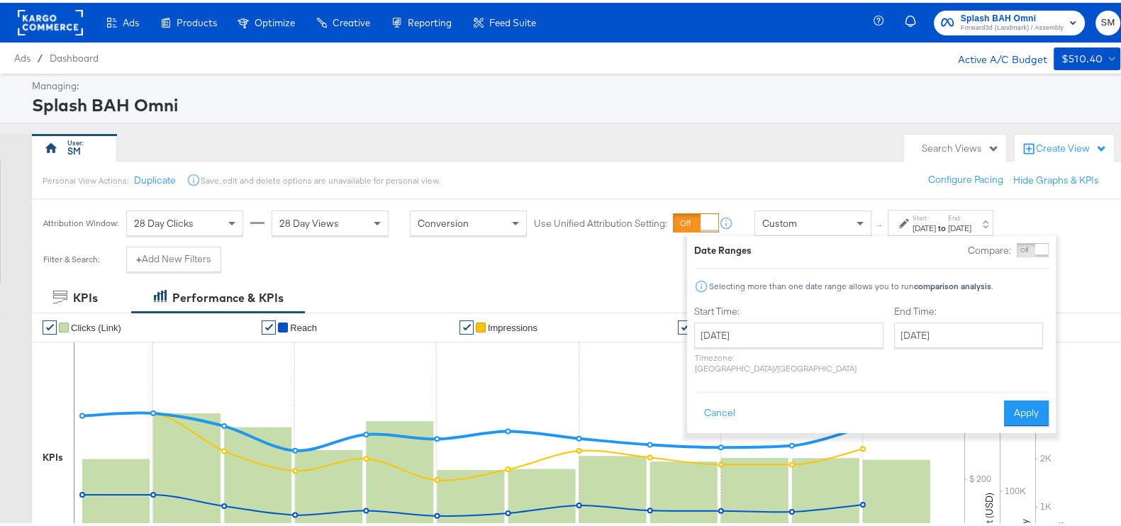
click at [1026, 389] on div "Cancel Apply" at bounding box center [871, 406] width 355 height 35
click at [1026, 402] on button "Apply" at bounding box center [1026, 411] width 45 height 26
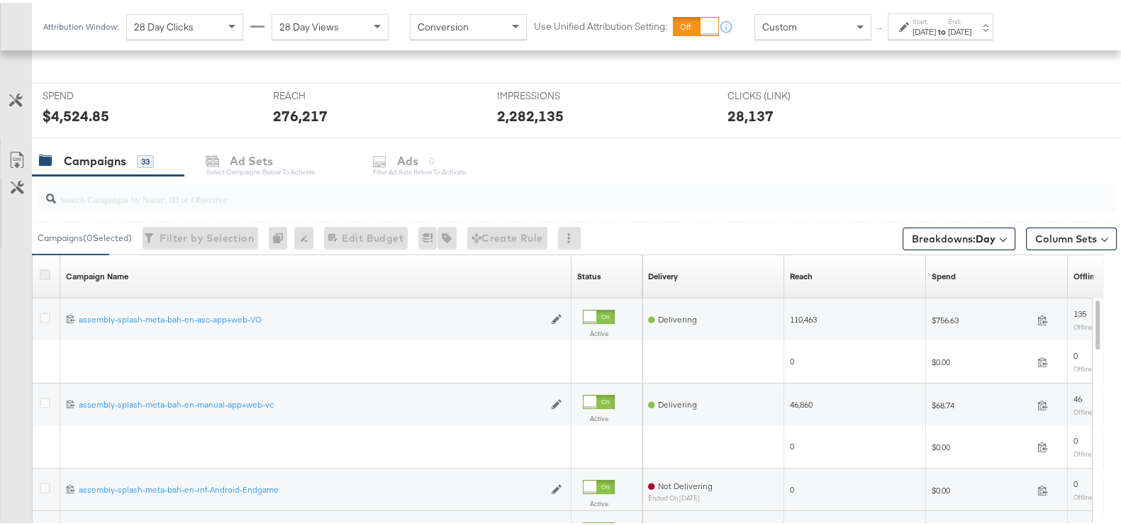
click at [45, 271] on icon at bounding box center [45, 272] width 11 height 11
click at [0, 0] on input "checkbox" at bounding box center [0, 0] width 0 height 0
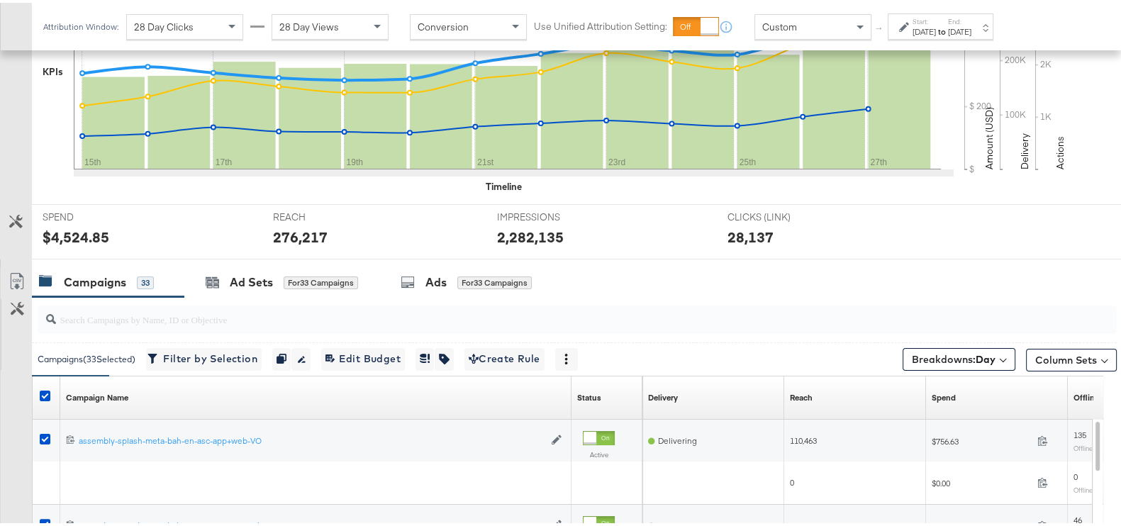
scroll to position [506, 0]
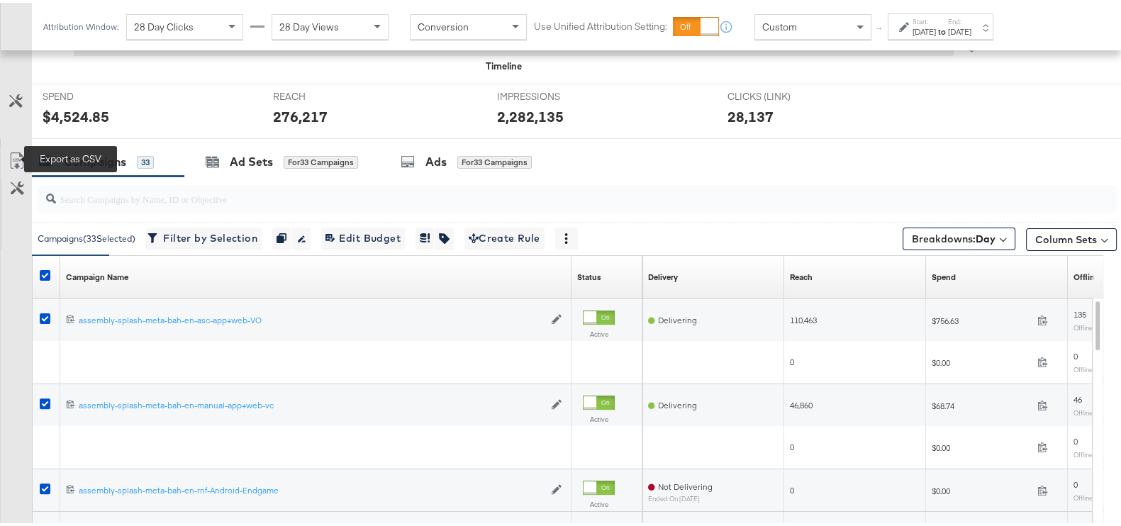
click at [14, 150] on icon at bounding box center [17, 158] width 17 height 17
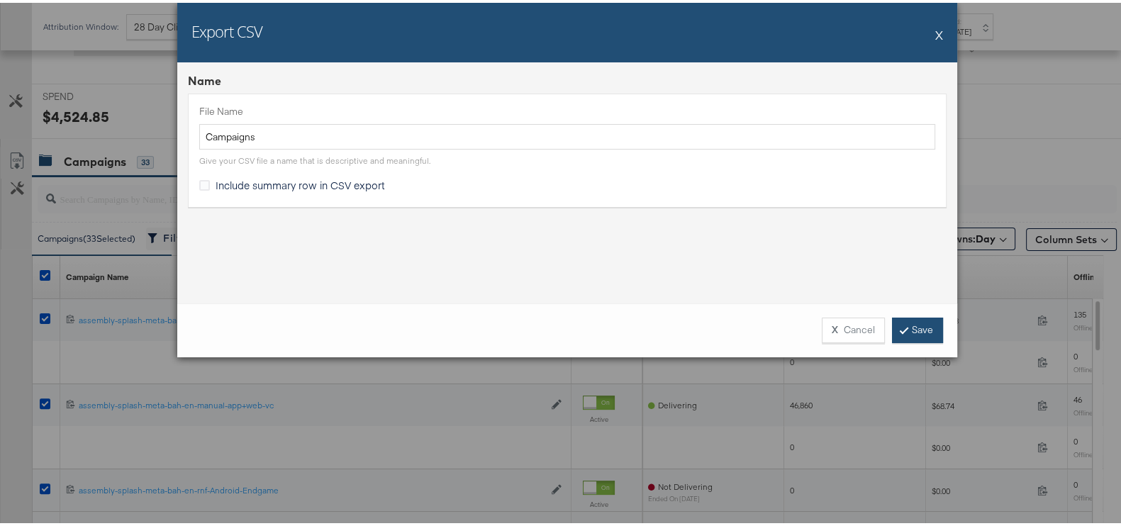
click at [921, 324] on link "Save" at bounding box center [917, 328] width 51 height 26
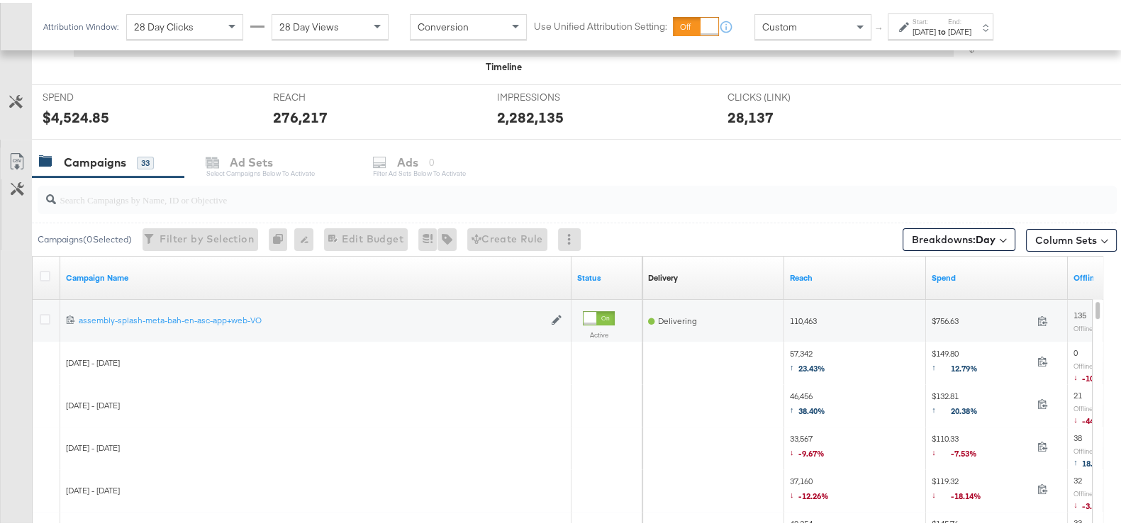
scroll to position [532, 0]
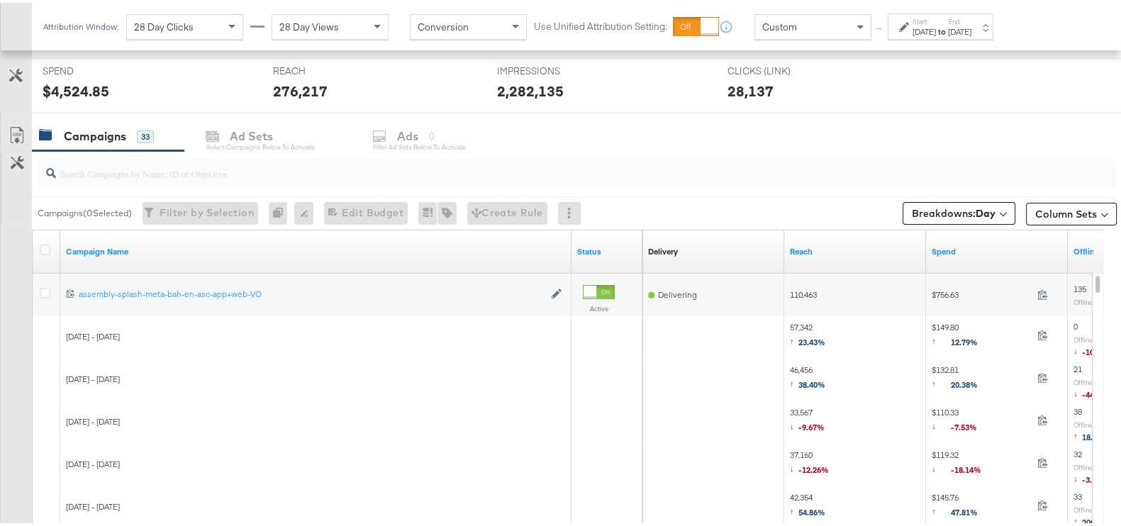
click at [46, 253] on div at bounding box center [47, 249] width 15 height 14
click at [41, 247] on icon at bounding box center [45, 247] width 11 height 11
click at [0, 0] on input "checkbox" at bounding box center [0, 0] width 0 height 0
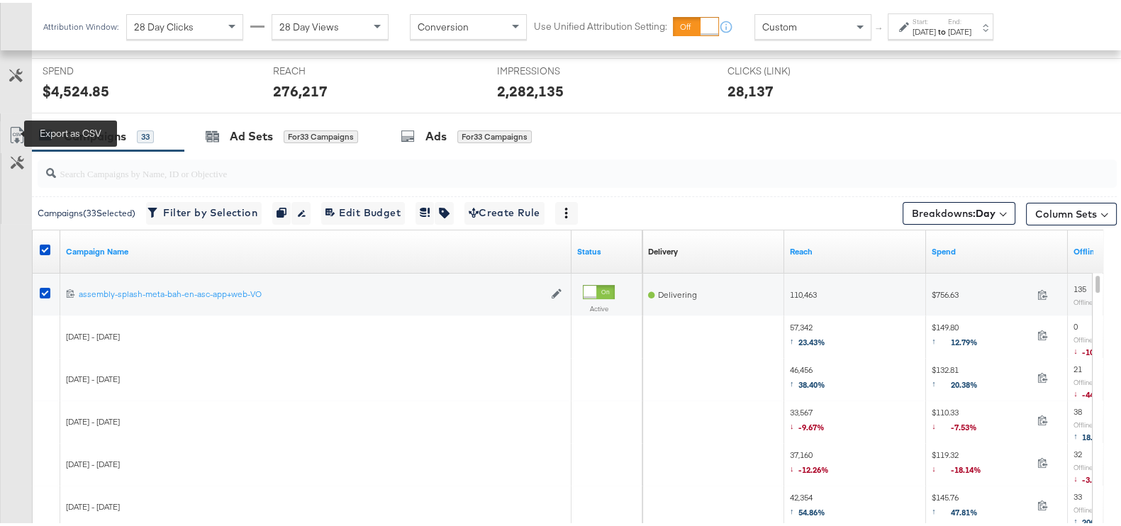
click at [21, 127] on icon at bounding box center [17, 132] width 17 height 17
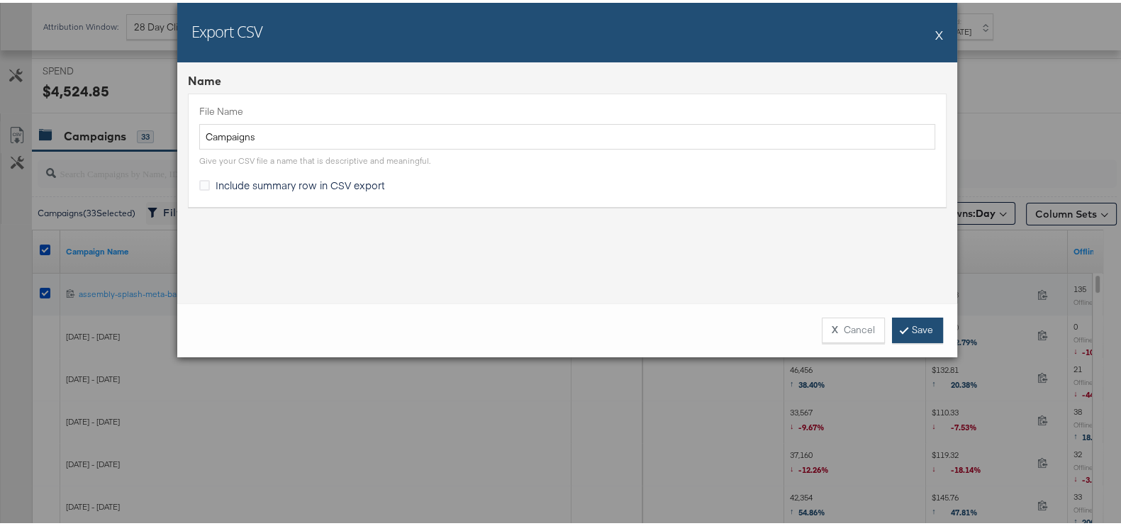
click at [931, 325] on link "Save" at bounding box center [917, 328] width 51 height 26
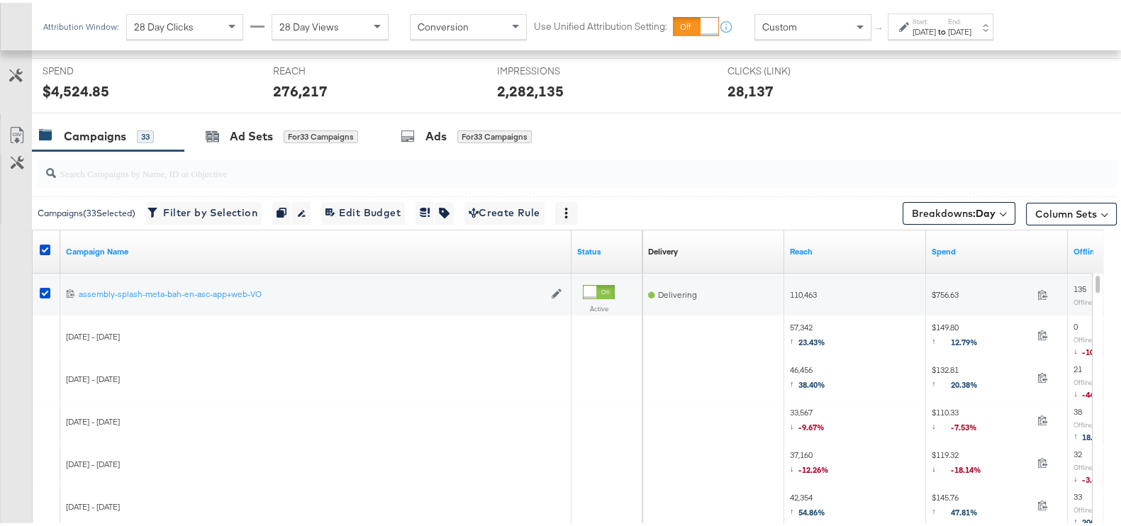
scroll to position [0, 0]
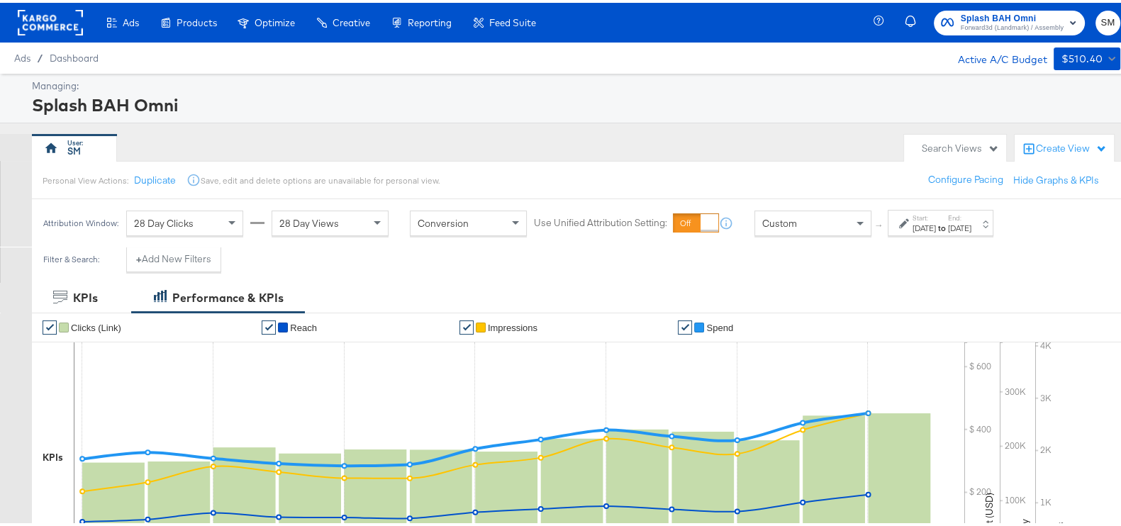
click at [995, 26] on span "Forward3d (Landmark) / Assembly" at bounding box center [1012, 25] width 103 height 11
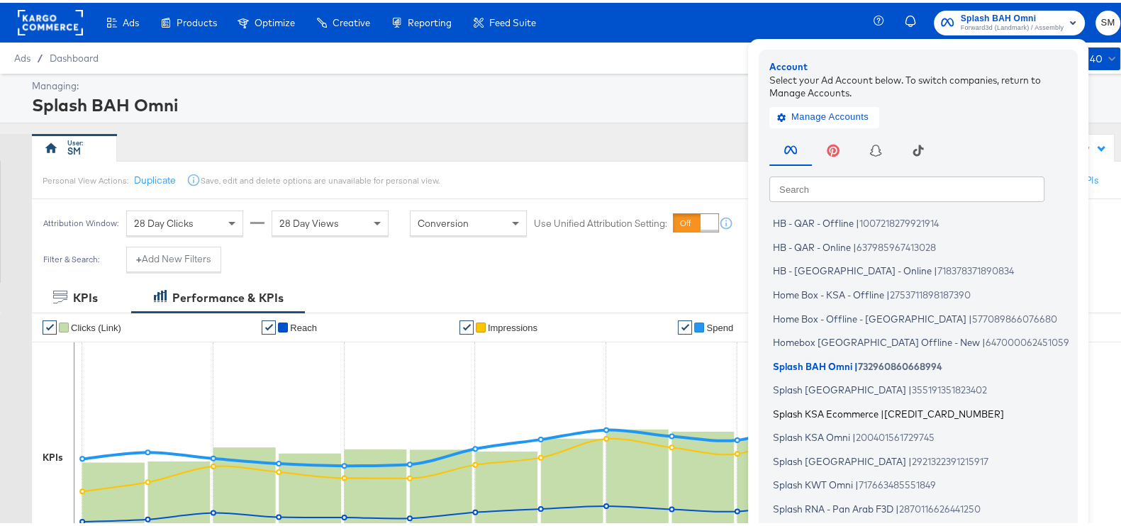
scroll to position [85, 0]
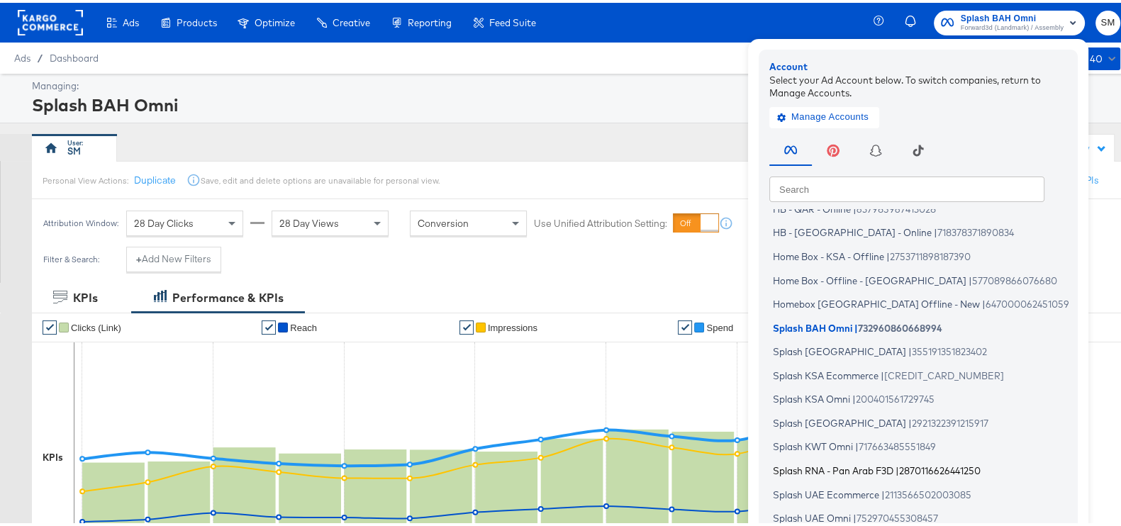
click at [830, 465] on span "Splash RNA - Pan Arab F3D" at bounding box center [833, 467] width 121 height 11
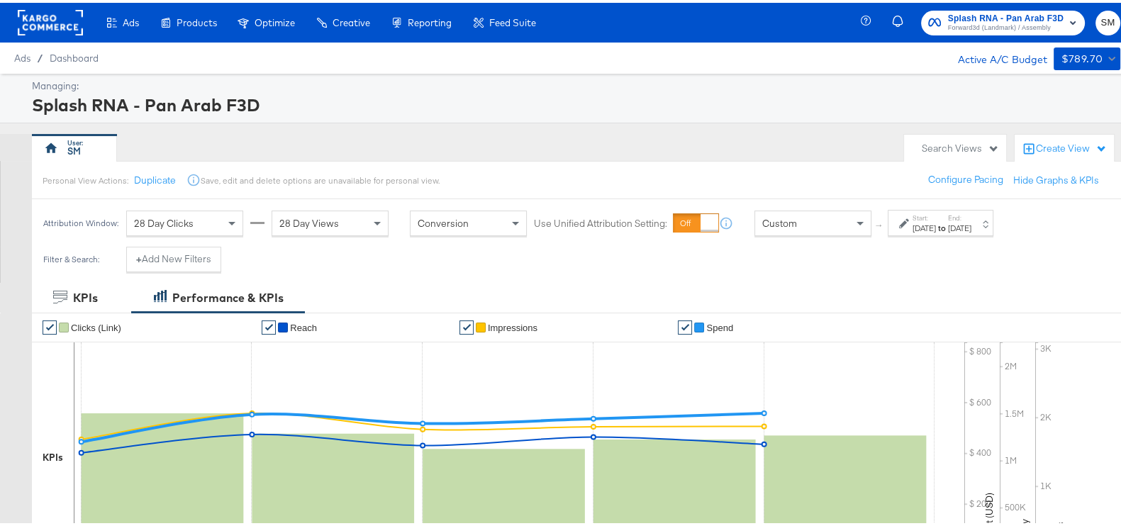
click at [971, 229] on div "[DATE]" at bounding box center [959, 225] width 23 height 11
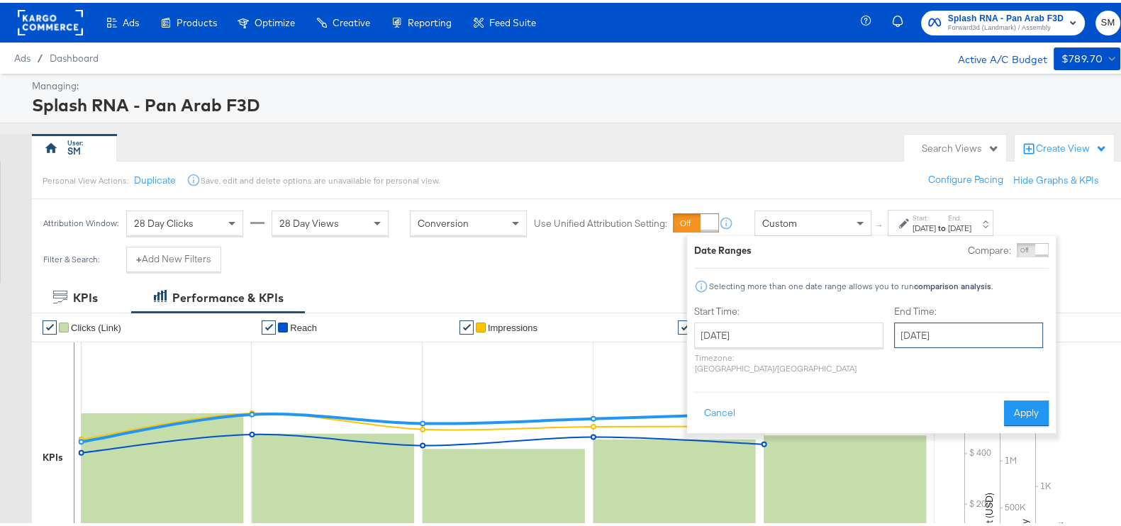
click at [936, 331] on input "[DATE]" at bounding box center [968, 333] width 149 height 26
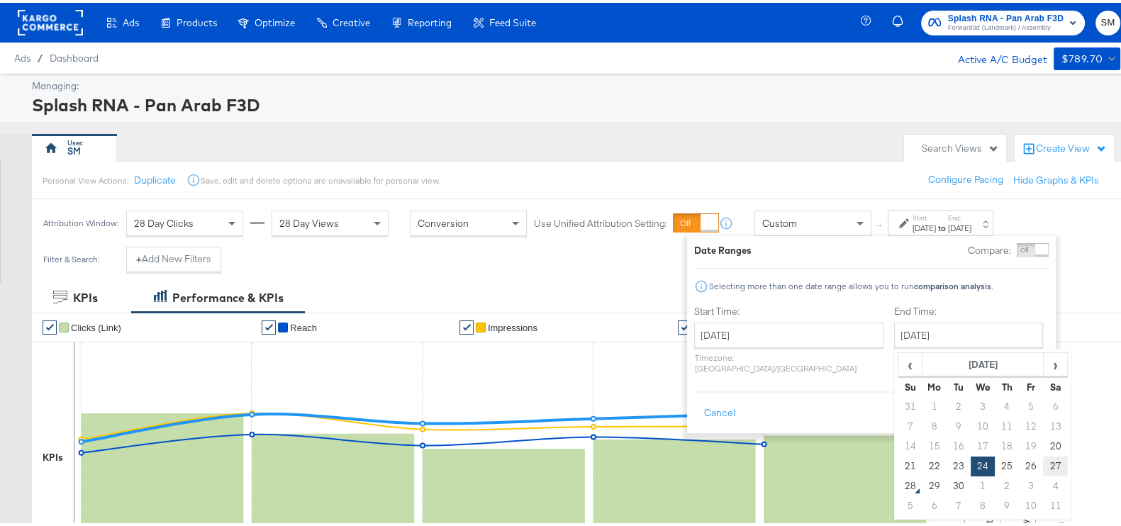
click at [1043, 463] on td "27" at bounding box center [1055, 464] width 24 height 20
type input "[DATE]"
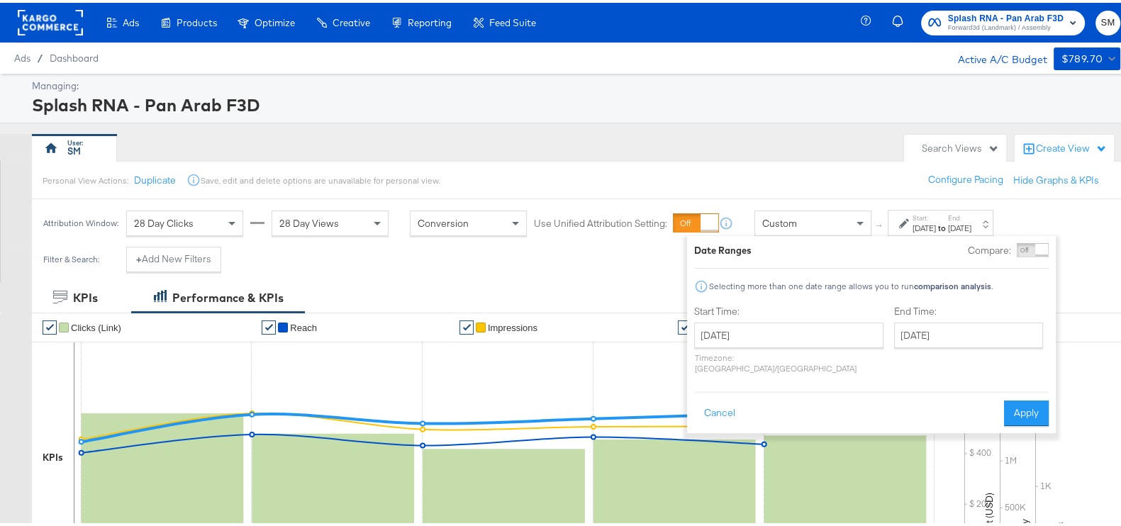
click at [1027, 389] on div "Cancel Apply" at bounding box center [871, 406] width 355 height 35
click at [1029, 402] on button "Apply" at bounding box center [1026, 411] width 45 height 26
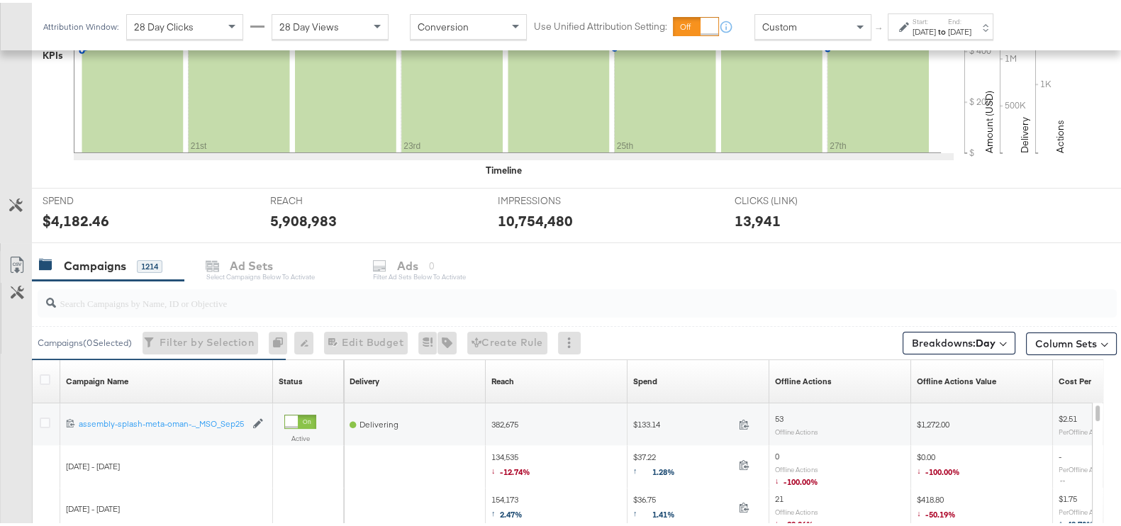
scroll to position [532, 0]
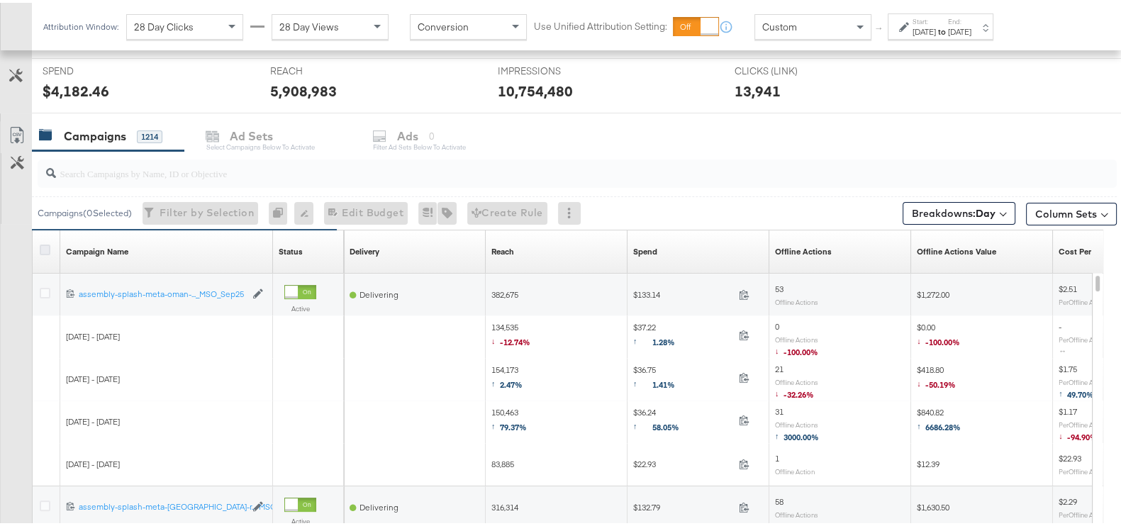
click at [46, 243] on icon at bounding box center [45, 247] width 11 height 11
click at [0, 0] on input "checkbox" at bounding box center [0, 0] width 0 height 0
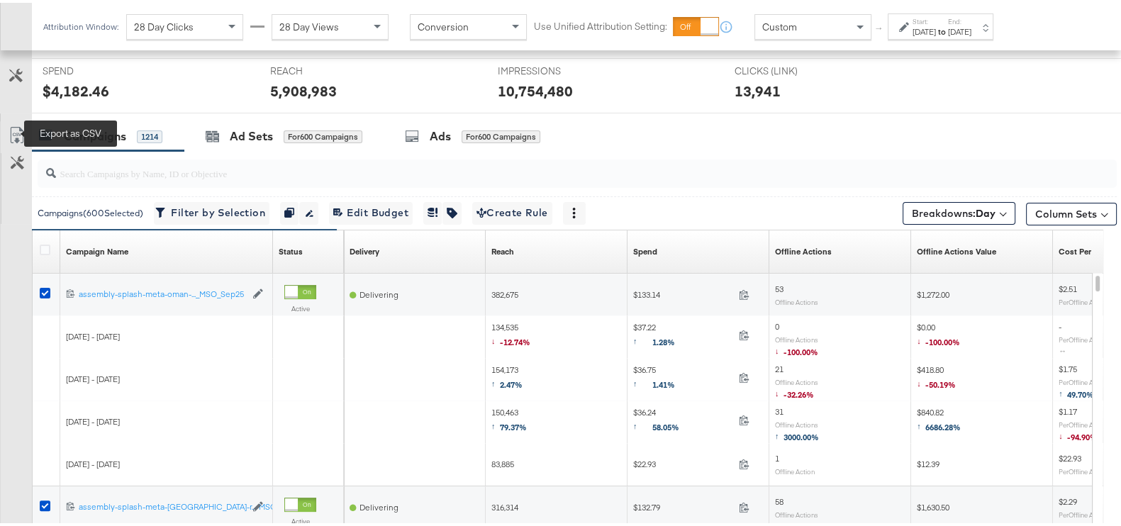
click at [19, 128] on icon at bounding box center [17, 132] width 17 height 17
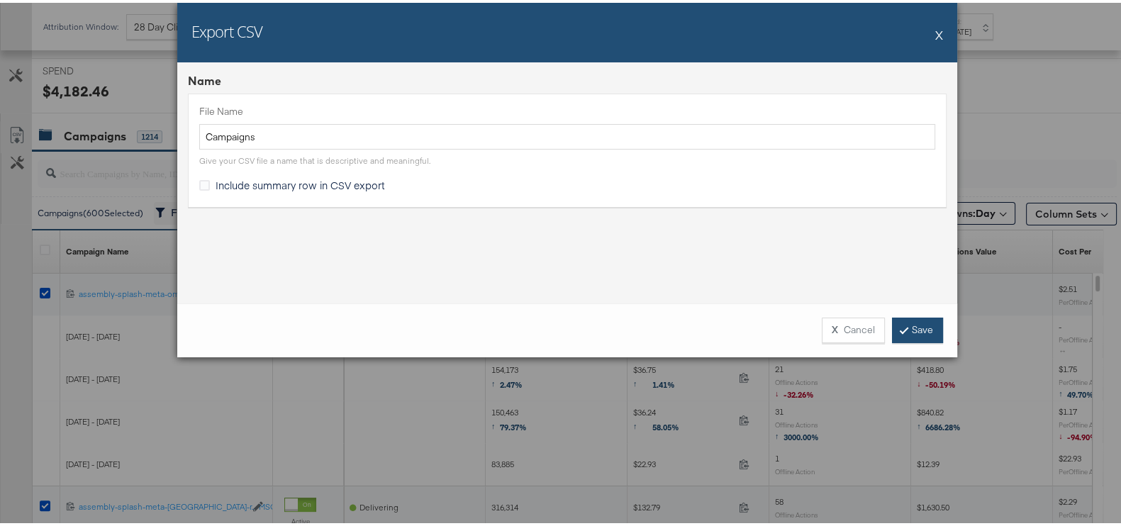
click at [913, 328] on link "Save" at bounding box center [917, 328] width 51 height 26
